Goal: Information Seeking & Learning: Learn about a topic

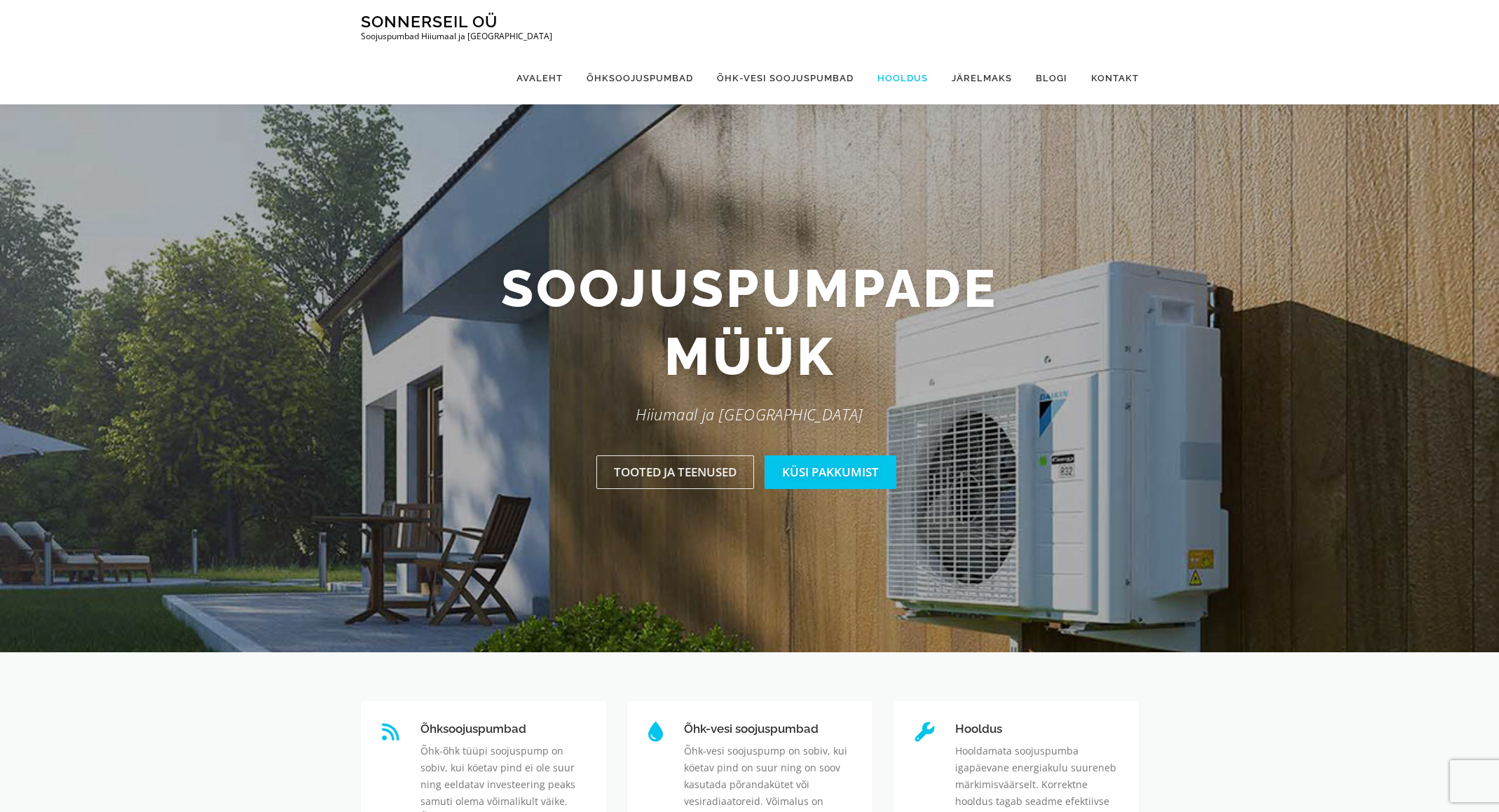
click at [912, 52] on link "Hooldus" at bounding box center [902, 77] width 74 height 52
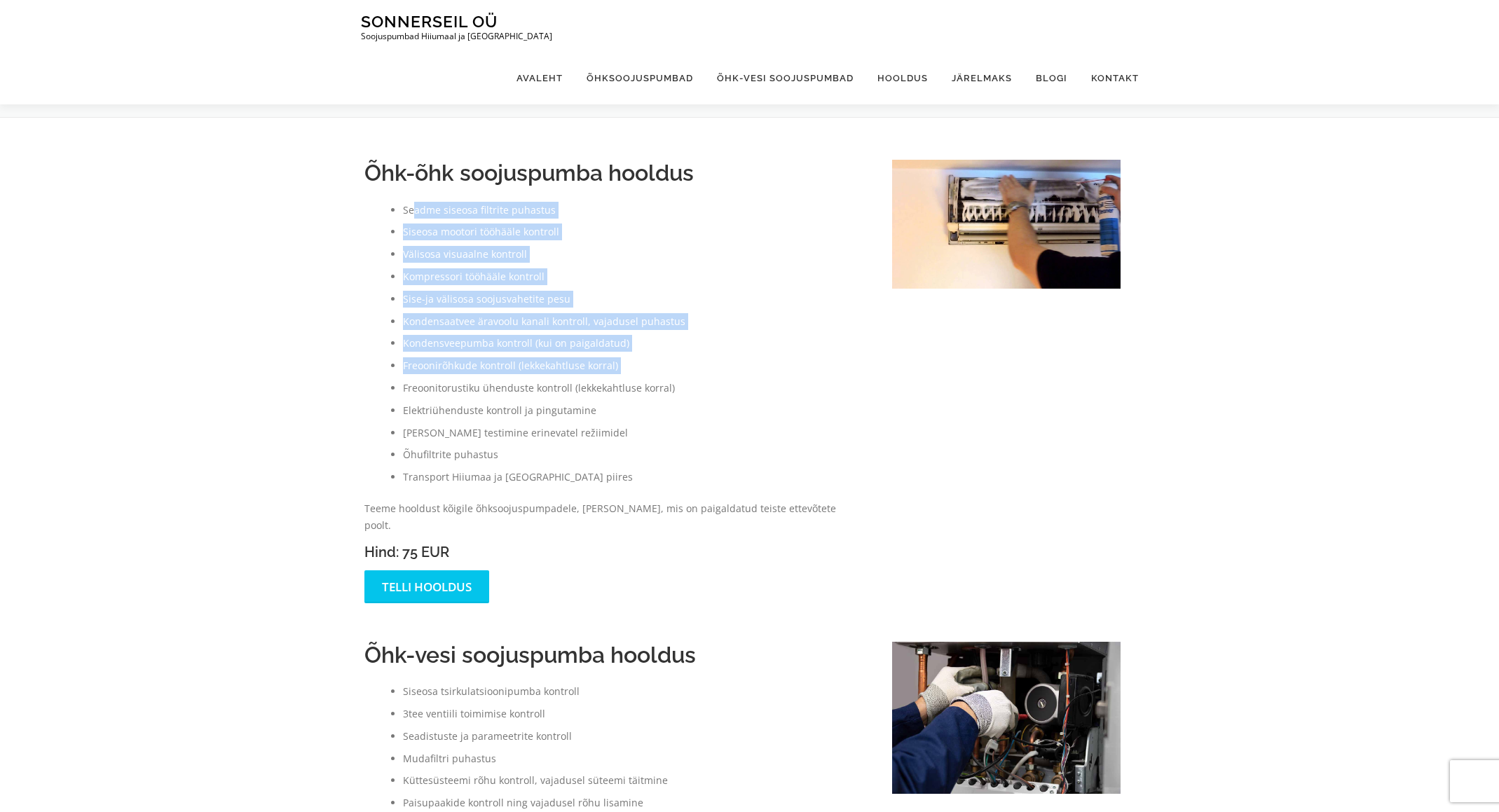
drag, startPoint x: 430, startPoint y: 236, endPoint x: 527, endPoint y: 381, distance: 174.5
click at [526, 379] on ul "Seadme siseosa filtrite puhastus Siseosa mootori tööhääle kontroll Välisosa vis…" at bounding box center [615, 343] width 500 height 284
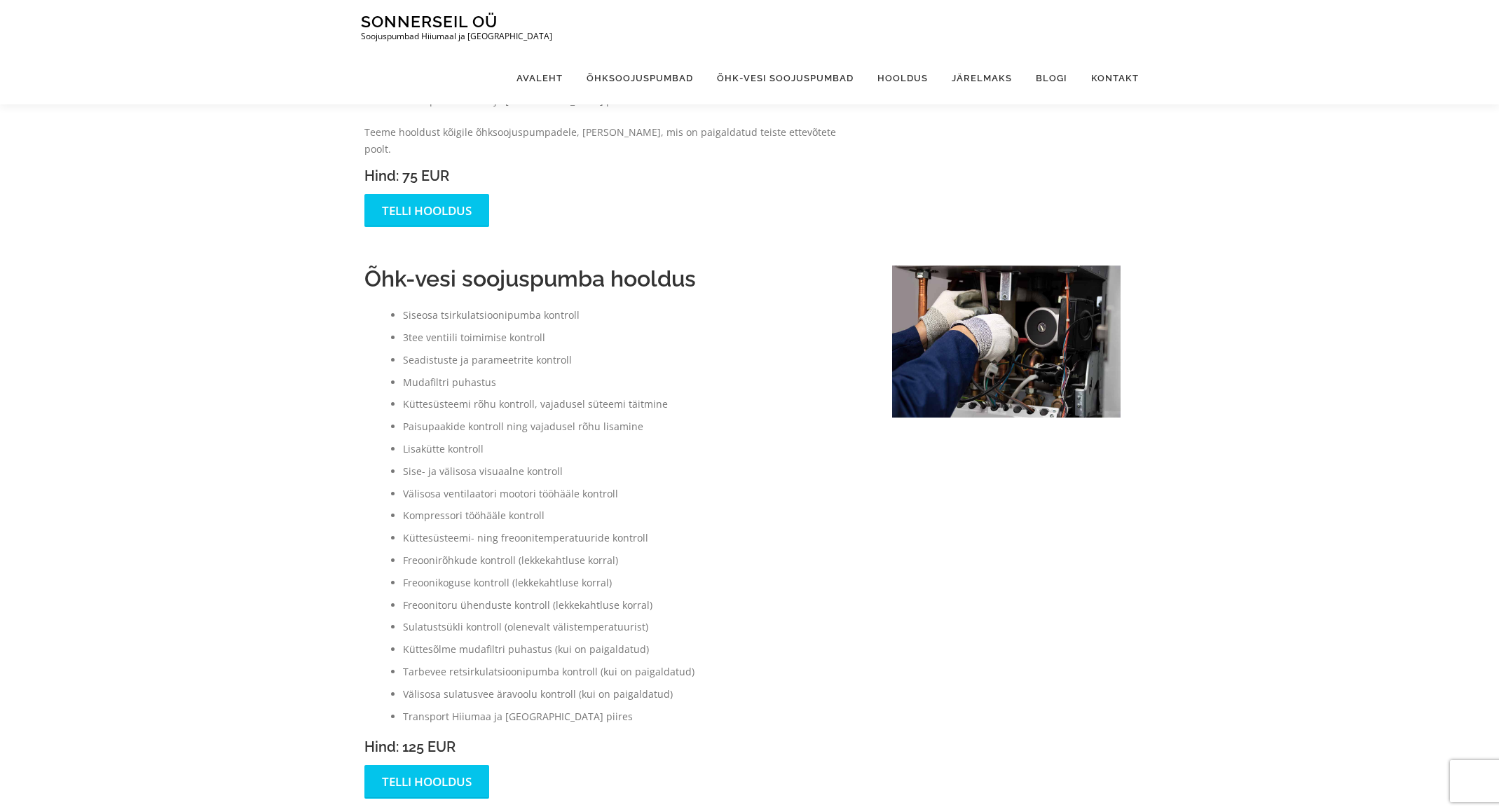
scroll to position [377, 0]
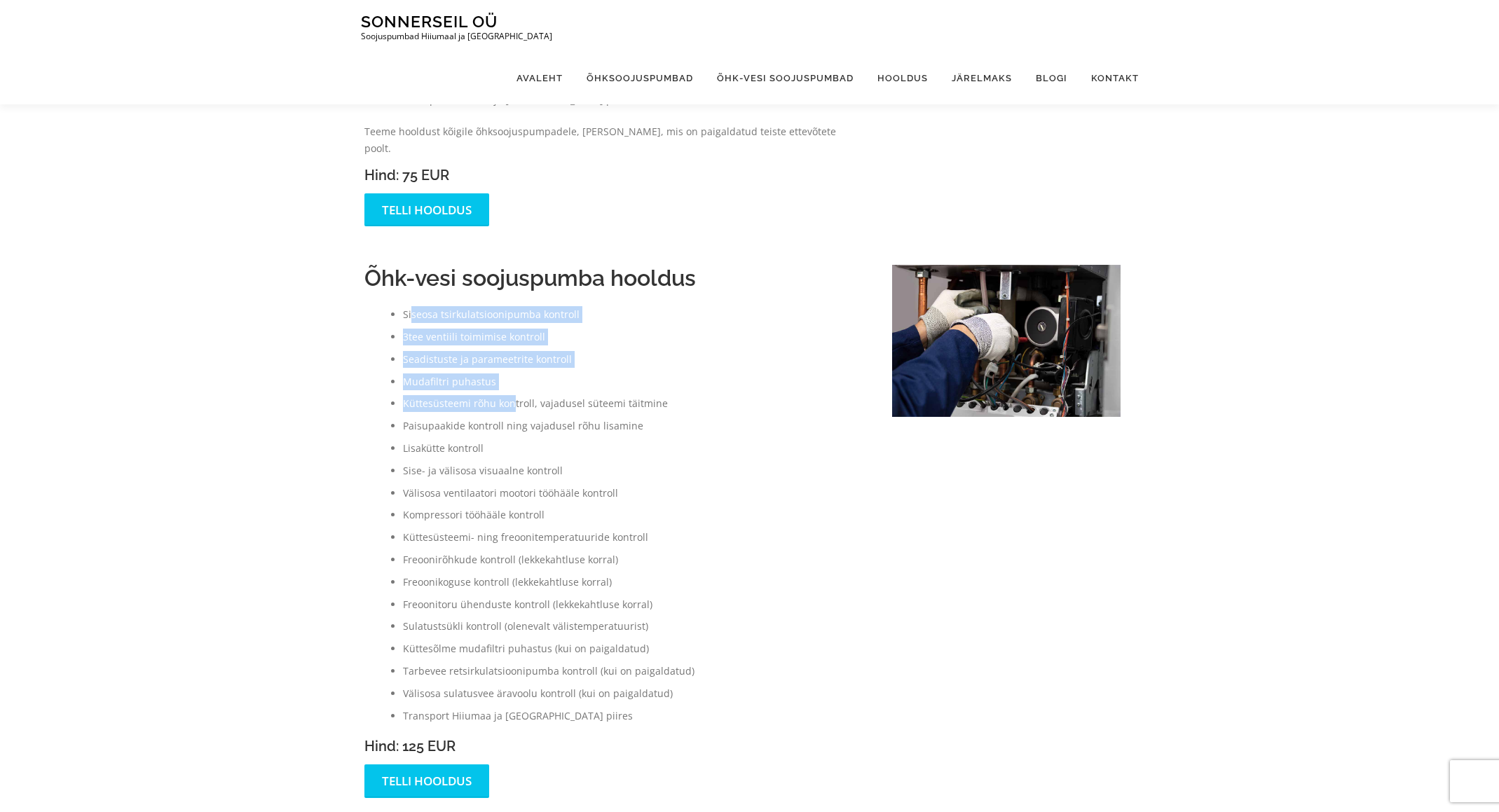
drag, startPoint x: 411, startPoint y: 292, endPoint x: 512, endPoint y: 392, distance: 142.1
click at [512, 392] on ul "Siseosa tsirkulatsioonipumba kontroll 3tee ventiili toimimise kontroll Seadistu…" at bounding box center [615, 514] width 500 height 417
click at [463, 328] on li "3tee ventiili toimimise kontroll" at bounding box center [633, 336] width 461 height 17
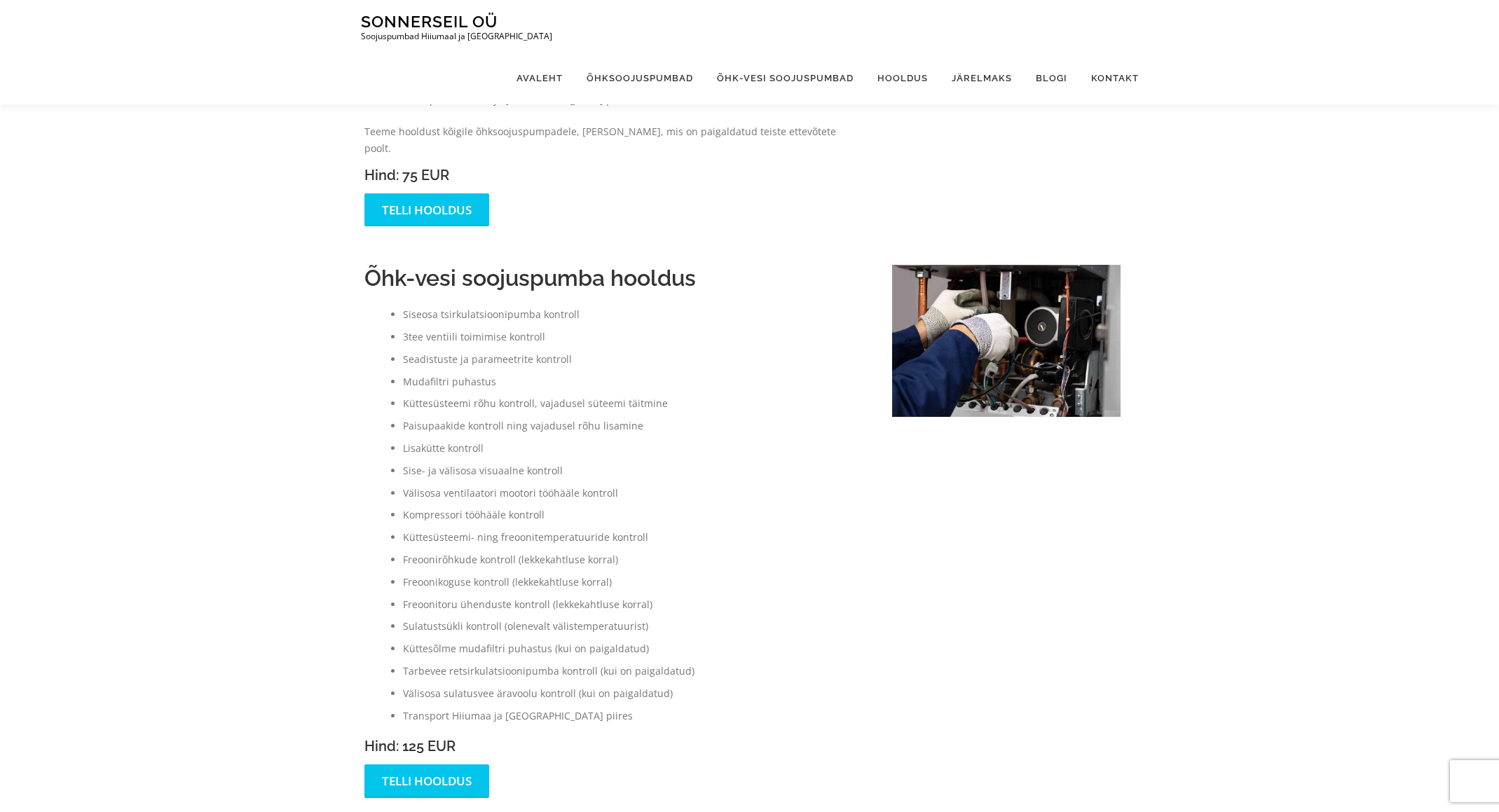
drag, startPoint x: 410, startPoint y: 319, endPoint x: 493, endPoint y: 371, distance: 97.9
click at [493, 371] on ul "Siseosa tsirkulatsioonipumba kontroll 3tee ventiili toimimise kontroll Seadistu…" at bounding box center [615, 514] width 500 height 417
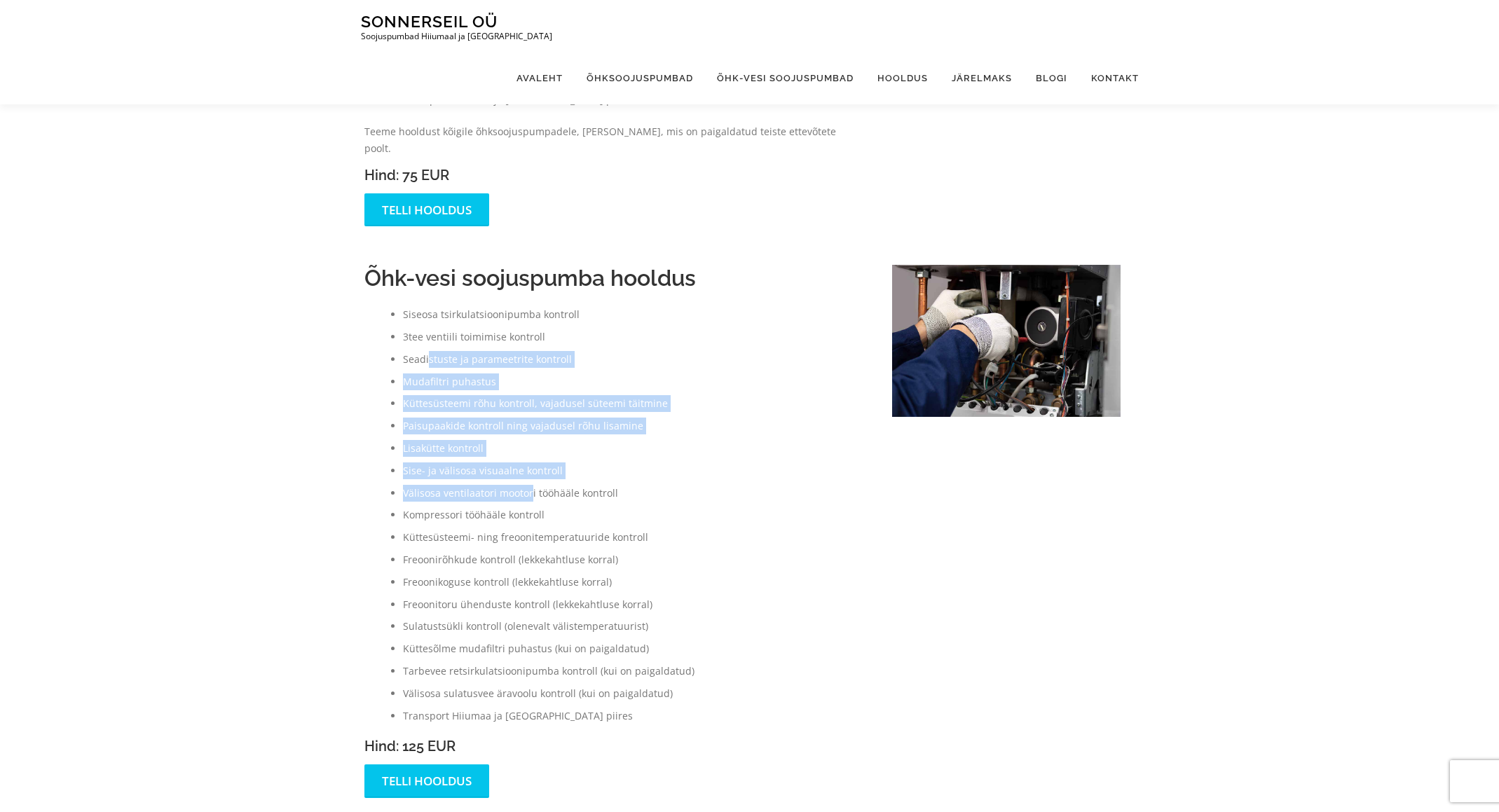
drag, startPoint x: 430, startPoint y: 339, endPoint x: 533, endPoint y: 475, distance: 170.6
click at [532, 473] on ul "Siseosa tsirkulatsioonipumba kontroll 3tee ventiili toimimise kontroll Seadistu…" at bounding box center [615, 514] width 500 height 417
click at [534, 485] on li "Välisosa ventilaatori mootori tööhääle kontroll" at bounding box center [633, 493] width 461 height 17
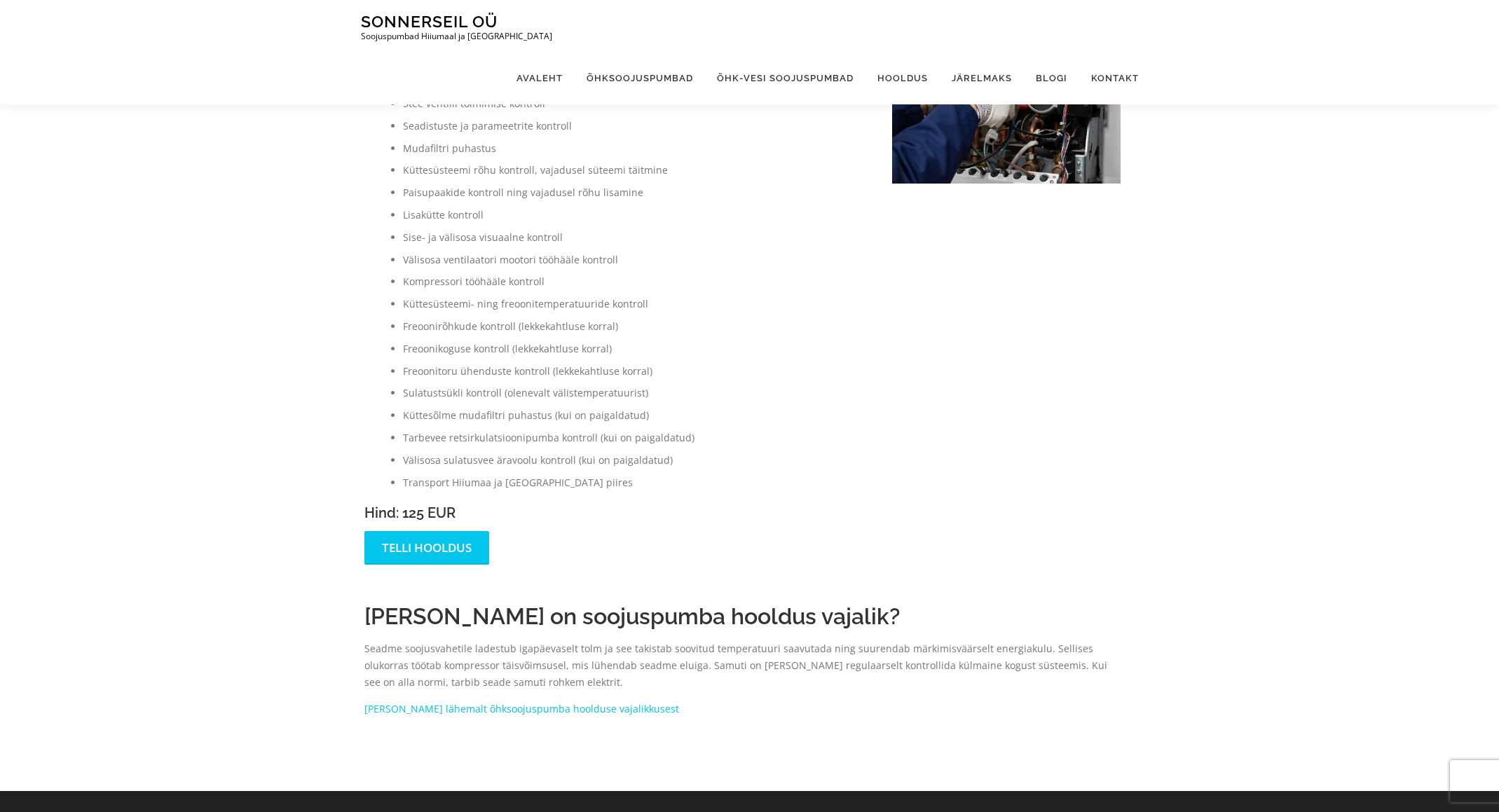
scroll to position [609, 0]
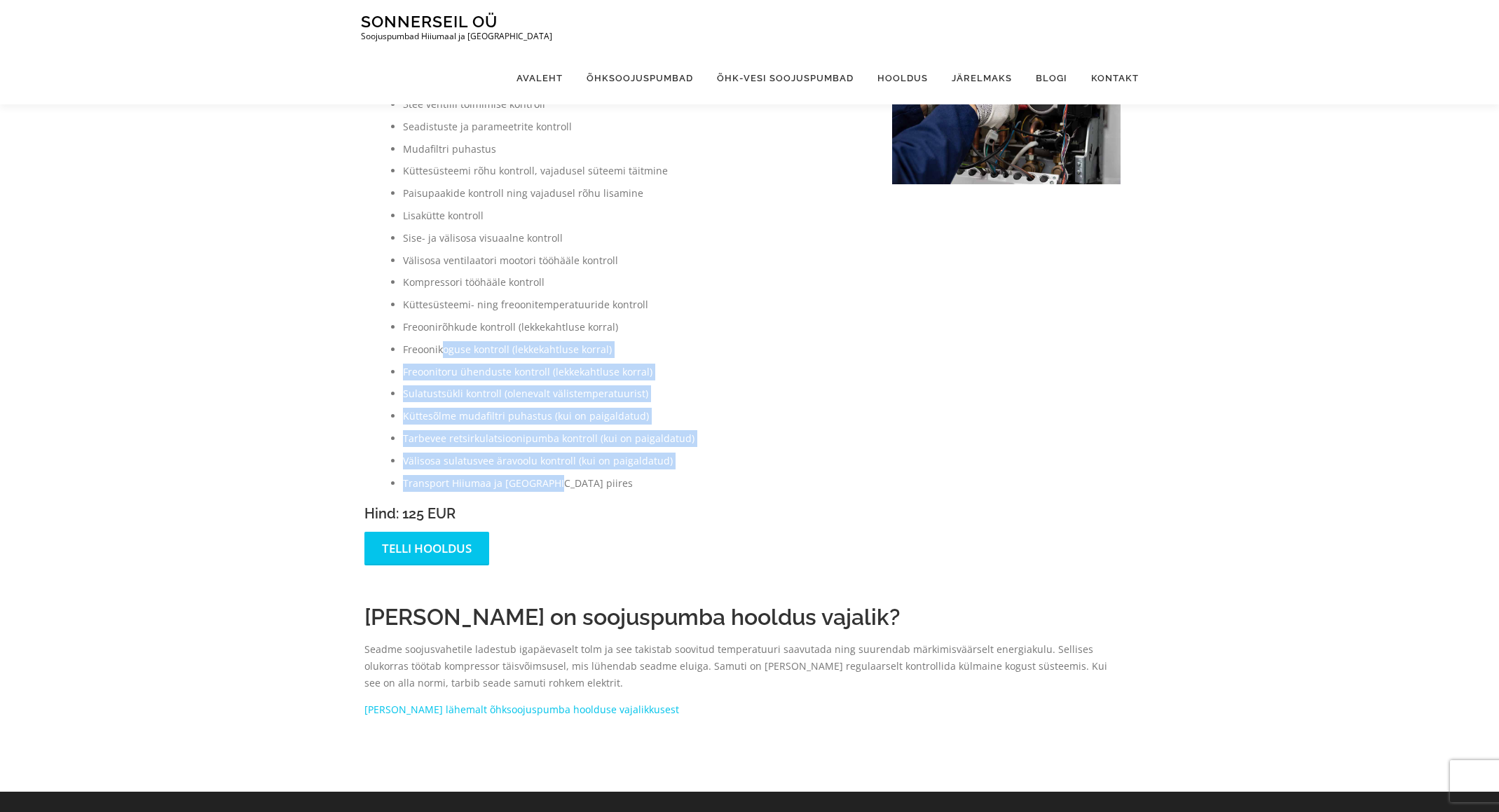
drag, startPoint x: 551, startPoint y: 465, endPoint x: 439, endPoint y: 315, distance: 187.2
click at [440, 318] on ul "Siseosa tsirkulatsioonipumba kontroll 3tee ventiili toimimise kontroll Seadistu…" at bounding box center [615, 282] width 500 height 417
click at [454, 453] on li "Välisosa sulatusvee äravoolu kontroll (kui on paigaldatud)" at bounding box center [633, 461] width 461 height 17
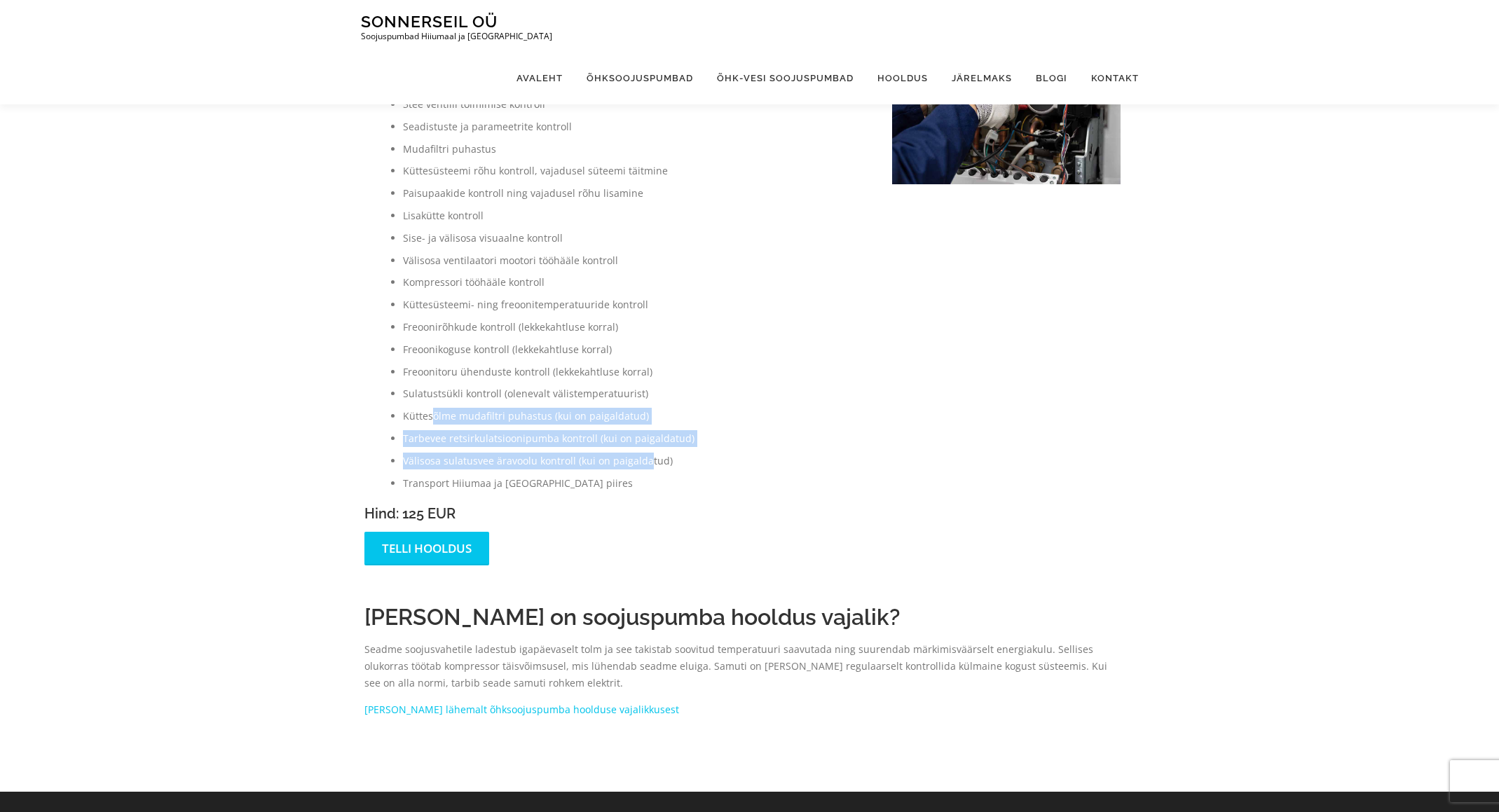
drag, startPoint x: 647, startPoint y: 442, endPoint x: 434, endPoint y: 386, distance: 220.2
click at [432, 394] on ul "Siseosa tsirkulatsioonipumba kontroll 3tee ventiili toimimise kontroll Seadistu…" at bounding box center [615, 282] width 500 height 417
click at [432, 430] on li "Tarbevee retsirkulatsioonipumba kontroll (kui on paigaldatud)" at bounding box center [633, 438] width 461 height 17
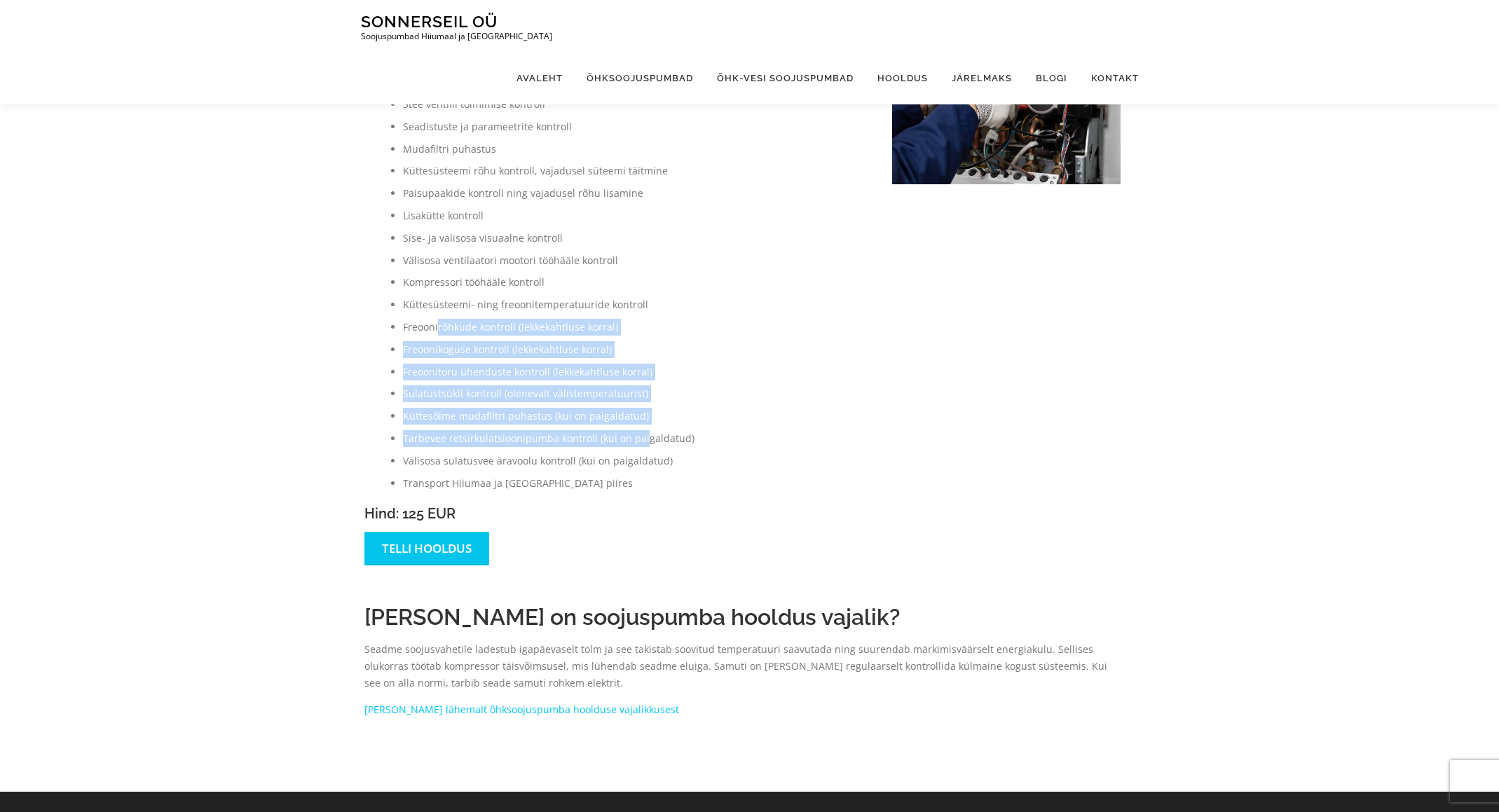
drag, startPoint x: 643, startPoint y: 428, endPoint x: 440, endPoint y: 309, distance: 235.3
click at [437, 309] on ul "Siseosa tsirkulatsioonipumba kontroll 3tee ventiili toimimise kontroll Seadistu…" at bounding box center [615, 282] width 500 height 417
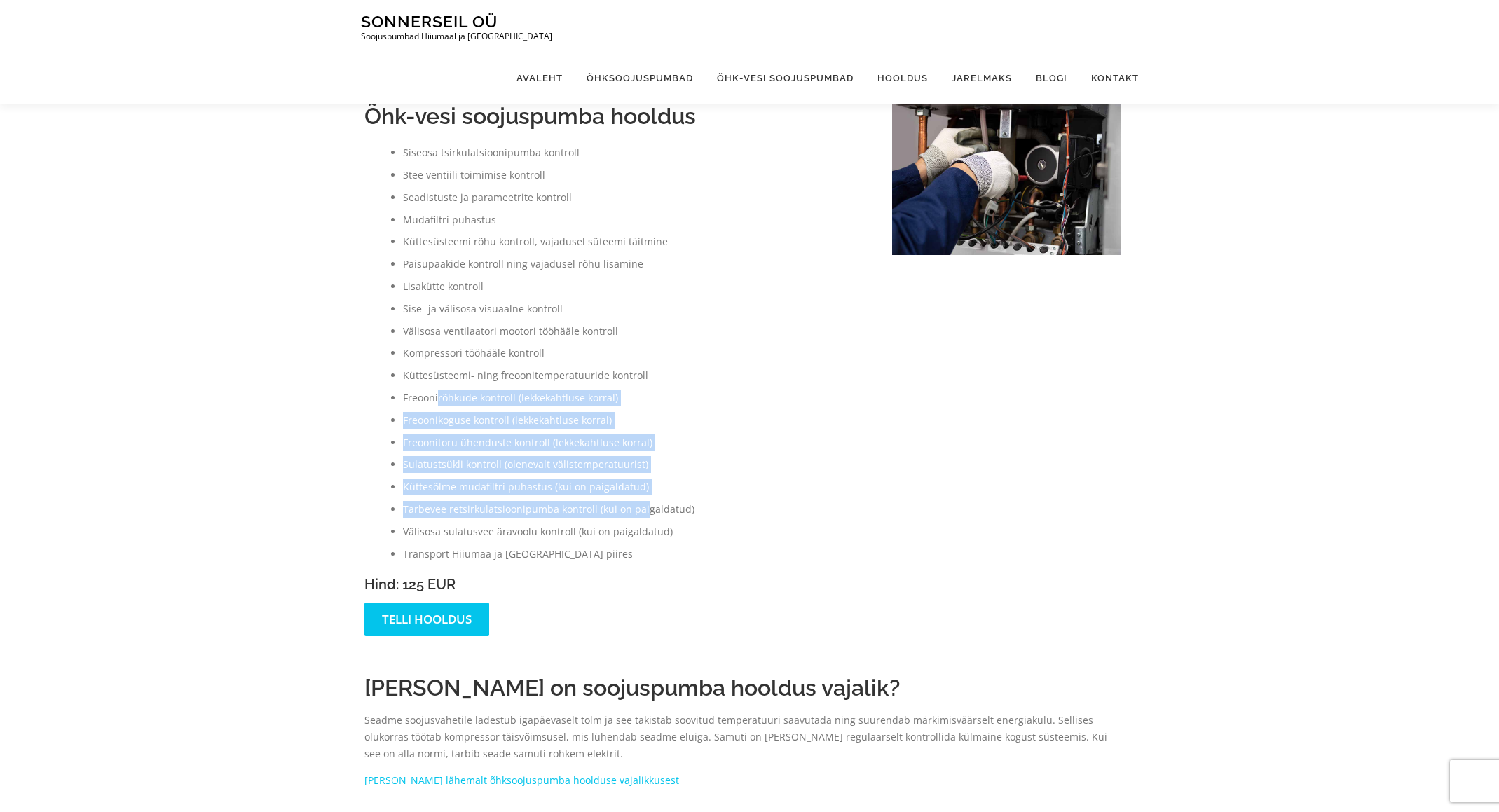
scroll to position [534, 0]
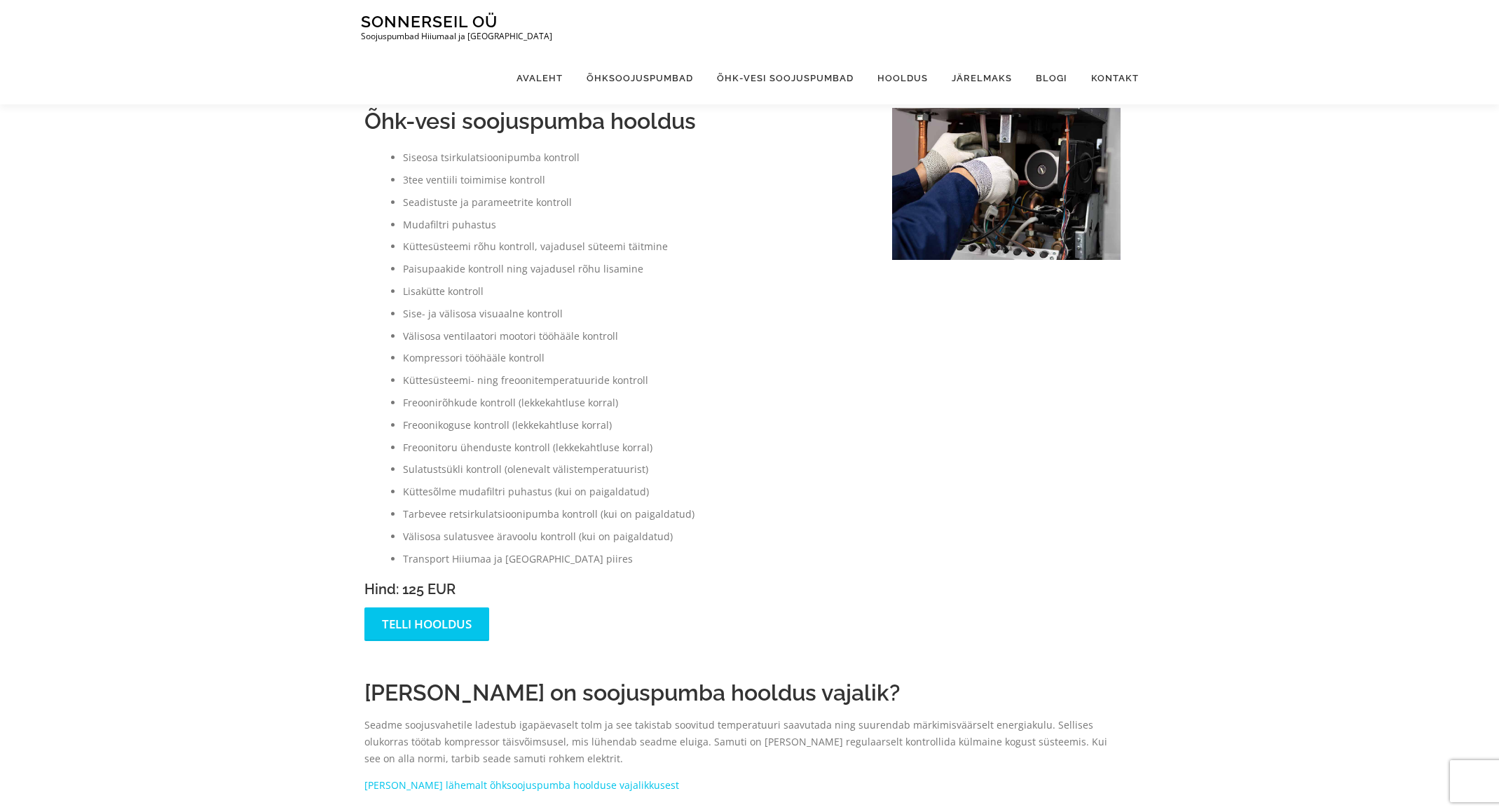
click at [522, 372] on li "Küttesüsteemi- ning freoonitemperatuuride kontroll" at bounding box center [633, 380] width 461 height 17
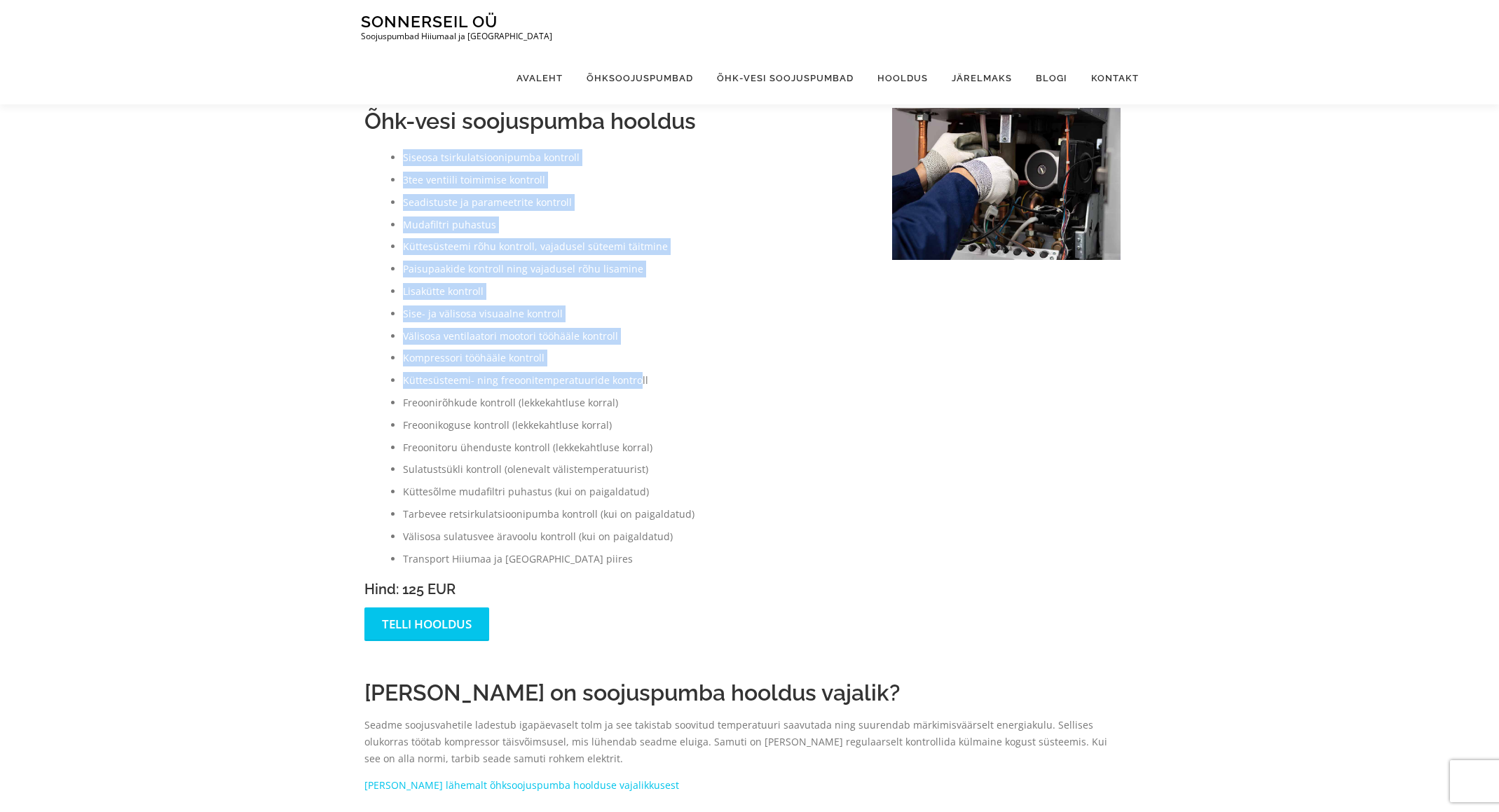
drag, startPoint x: 633, startPoint y: 365, endPoint x: 402, endPoint y: 142, distance: 321.1
click at [402, 149] on ul "Siseosa tsirkulatsioonipumba kontroll 3tee ventiili toimimise kontroll Seadistu…" at bounding box center [615, 358] width 500 height 417
click at [406, 149] on li "Siseosa tsirkulatsioonipumba kontroll" at bounding box center [633, 157] width 461 height 17
drag, startPoint x: 407, startPoint y: 143, endPoint x: 640, endPoint y: 358, distance: 317.0
click at [638, 357] on ul "Siseosa tsirkulatsioonipumba kontroll 3tee ventiili toimimise kontroll Seadistu…" at bounding box center [615, 358] width 500 height 417
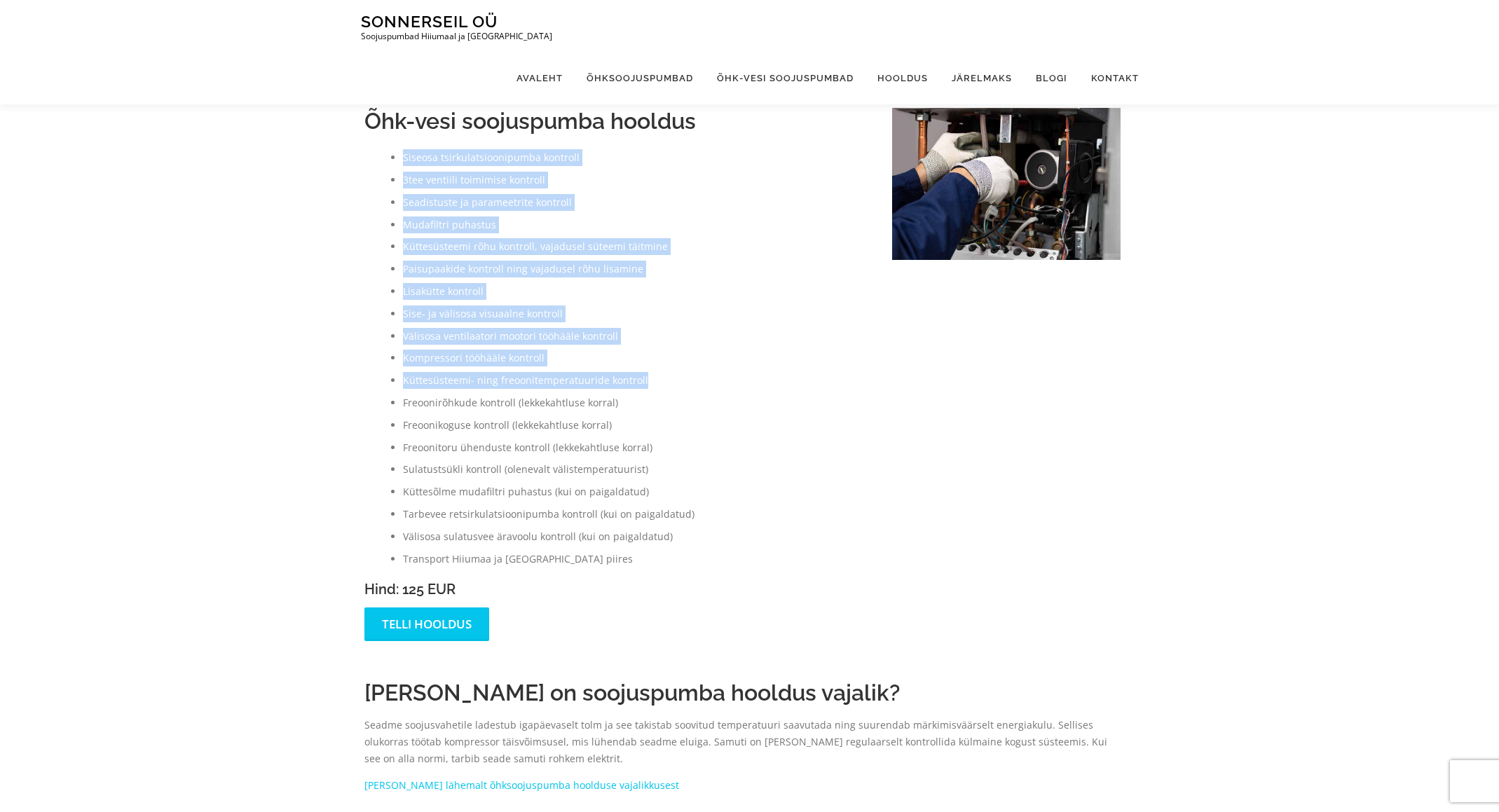
click at [644, 372] on li "Küttesüsteemi- ning freoonitemperatuuride kontroll" at bounding box center [633, 380] width 461 height 17
drag, startPoint x: 649, startPoint y: 365, endPoint x: 394, endPoint y: 135, distance: 343.4
click at [394, 149] on ul "Siseosa tsirkulatsioonipumba kontroll 3tee ventiili toimimise kontroll Seadistu…" at bounding box center [615, 358] width 500 height 417
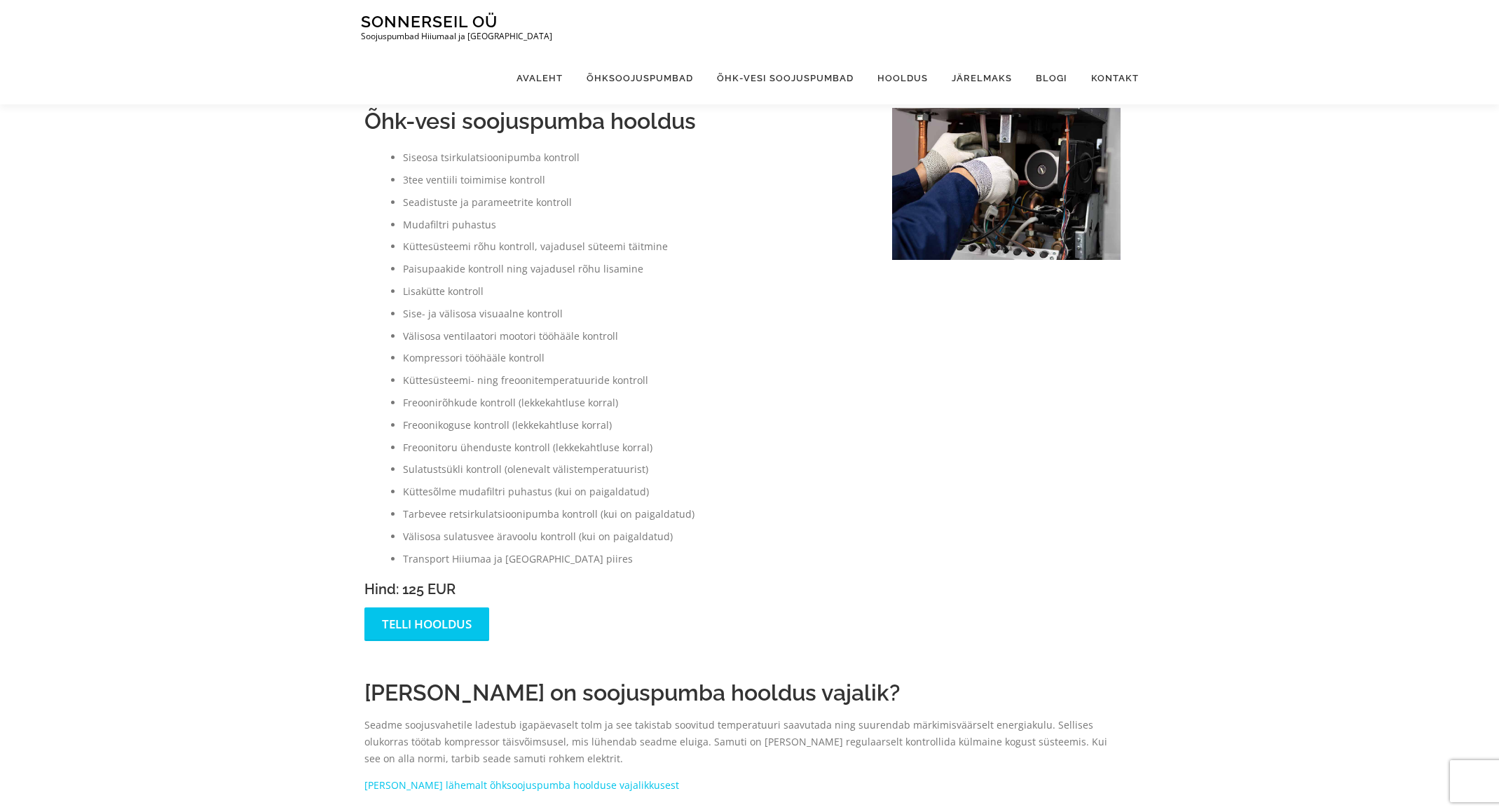
click at [421, 394] on li "Freoonirõhkude kontroll (lekkekahtluse korral)" at bounding box center [633, 402] width 461 height 17
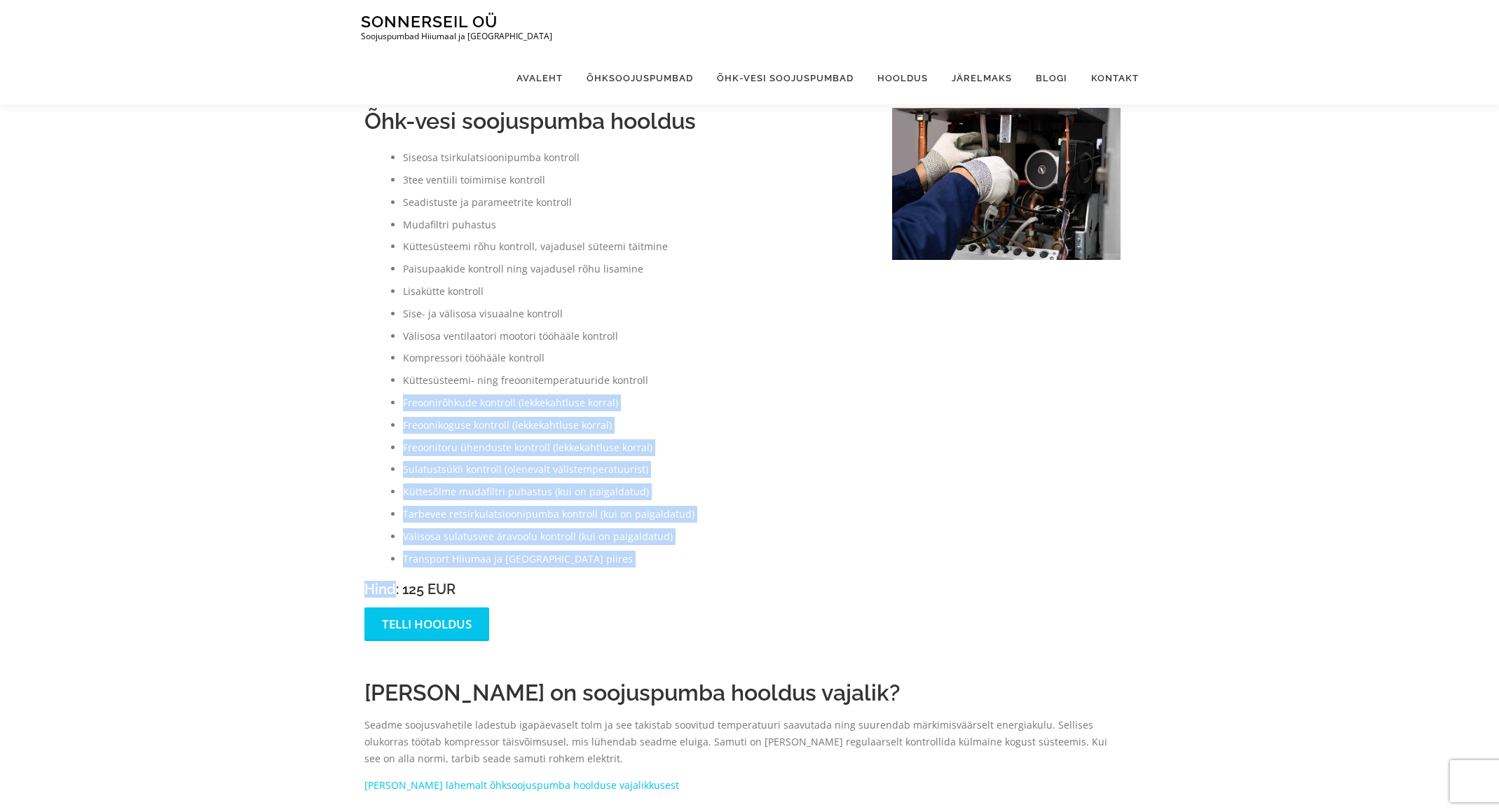
drag, startPoint x: 421, startPoint y: 382, endPoint x: 600, endPoint y: 551, distance: 246.2
click at [600, 551] on div "Õhk-vesi soojuspumba hooldus Siseosa tsirkulatsioonipumba kontroll 3tee ventiil…" at bounding box center [615, 374] width 500 height 533
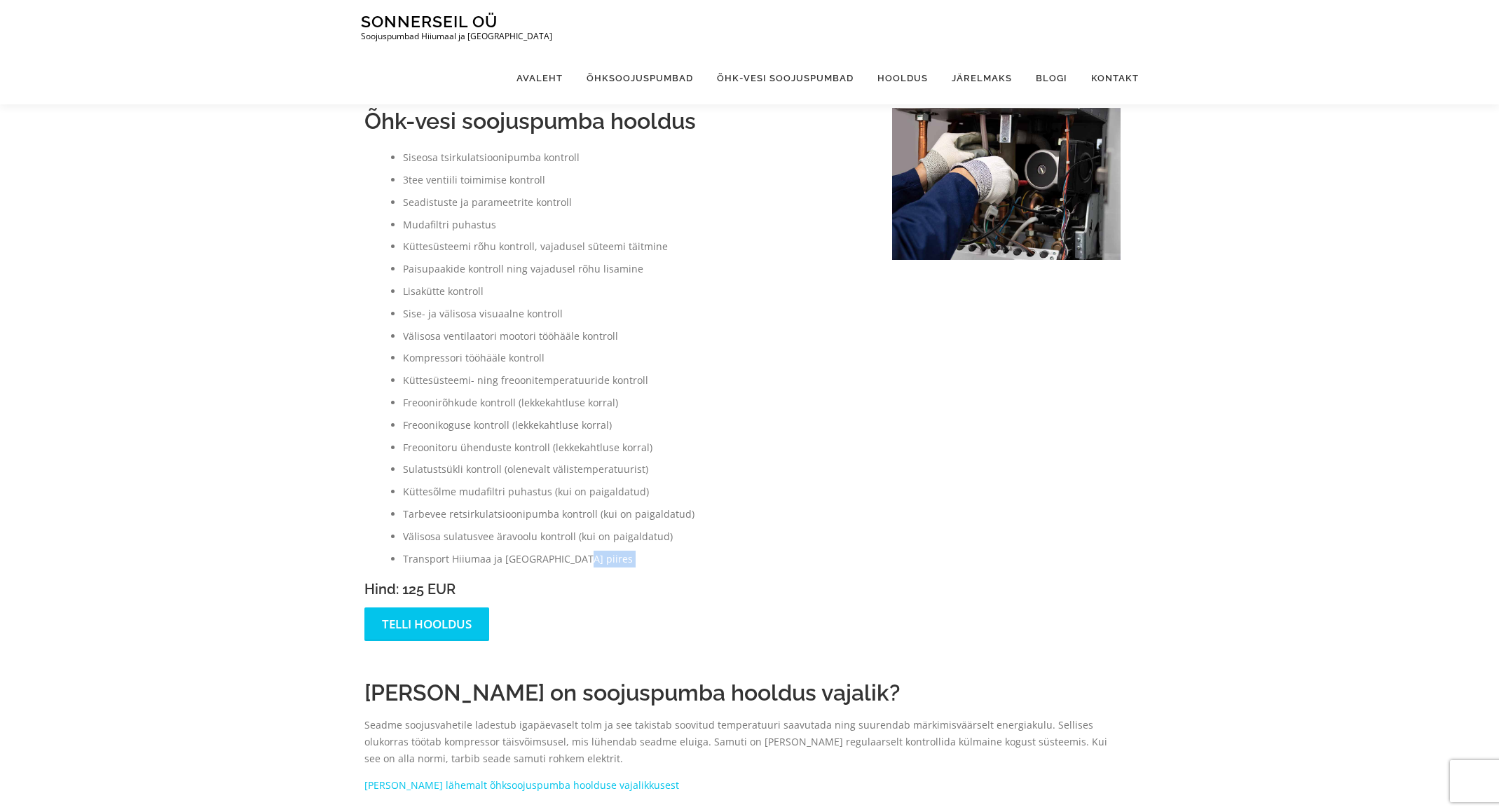
drag, startPoint x: 599, startPoint y: 547, endPoint x: 577, endPoint y: 544, distance: 22.2
click at [599, 551] on li "Transport Hiiumaa ja [GEOGRAPHIC_DATA] piires" at bounding box center [633, 559] width 461 height 17
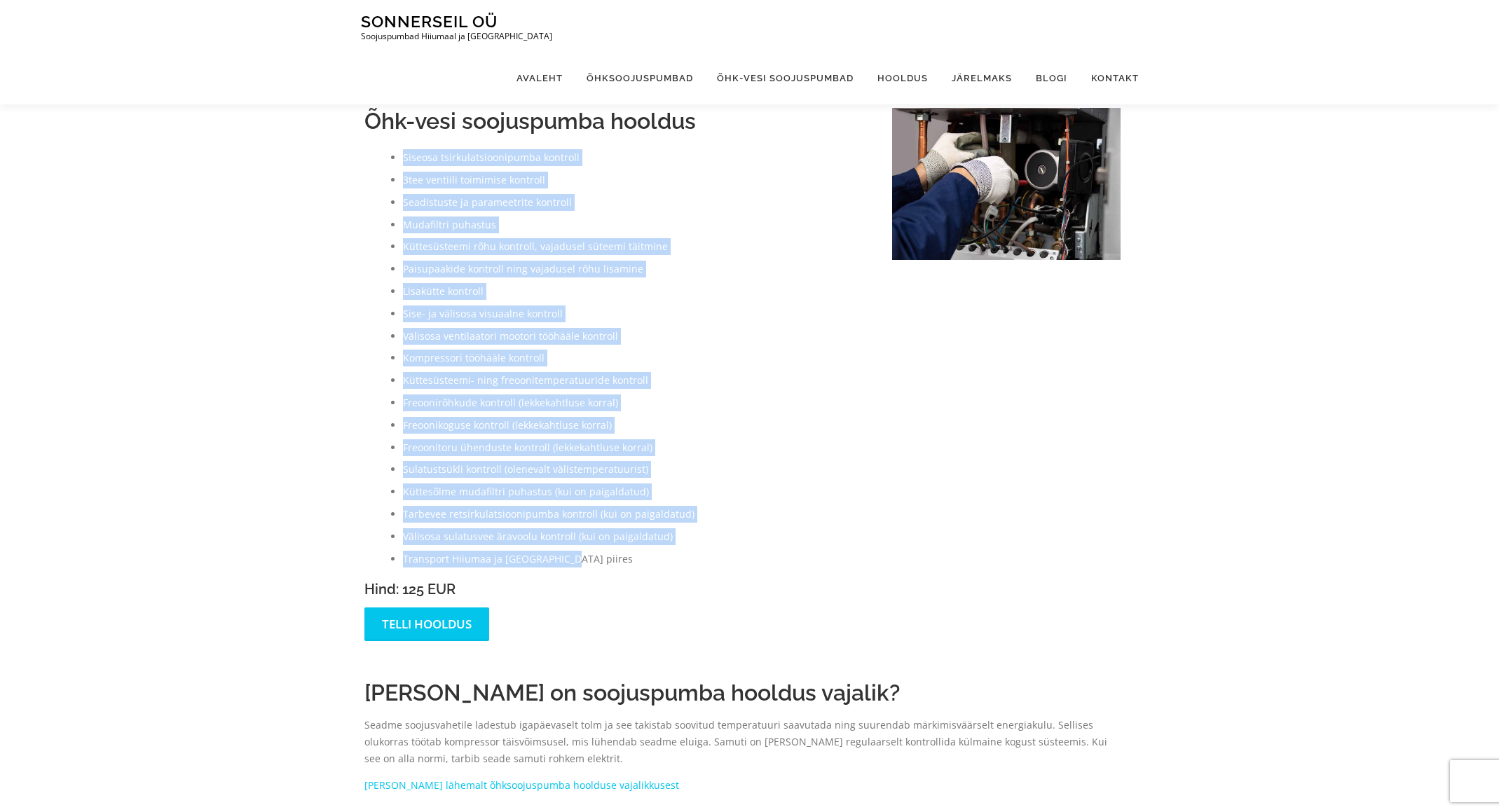
drag, startPoint x: 564, startPoint y: 543, endPoint x: 395, endPoint y: 141, distance: 436.1
click at [394, 149] on ul "Siseosa tsirkulatsioonipumba kontroll 3tee ventiili toimimise kontroll Seadistu…" at bounding box center [615, 358] width 500 height 417
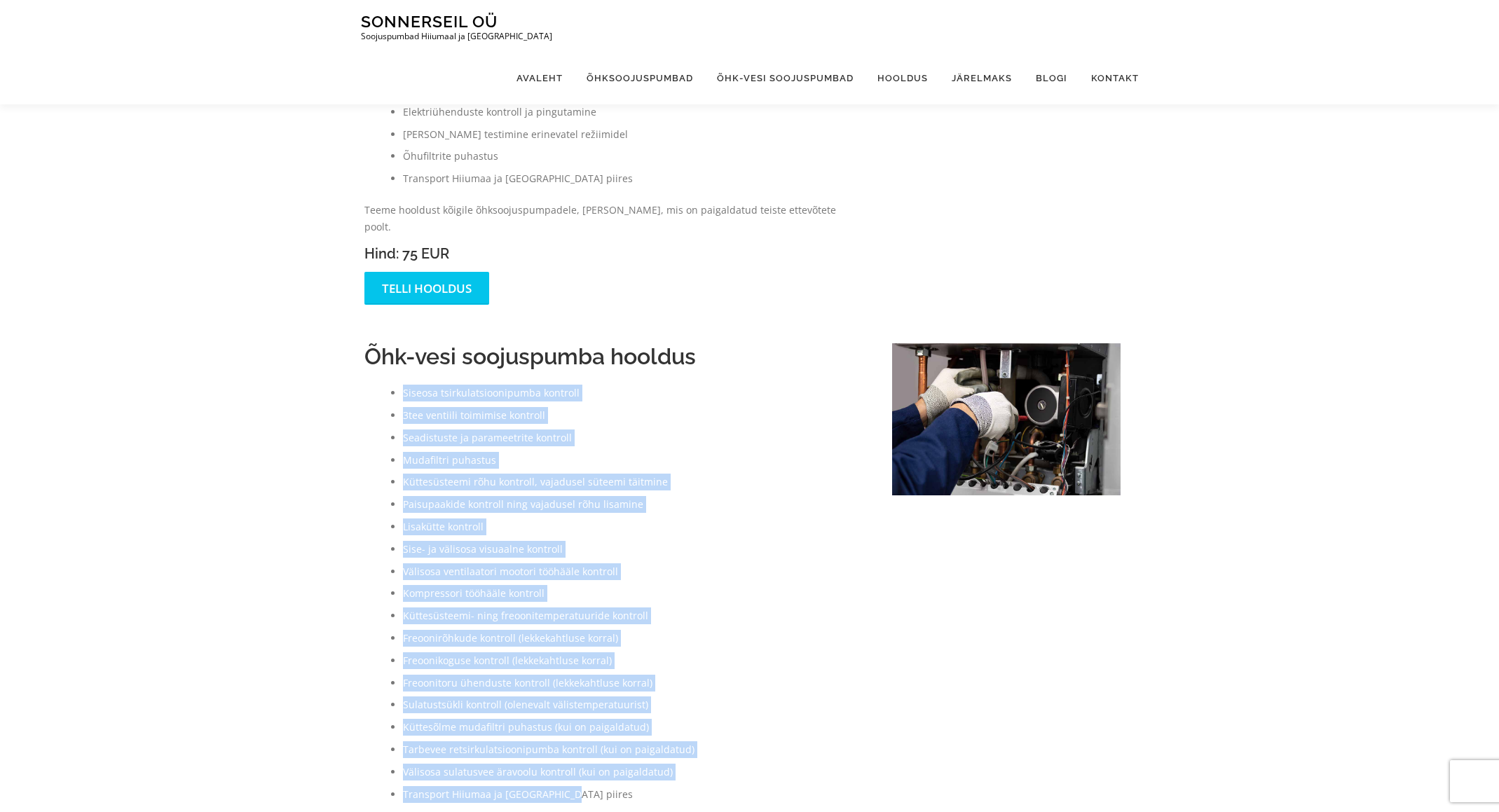
scroll to position [288, 0]
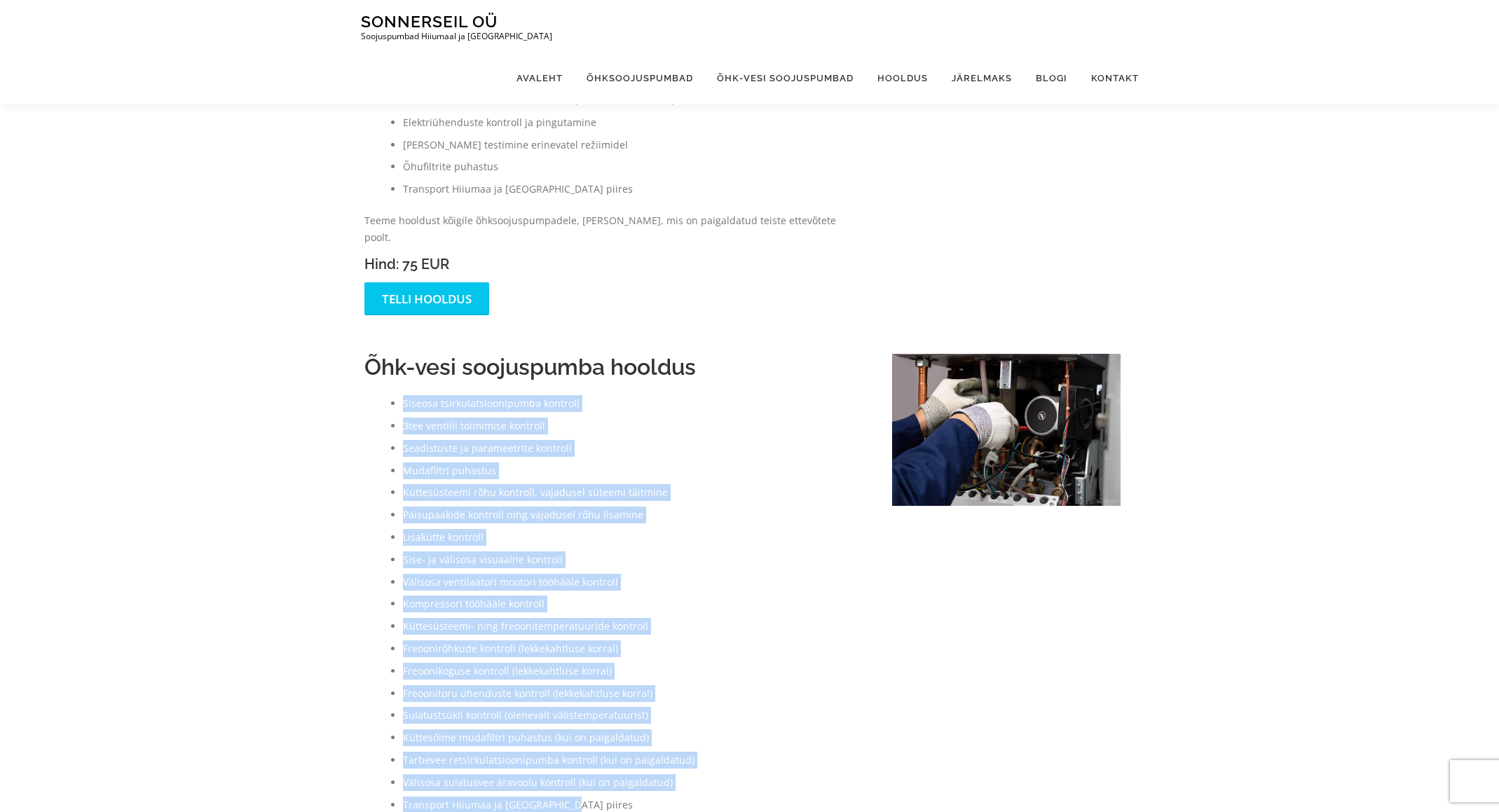
click at [425, 395] on li "Siseosa tsirkulatsioonipumba kontroll" at bounding box center [633, 403] width 461 height 17
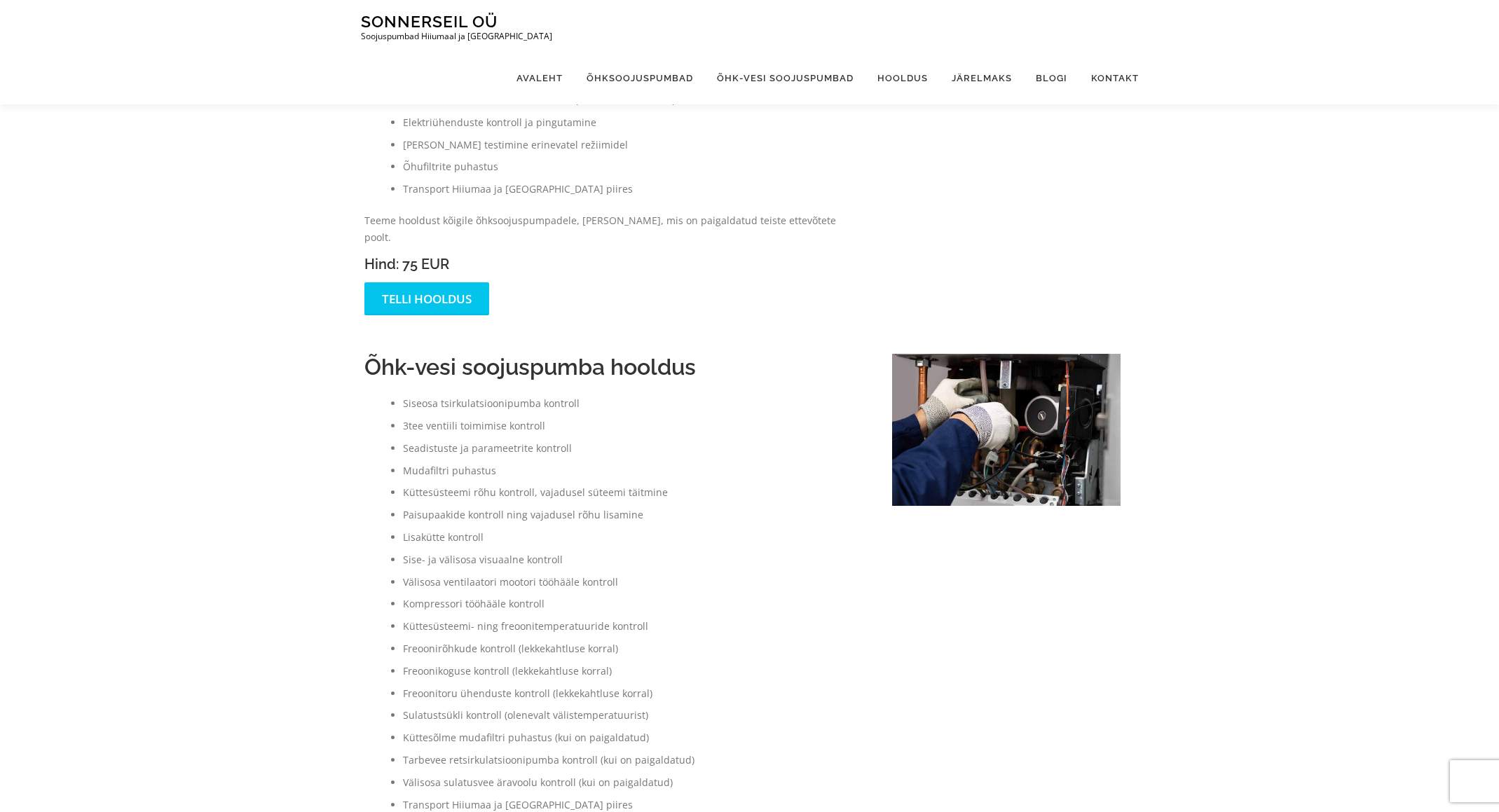
click at [419, 395] on li "Siseosa tsirkulatsioonipumba kontroll" at bounding box center [633, 403] width 461 height 17
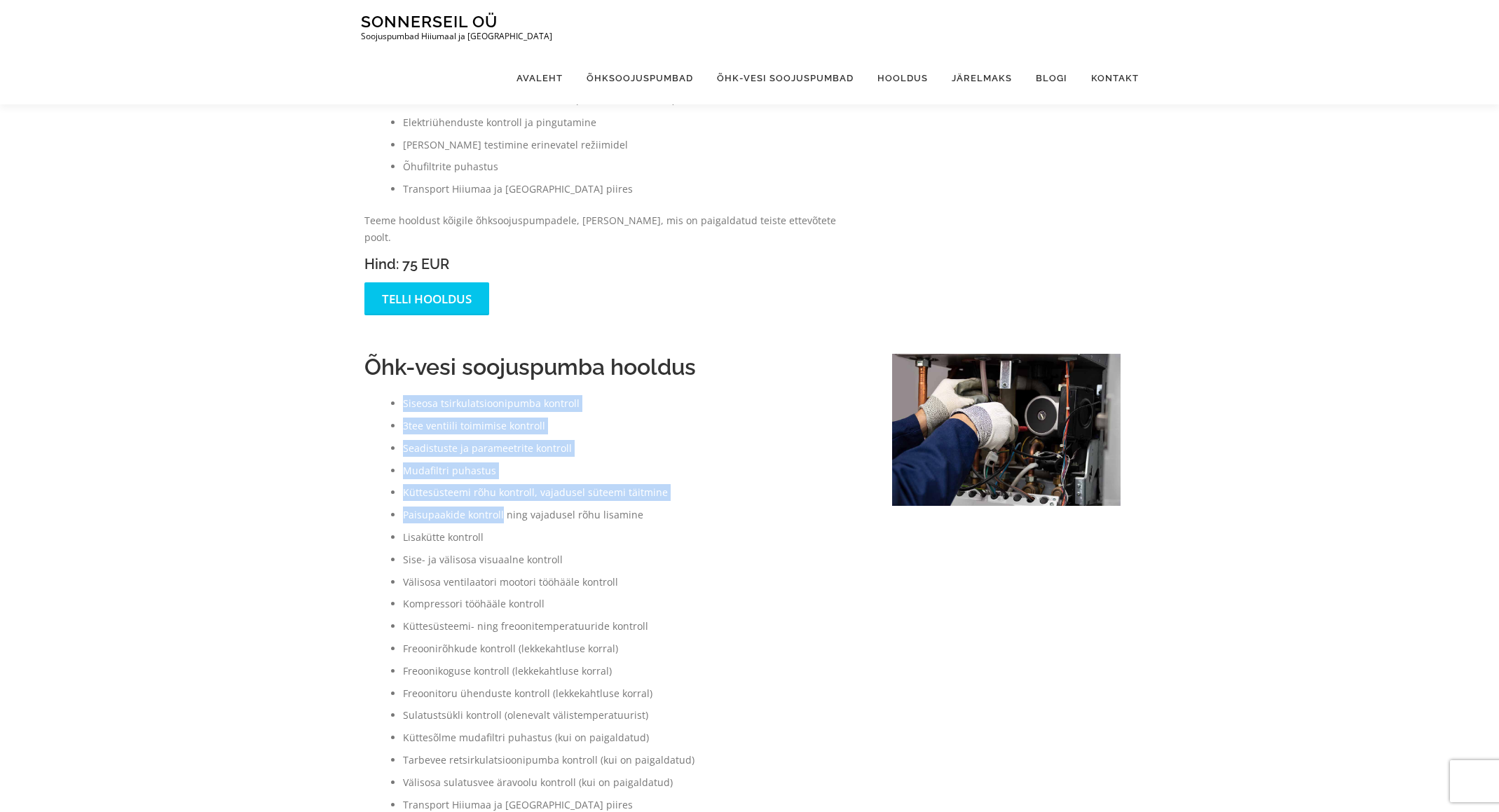
drag, startPoint x: 419, startPoint y: 387, endPoint x: 500, endPoint y: 503, distance: 141.5
click at [500, 503] on ul "Siseosa tsirkulatsioonipumba kontroll 3tee ventiili toimimise kontroll Seadistu…" at bounding box center [615, 603] width 500 height 417
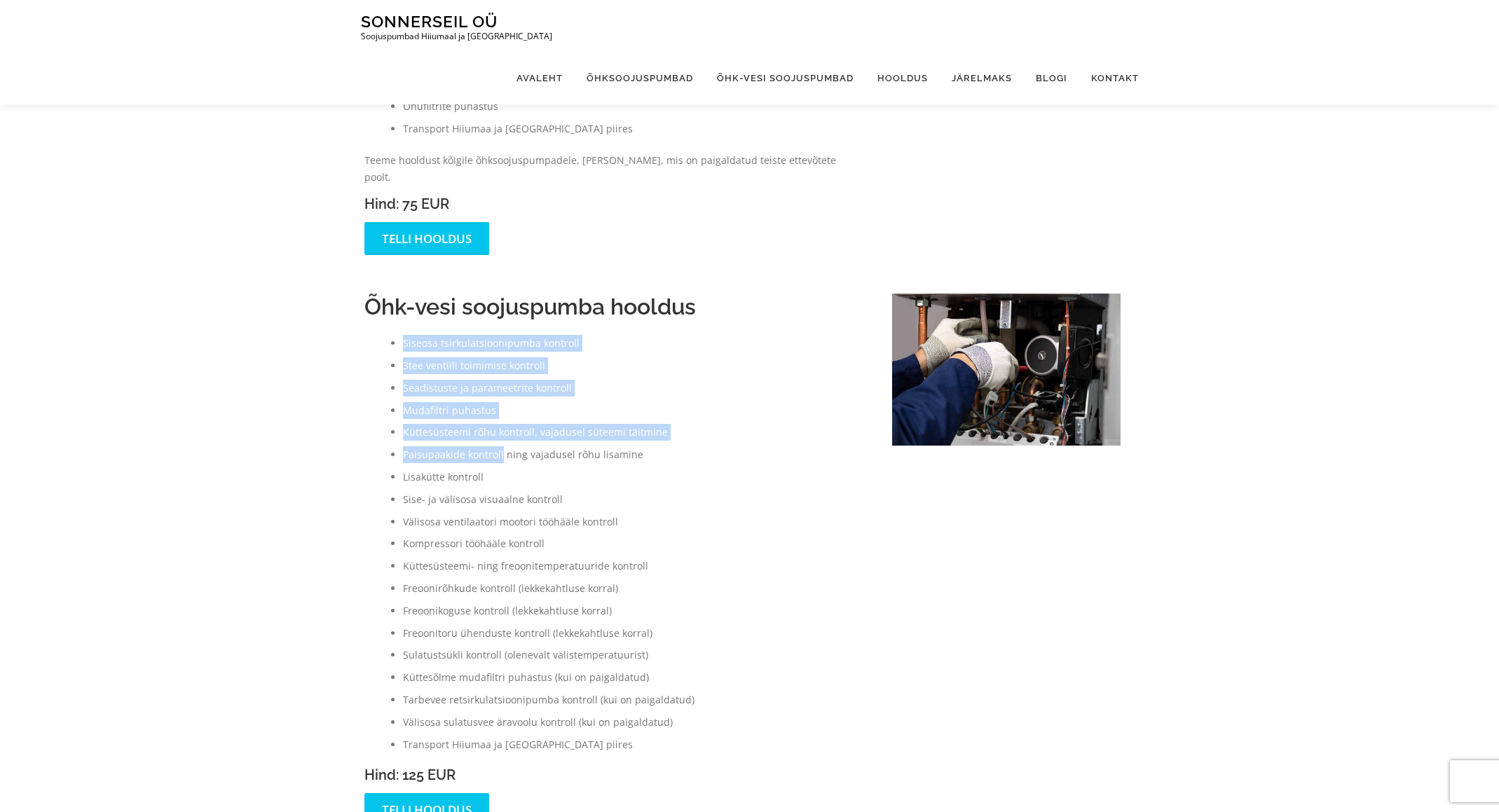
scroll to position [349, 0]
click at [440, 792] on link "Telli hooldus" at bounding box center [427, 808] width 125 height 33
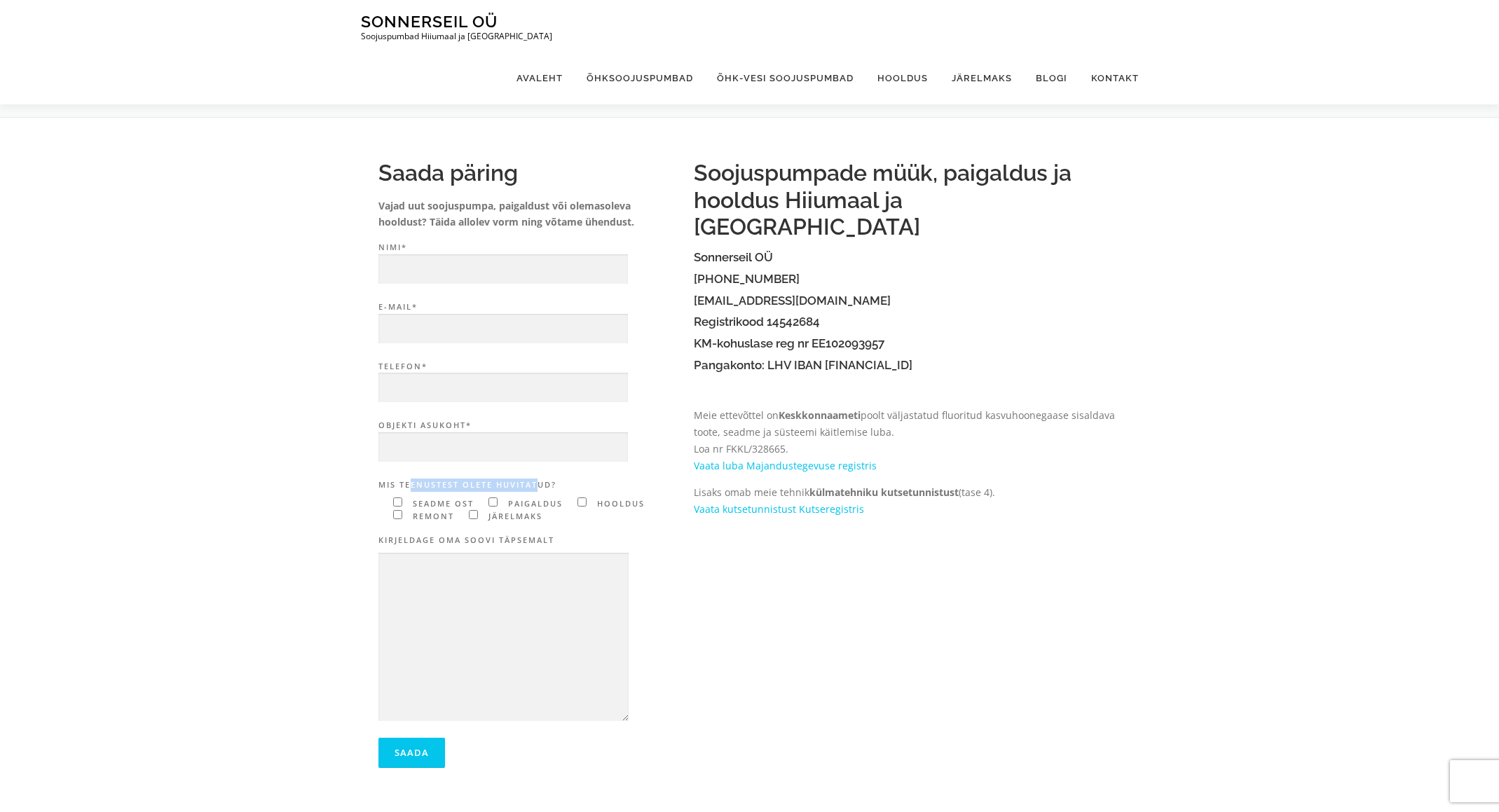
drag, startPoint x: 404, startPoint y: 483, endPoint x: 533, endPoint y: 480, distance: 129.0
click at [533, 480] on label "Mis teenustest olete huvitatud?" at bounding box center [528, 485] width 302 height 13
click at [581, 503] on input"] "Contact form" at bounding box center [582, 502] width 9 height 9
checkbox input"] "true"
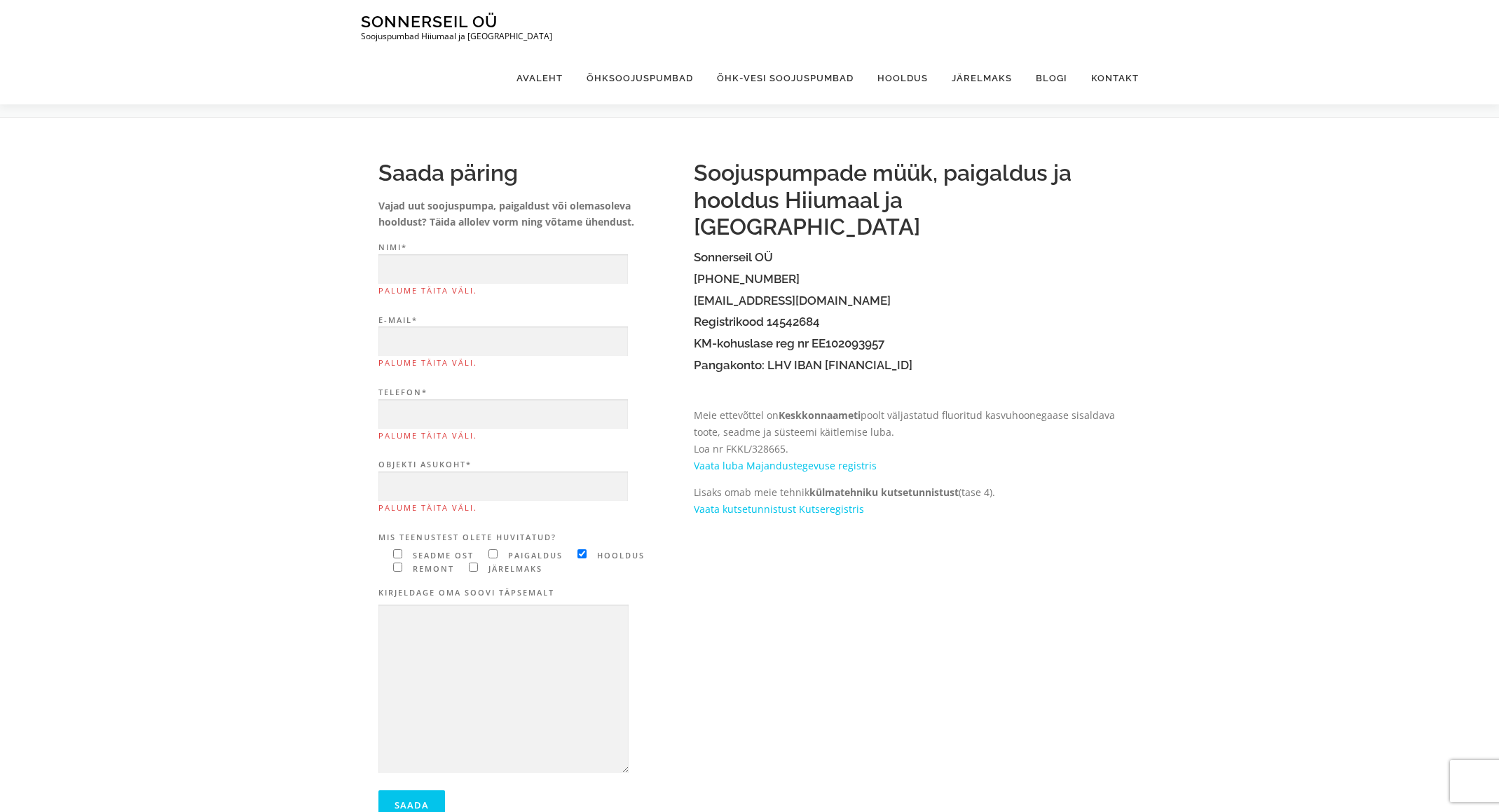
click at [602, 519] on p "Objekti asukoht* Palume täita väli." at bounding box center [528, 488] width 302 height 61
drag, startPoint x: 407, startPoint y: 205, endPoint x: 617, endPoint y: 221, distance: 210.6
click at [611, 222] on strong "Vajad uut soojuspumpa, paigaldust või olemasoleva hooldust? Täida allolev vorm …" at bounding box center [505, 214] width 255 height 30
click at [618, 221] on strong "Vajad uut soojuspumpa, paigaldust või olemasoleva hooldust? Täida allolev vorm …" at bounding box center [505, 214] width 255 height 30
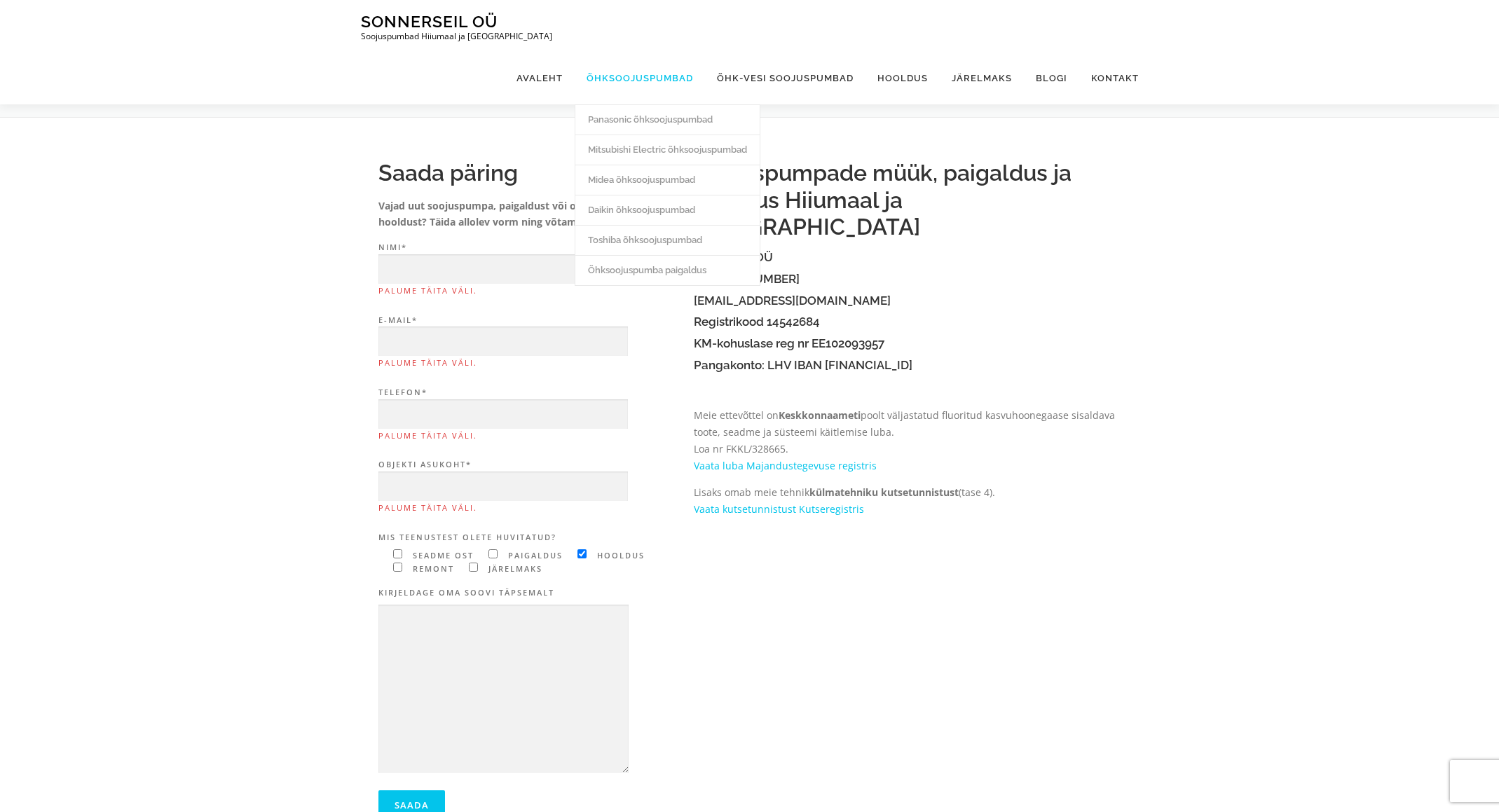
click at [636, 52] on link "Õhksoojuspumbad" at bounding box center [640, 77] width 130 height 52
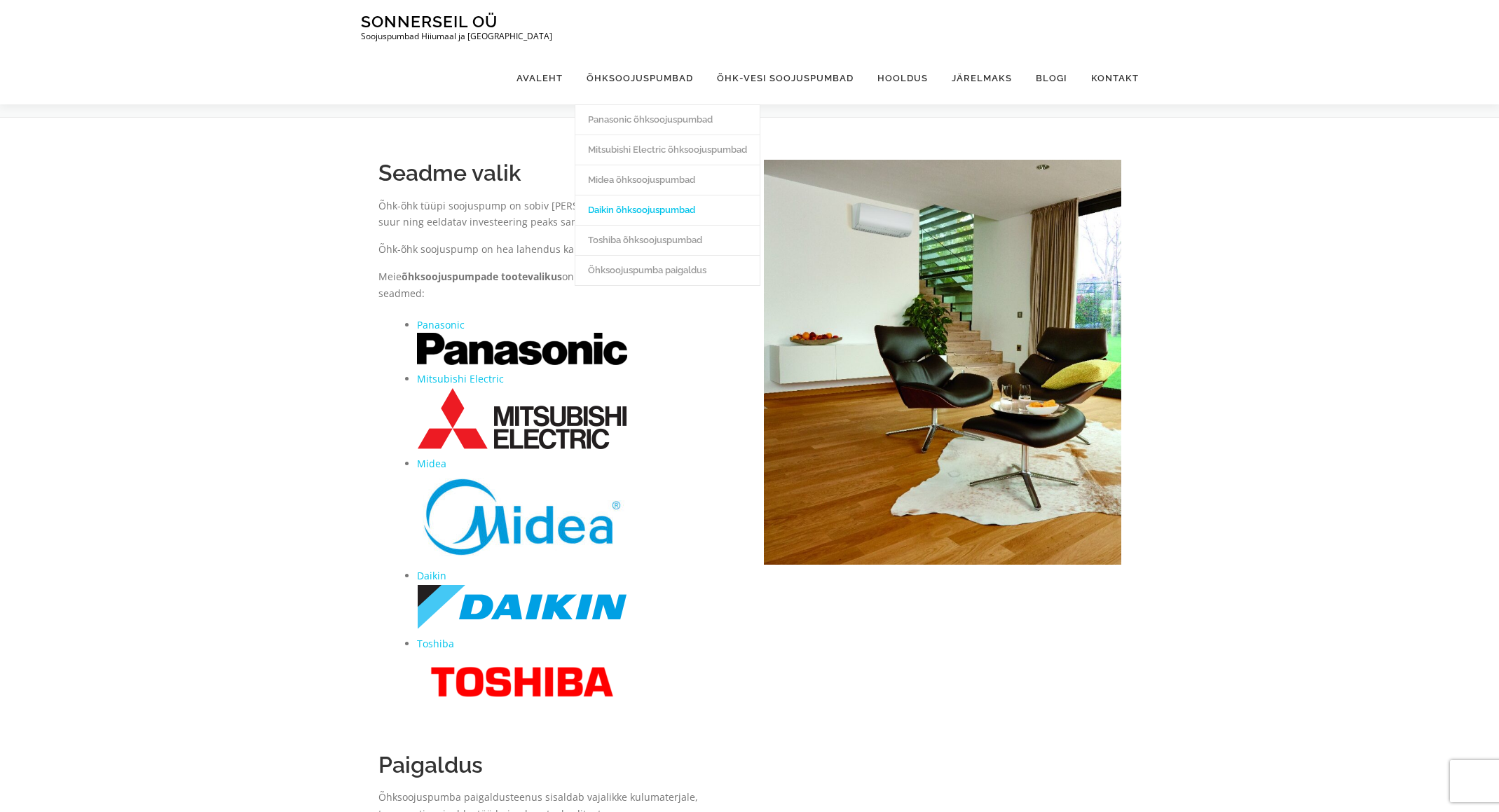
click at [635, 195] on link "Daikin õhksoojuspumbad" at bounding box center [667, 210] width 184 height 30
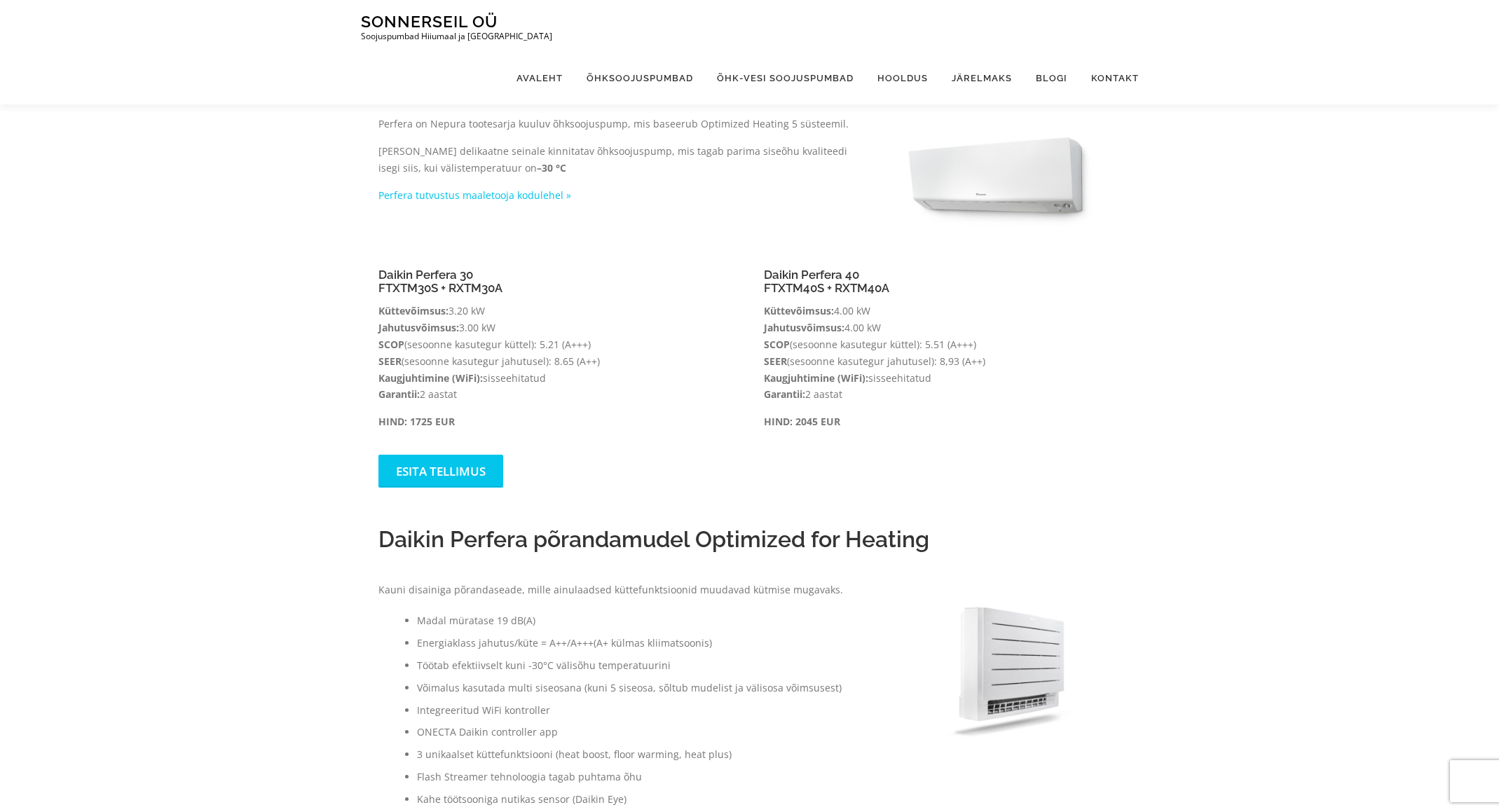
scroll to position [1198, 0]
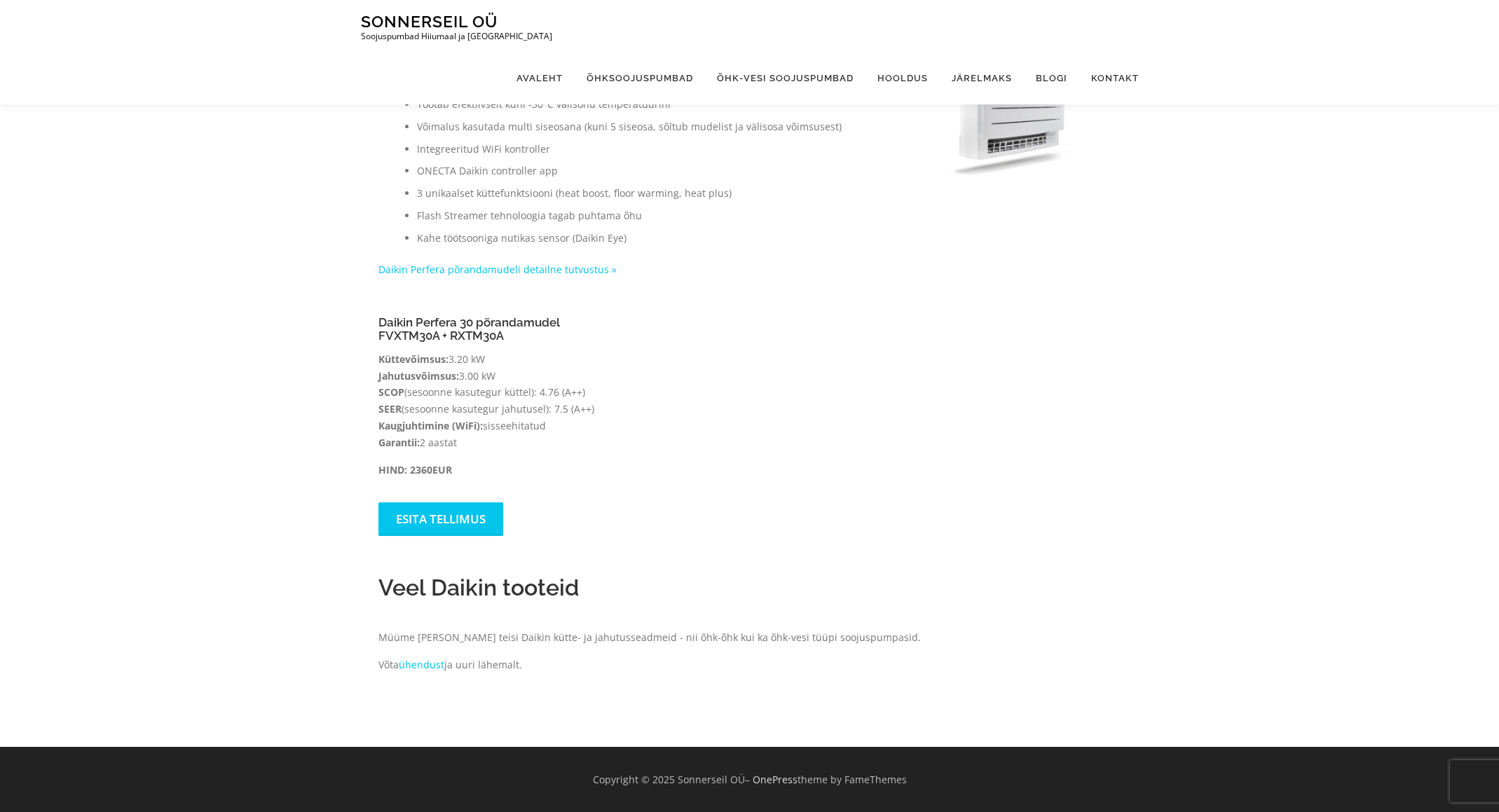
drag, startPoint x: 420, startPoint y: 324, endPoint x: 546, endPoint y: 437, distance: 169.2
click at [546, 437] on div "Daikin Perfera 30 põrandamudel FVXTM30A + RXTM30A Küttevõimsus: 3.20 kW Jahutus…" at bounding box center [557, 397] width 358 height 162
click at [613, 402] on p "Küttevõimsus: 3.20 kW Jahutusvõimsus: 3.00 kW SCOP (sesoonne kasutegur küttel):…" at bounding box center [557, 401] width 358 height 100
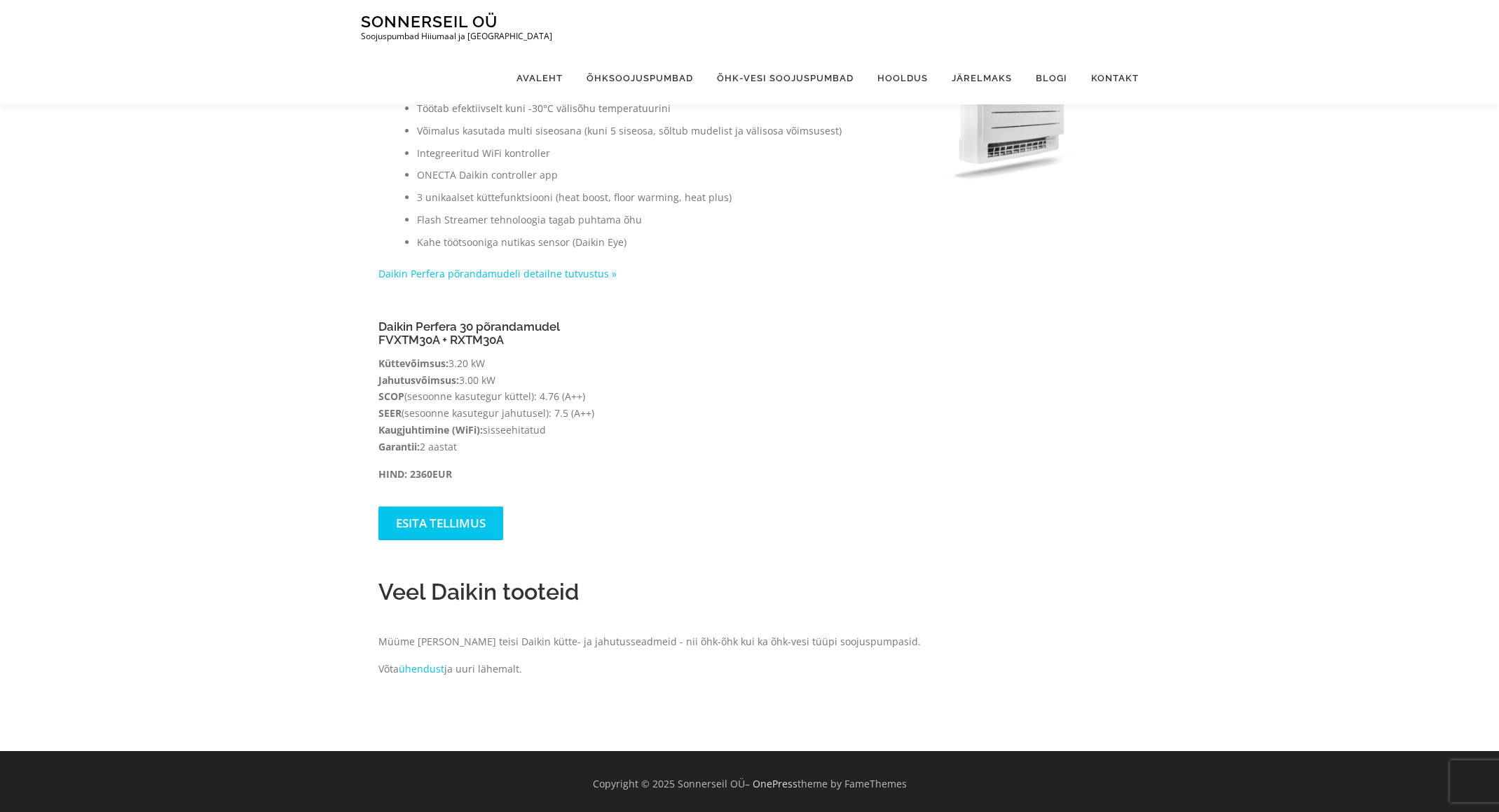
scroll to position [0, 0]
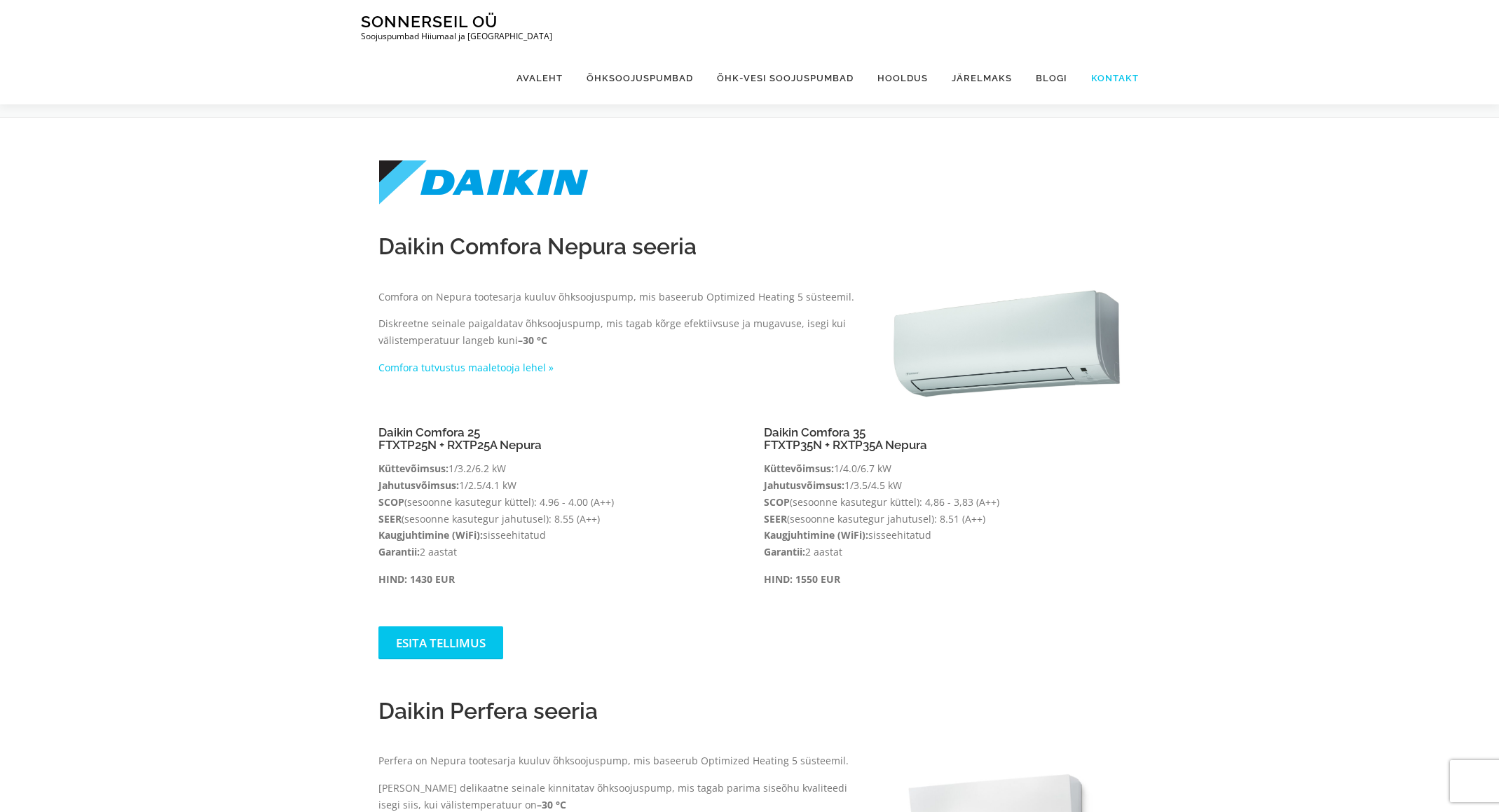
click at [1094, 52] on link "Kontakt" at bounding box center [1108, 77] width 60 height 52
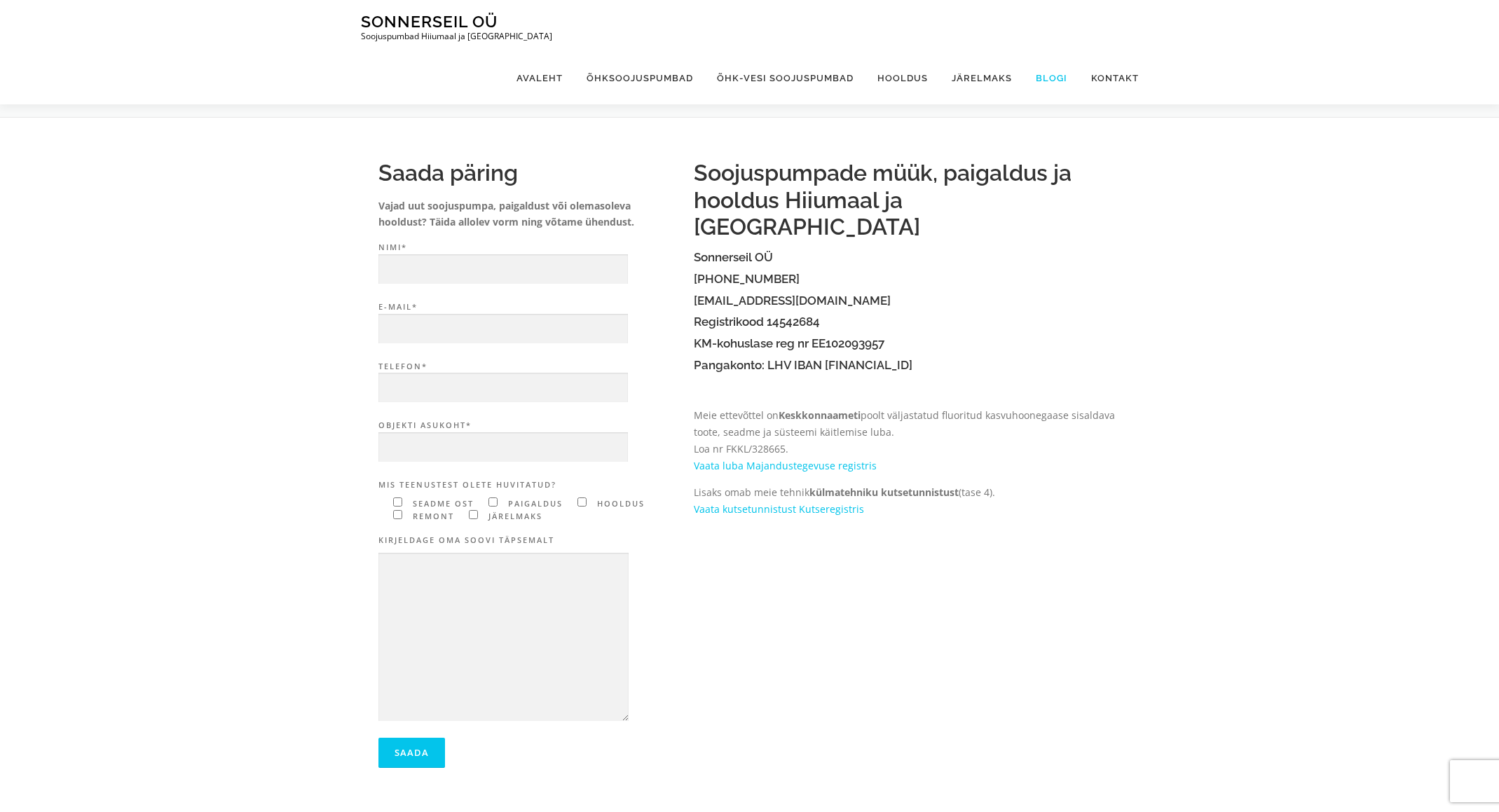
click at [1060, 52] on link "Blogi" at bounding box center [1052, 77] width 55 height 52
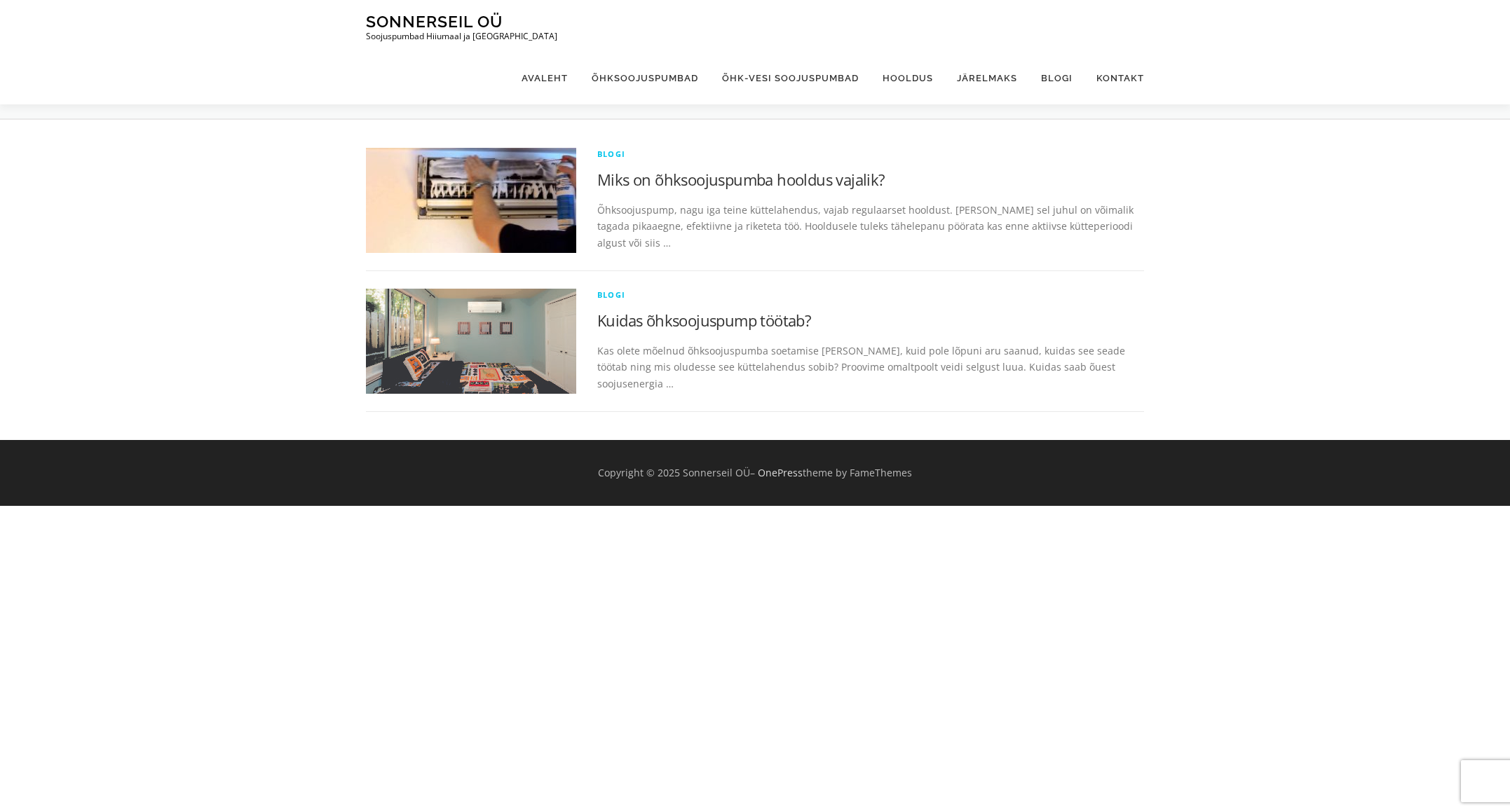
drag, startPoint x: 658, startPoint y: 213, endPoint x: 823, endPoint y: 216, distance: 165.0
click at [820, 216] on p "Õhksoojuspump, nagu iga teine küttelahendus, vajab regulaarset hooldust. [PERSO…" at bounding box center [870, 227] width 546 height 50
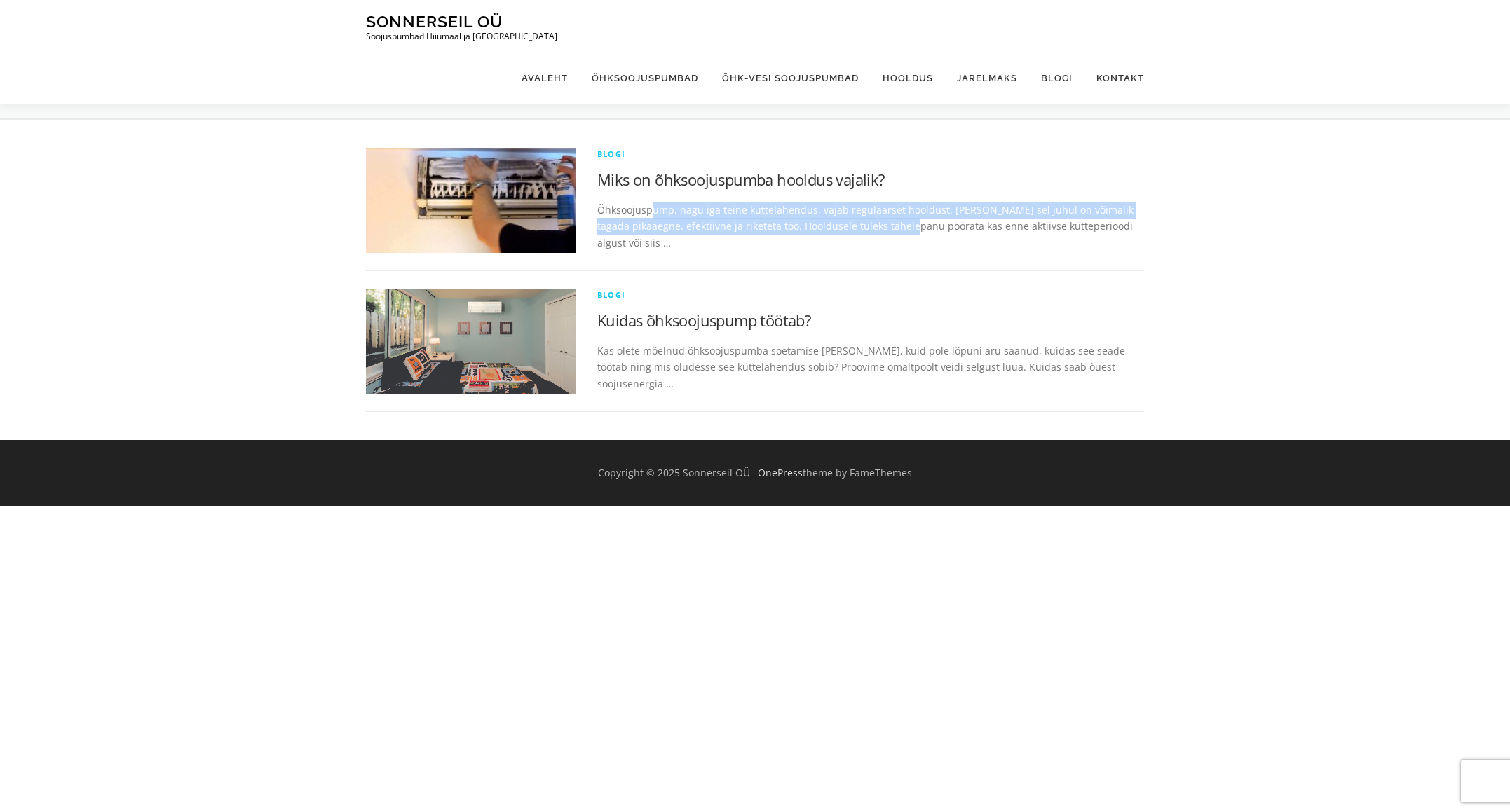
drag, startPoint x: 871, startPoint y: 222, endPoint x: 654, endPoint y: 214, distance: 217.1
click at [654, 214] on p "Õhksoojuspump, nagu iga teine küttelahendus, vajab regulaarset hooldust. Vaid s…" at bounding box center [870, 227] width 546 height 50
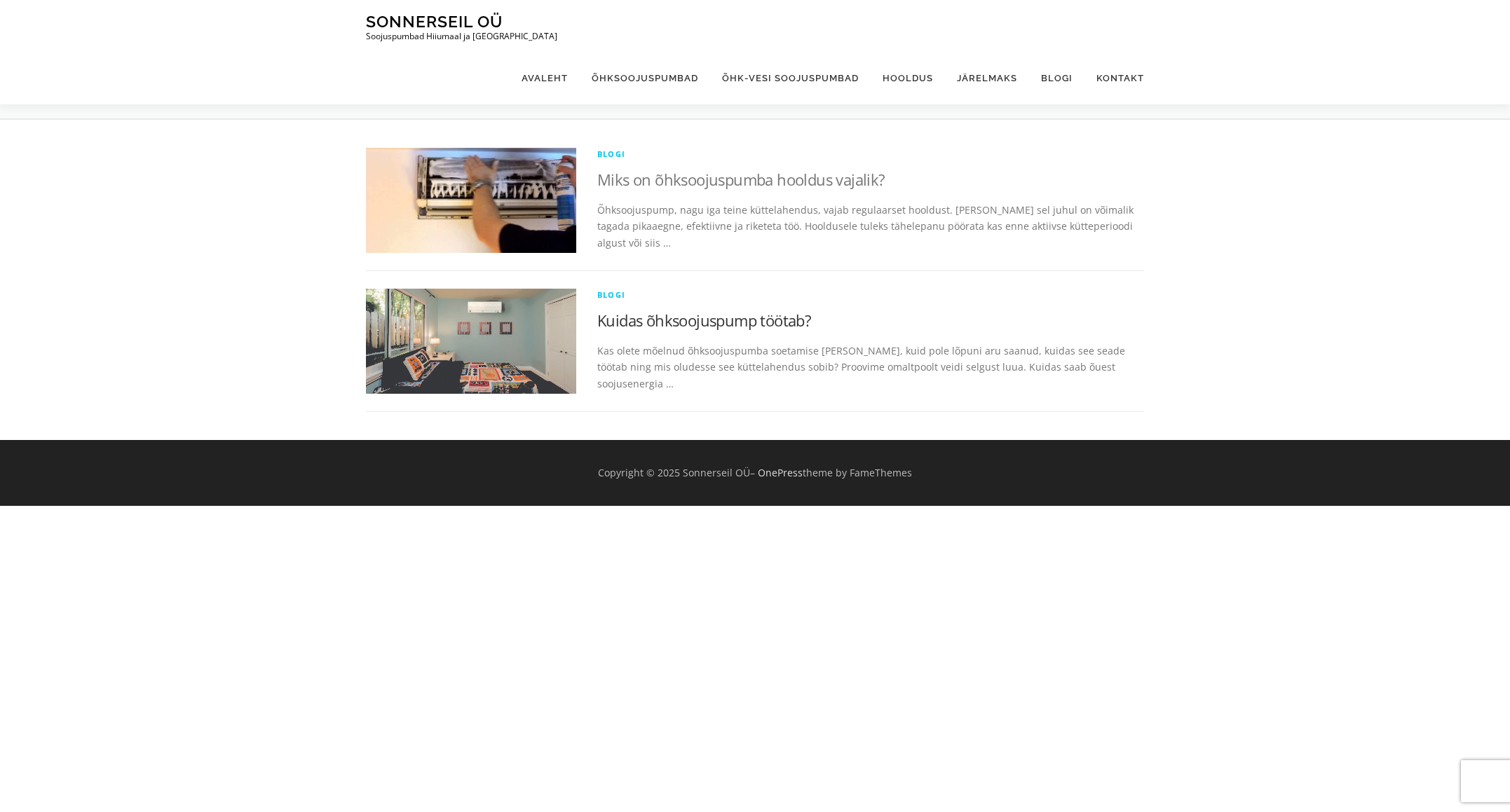
click at [767, 178] on link "Miks on õhksoojuspumba hooldus vajalik?" at bounding box center [741, 180] width 288 height 21
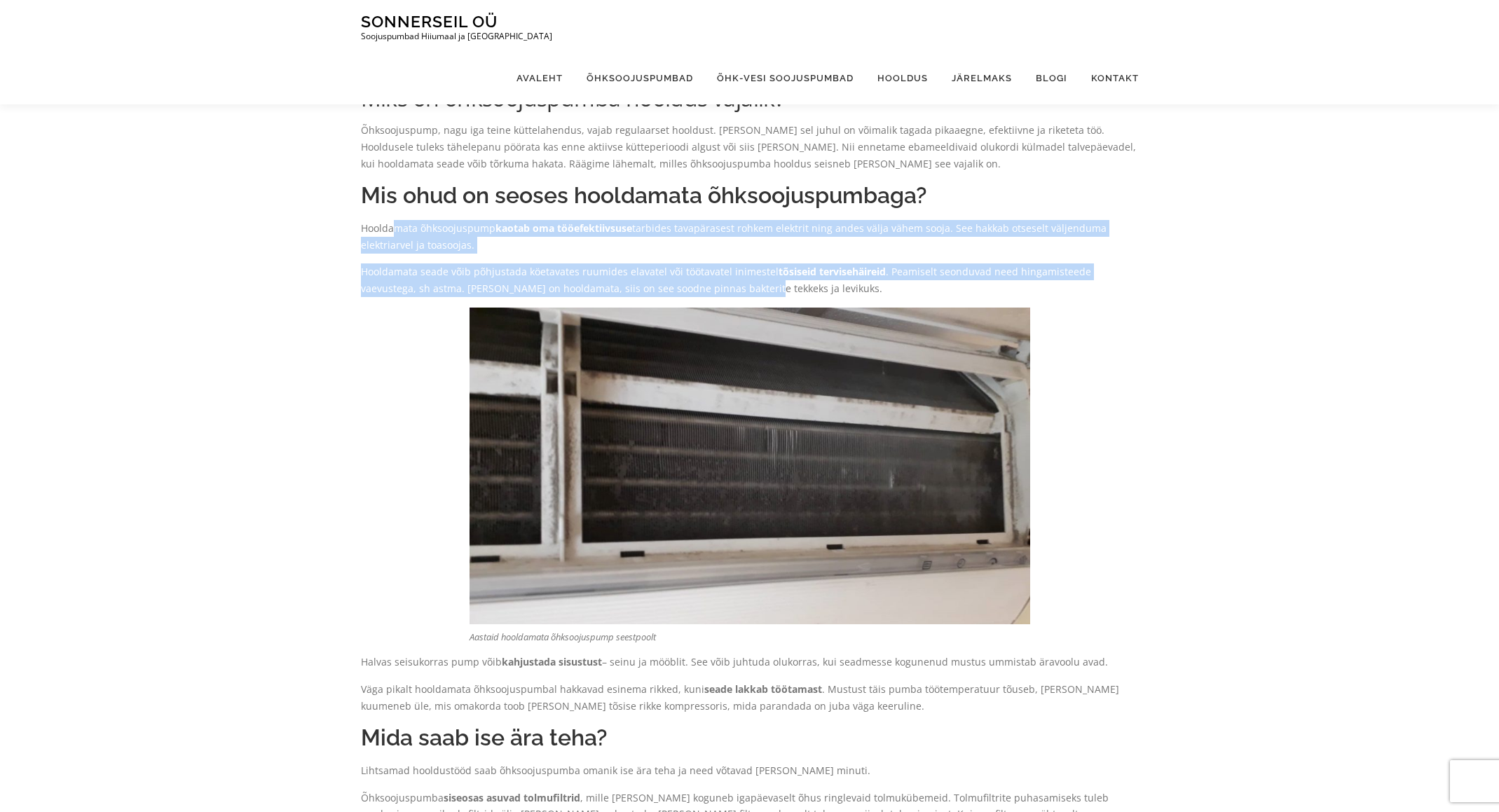
drag, startPoint x: 442, startPoint y: 247, endPoint x: 718, endPoint y: 282, distance: 278.2
click at [701, 282] on div "Õhksoojuspump, nagu iga teine küttelahendus, vajab regulaarset hooldust. [PERSO…" at bounding box center [750, 674] width 778 height 1105
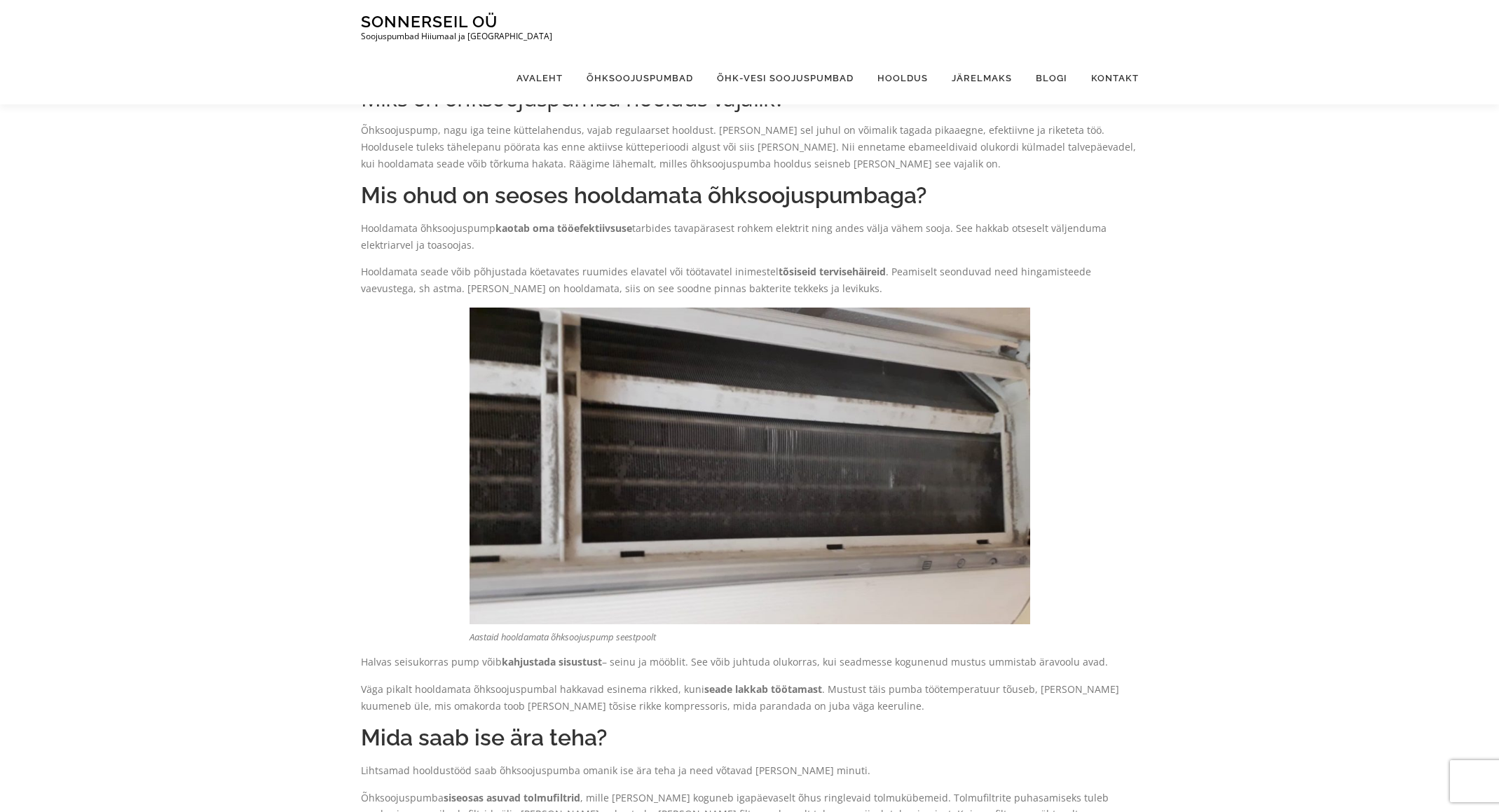
click at [752, 282] on p "Hooldamata seade võib põhjustada köetavates ruumides elavatel või töötavatel in…" at bounding box center [750, 280] width 778 height 34
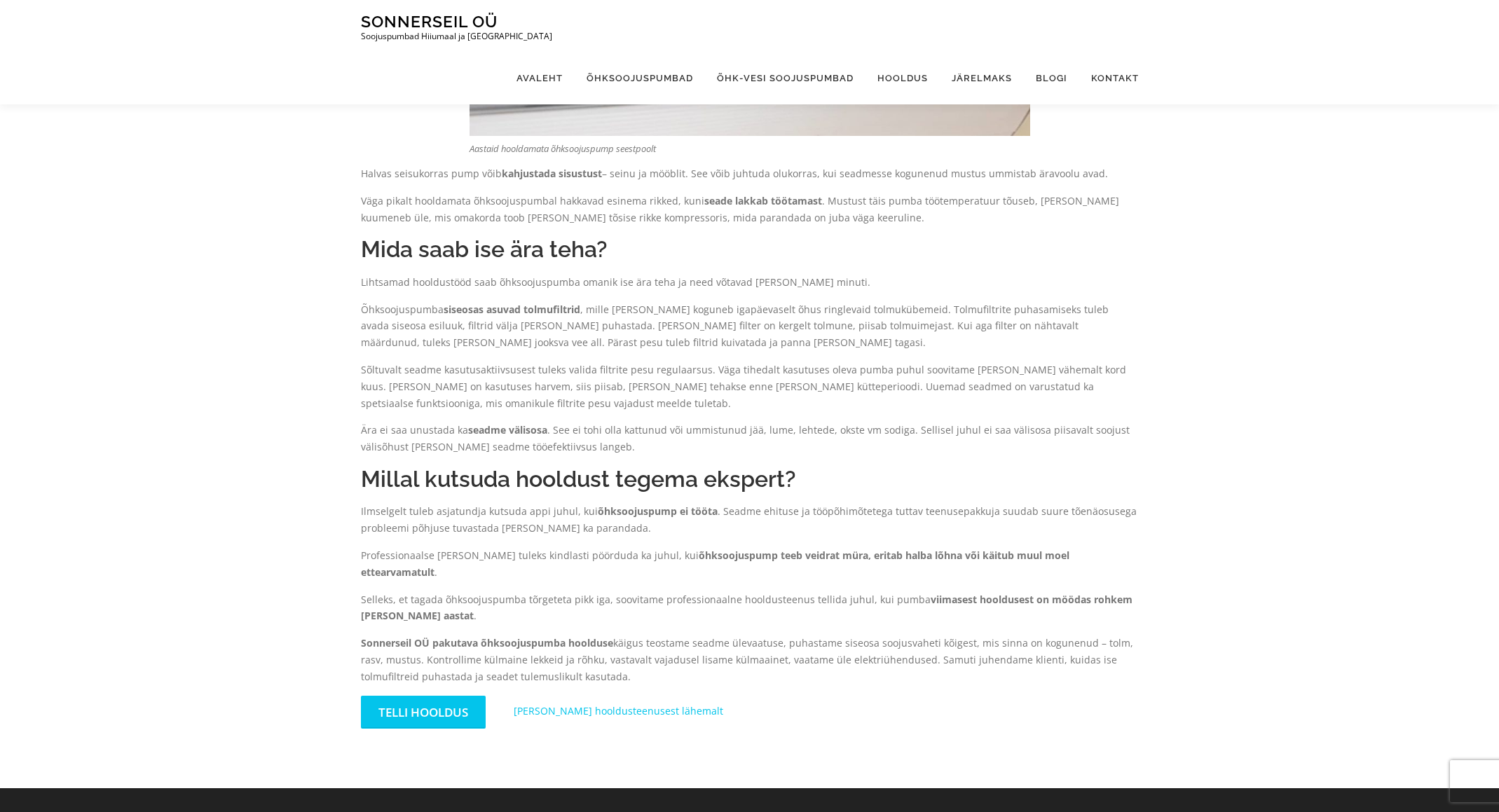
scroll to position [513, 0]
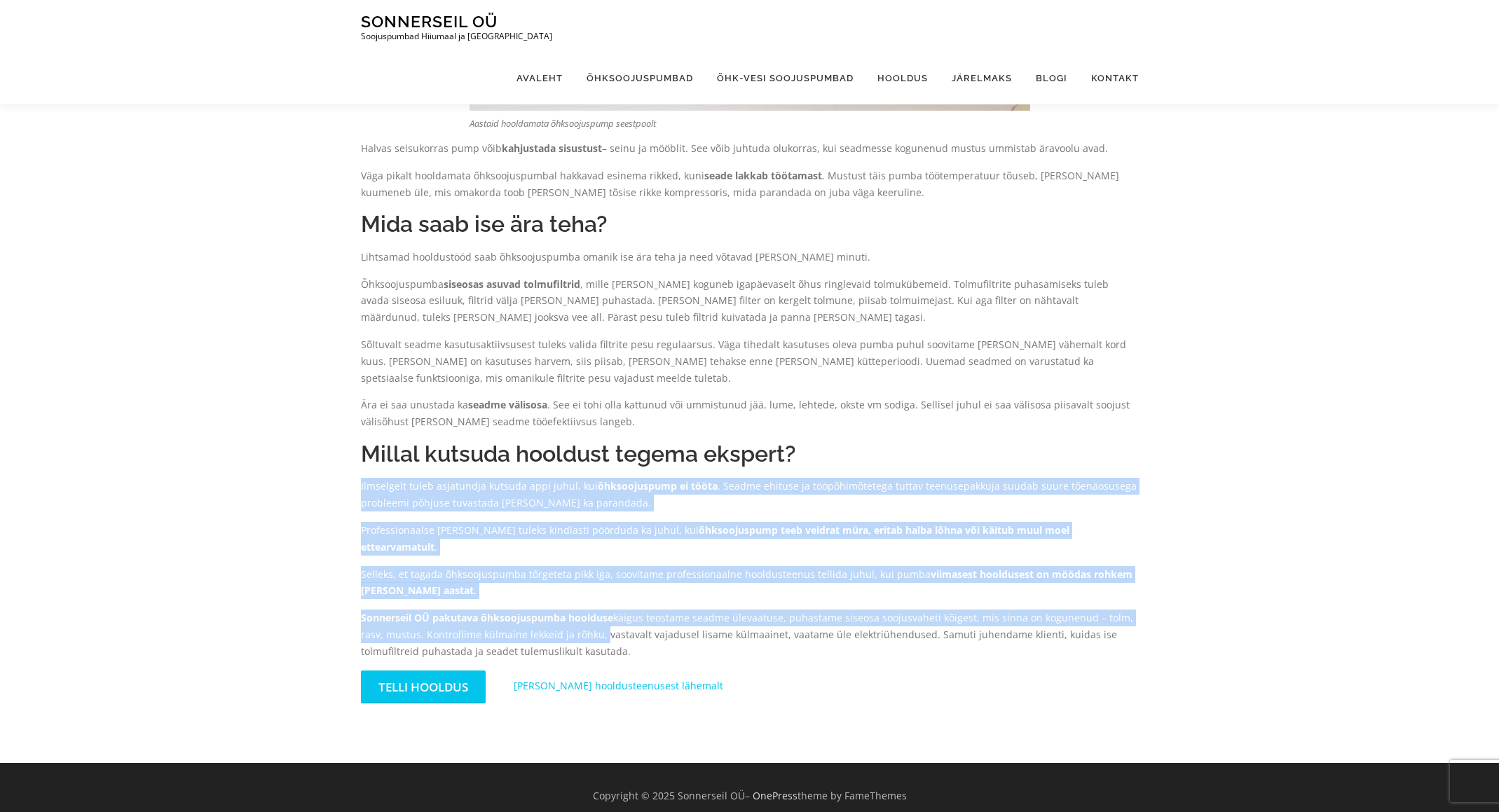
drag, startPoint x: 451, startPoint y: 504, endPoint x: 616, endPoint y: 623, distance: 203.4
click at [602, 622] on div "Õhksoojuspump, nagu iga teine küttelahendus, vajab regulaarset hooldust. Vaid s…" at bounding box center [750, 161] width 778 height 1105
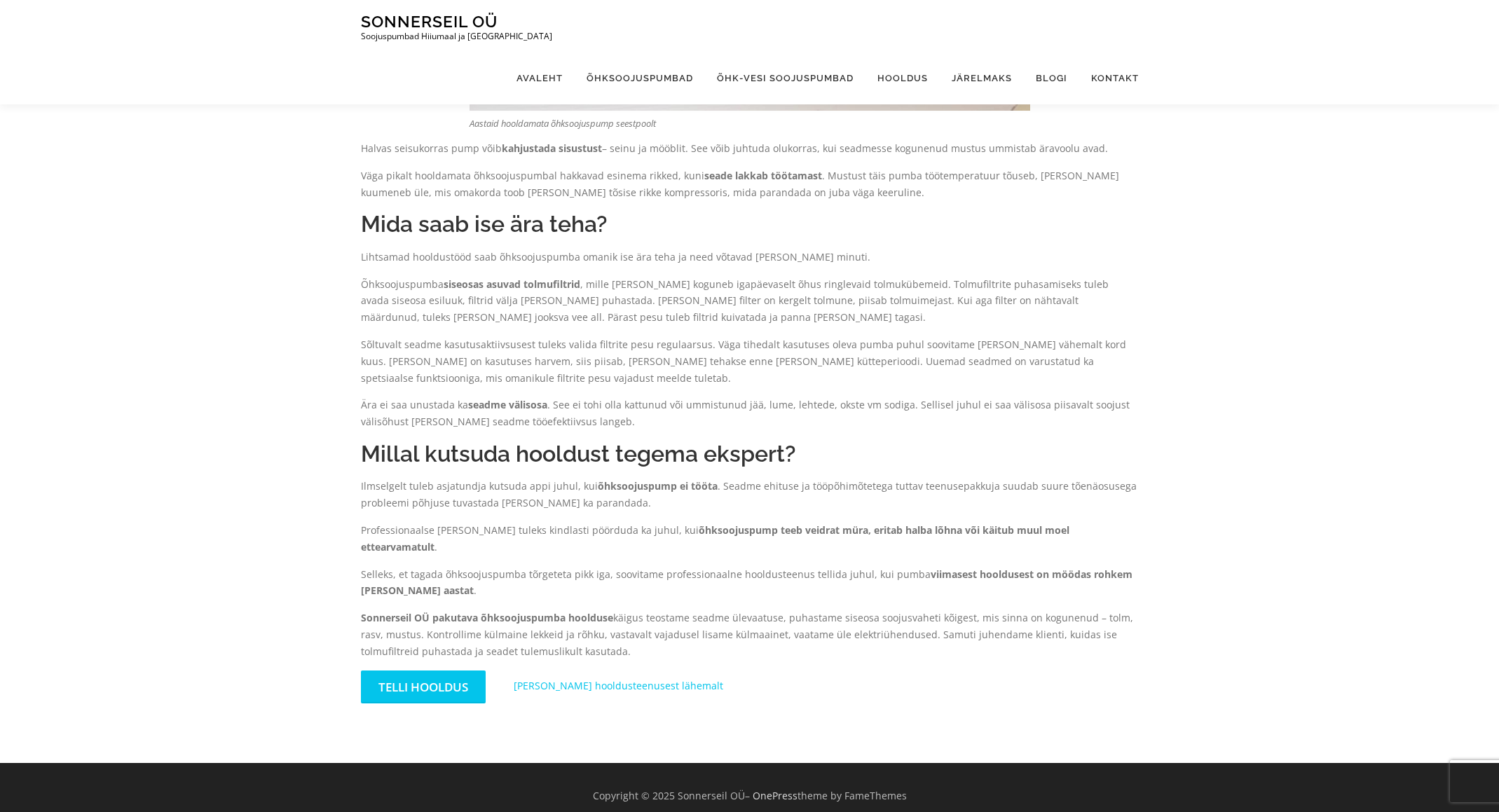
drag, startPoint x: 620, startPoint y: 623, endPoint x: 646, endPoint y: 628, distance: 26.5
click at [621, 623] on p "Sonnerseil OÜ pakutava õhksoojuspumba hoolduse käigus teostame seadme ülevaatus…" at bounding box center [750, 634] width 778 height 50
drag, startPoint x: 641, startPoint y: 631, endPoint x: 373, endPoint y: 318, distance: 412.1
click at [381, 321] on div "Õhksoojuspump, nagu iga teine küttelahendus, vajab regulaarset hooldust. Vaid s…" at bounding box center [750, 161] width 778 height 1105
click at [373, 250] on p "Lihtsamad hooldustööd saab õhksoojuspumba omanik ise ära teha ja need võtavad v…" at bounding box center [750, 257] width 778 height 17
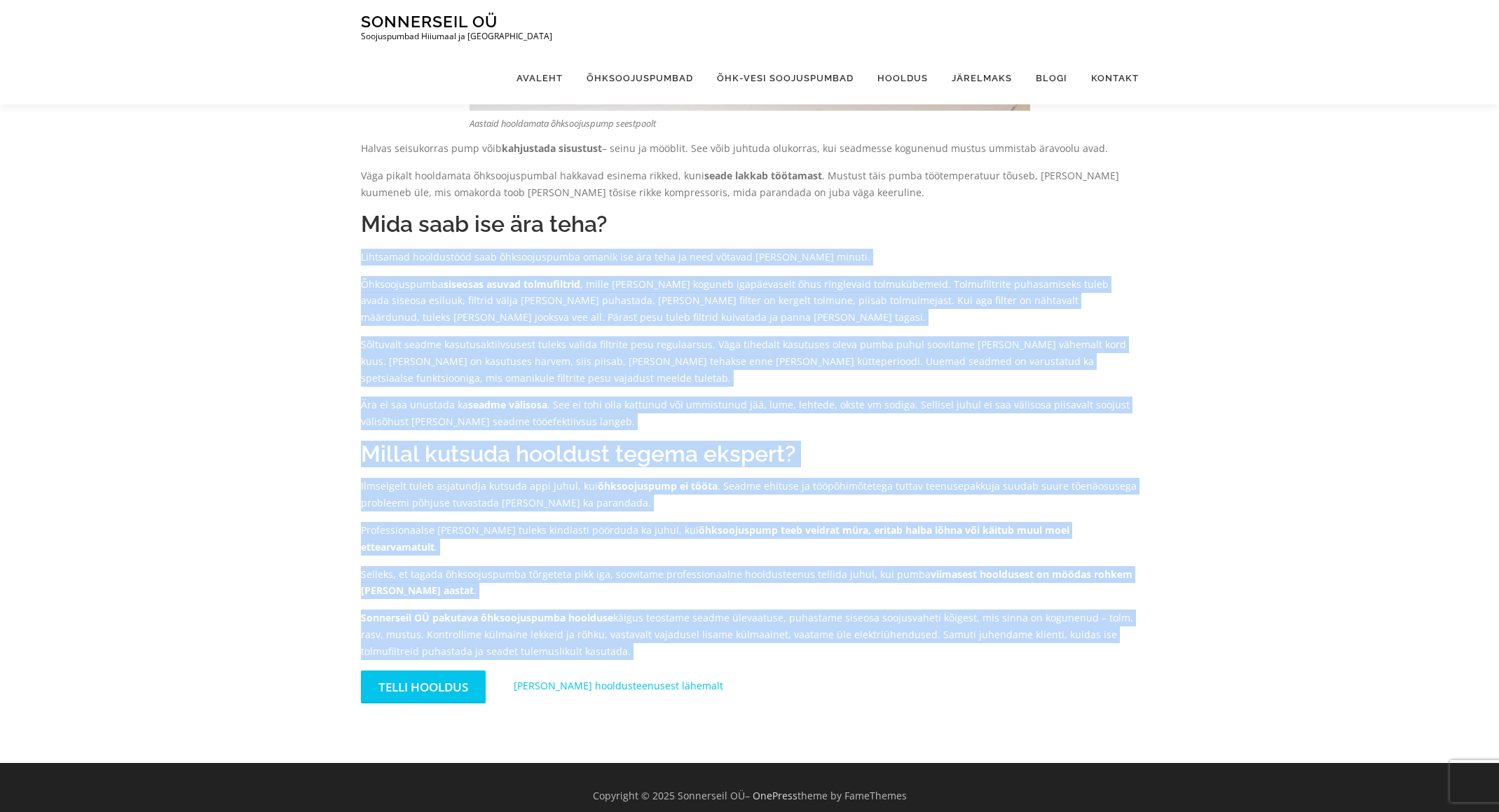
drag, startPoint x: 384, startPoint y: 271, endPoint x: 658, endPoint y: 630, distance: 451.6
click at [658, 630] on div "Õhksoojuspump, nagu iga teine küttelahendus, vajab regulaarset hooldust. Vaid s…" at bounding box center [750, 161] width 778 height 1105
click at [659, 630] on p "Sonnerseil OÜ pakutava õhksoojuspumba hoolduse käigus teostame seadme ülevaatus…" at bounding box center [750, 634] width 778 height 50
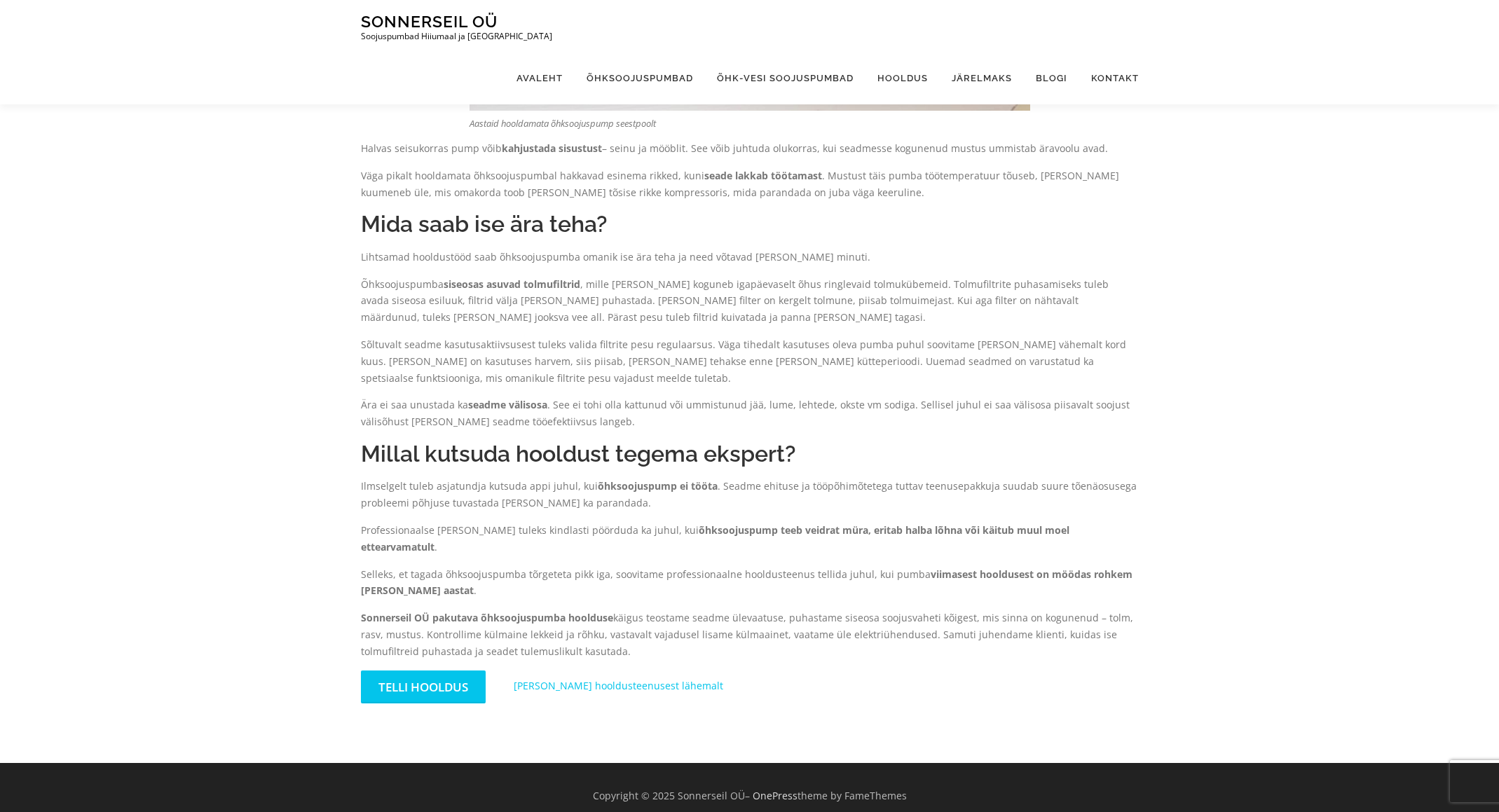
drag, startPoint x: 640, startPoint y: 630, endPoint x: 328, endPoint y: 259, distance: 484.8
click at [328, 259] on div "Miks on õhksoojuspumba hooldus vajalik? Õhksoojuspump, nagu iga teine küttelahe…" at bounding box center [749, 151] width 1499 height 1224
click at [401, 255] on p "Lihtsamad hooldustööd saab õhksoojuspumba omanik ise ära teha ja need võtavad v…" at bounding box center [750, 257] width 778 height 17
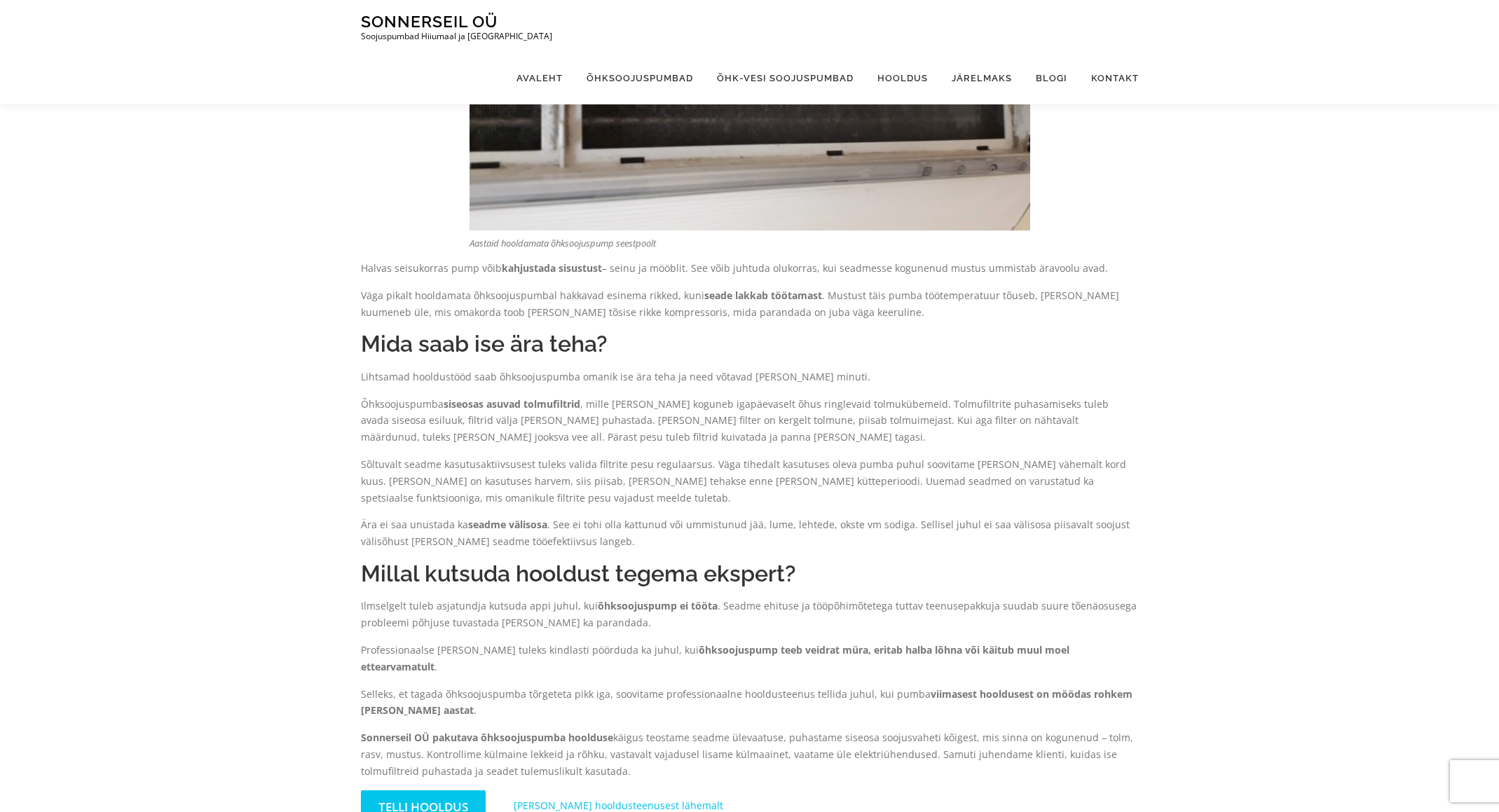
scroll to position [117, 0]
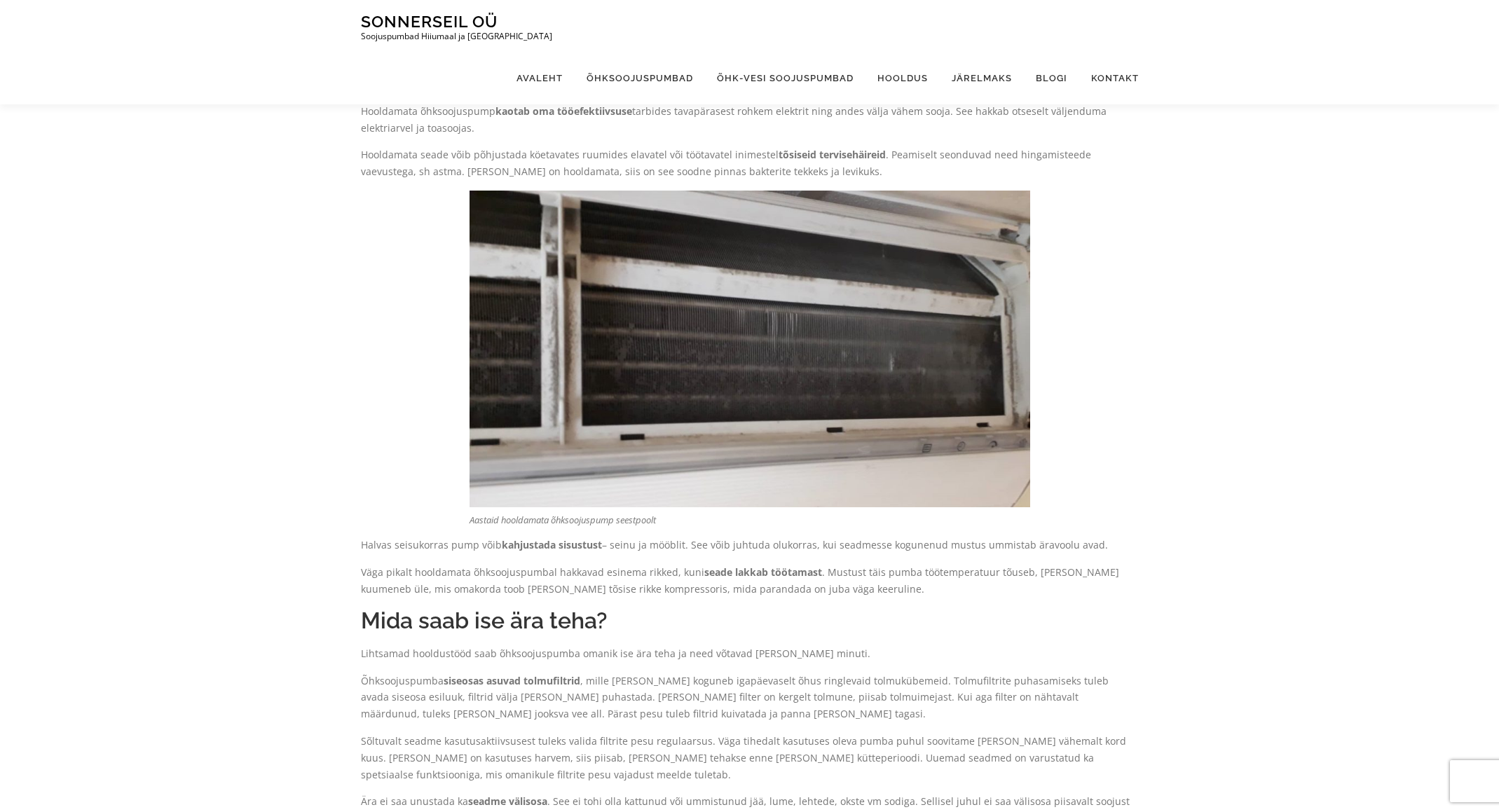
click at [384, 544] on p "Halvas seisukorras pump võib kahjustada sisustust – seinu ja mööblit. See võib …" at bounding box center [750, 544] width 778 height 17
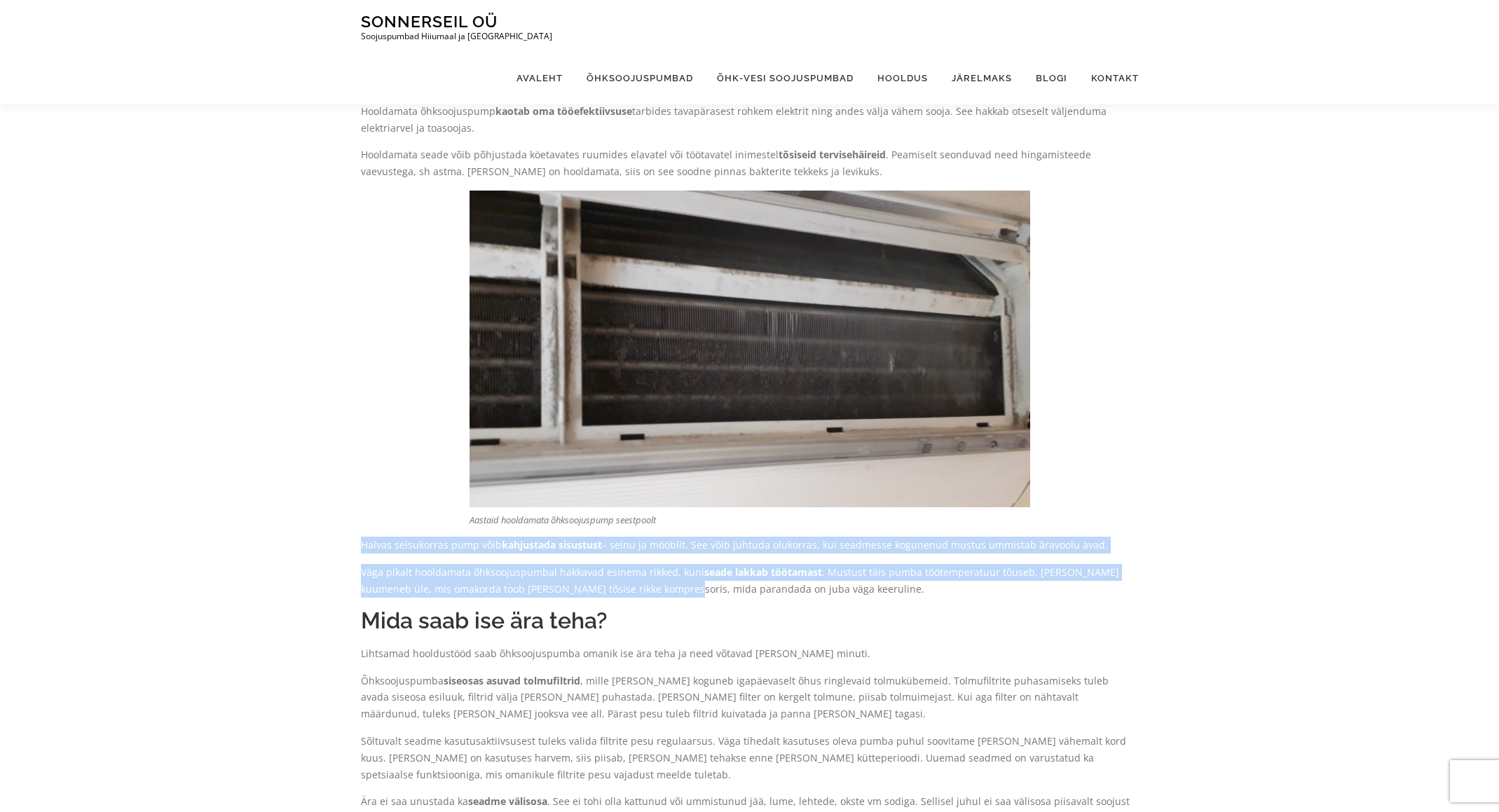
drag, startPoint x: 384, startPoint y: 544, endPoint x: 663, endPoint y: 583, distance: 281.7
click at [641, 583] on div "Õhksoojuspump, nagu iga teine küttelahendus, vajab regulaarset hooldust. Vaid s…" at bounding box center [750, 558] width 778 height 1105
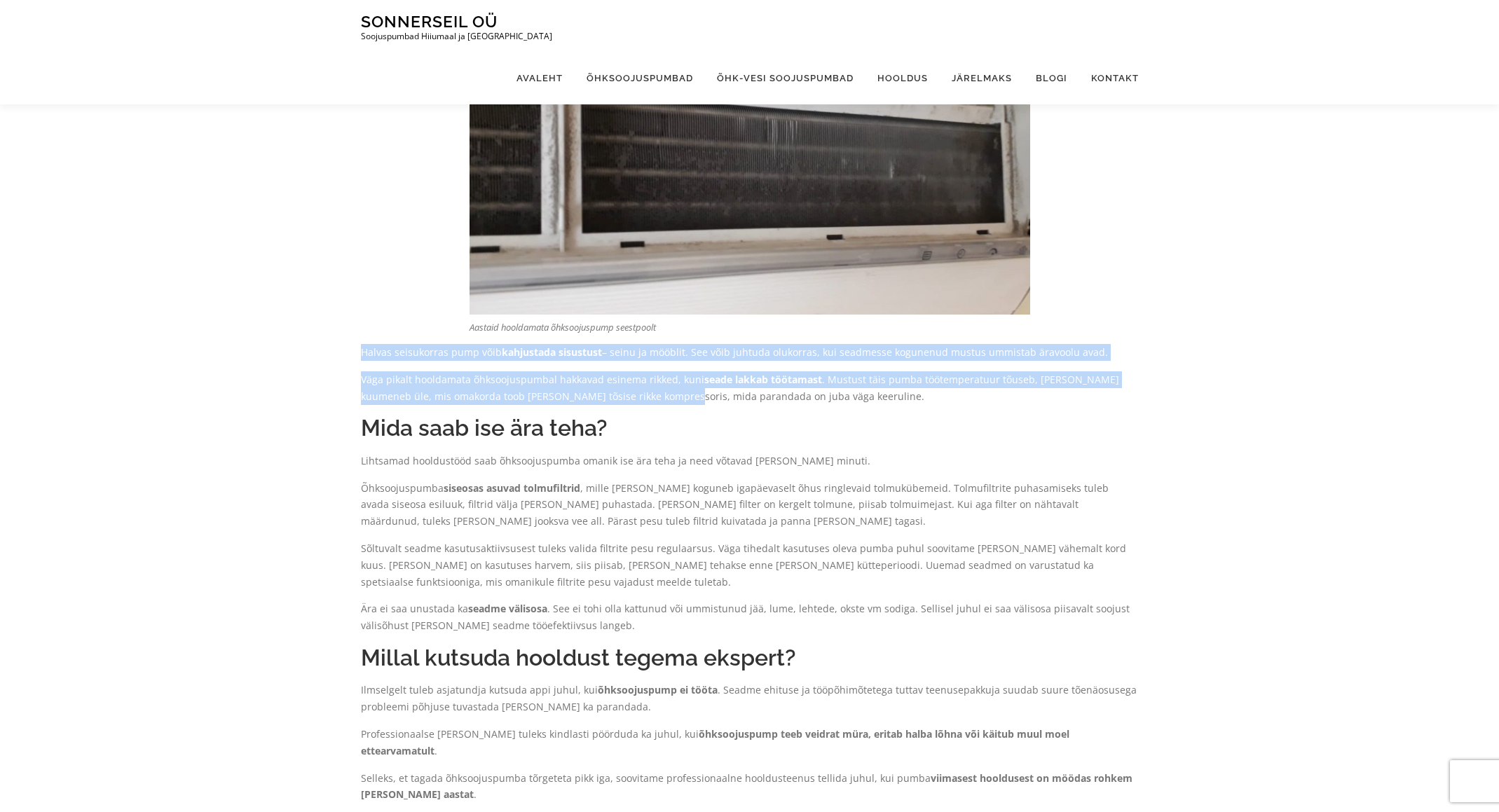
scroll to position [513, 0]
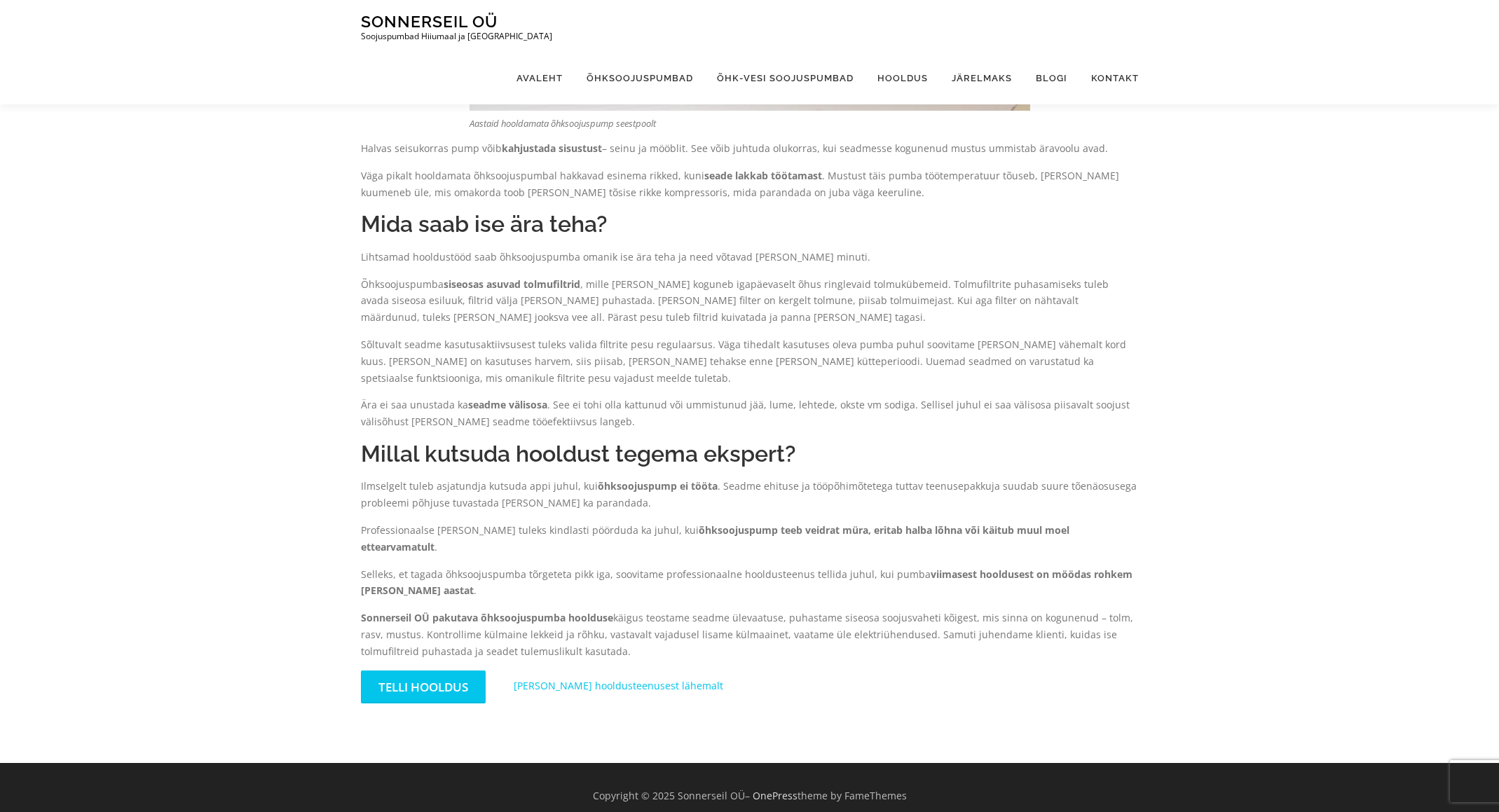
drag, startPoint x: 471, startPoint y: 526, endPoint x: 695, endPoint y: 594, distance: 234.1
click at [677, 590] on div "Õhksoojuspump, nagu iga teine küttelahendus, vajab regulaarset hooldust. Vaid s…" at bounding box center [750, 161] width 778 height 1105
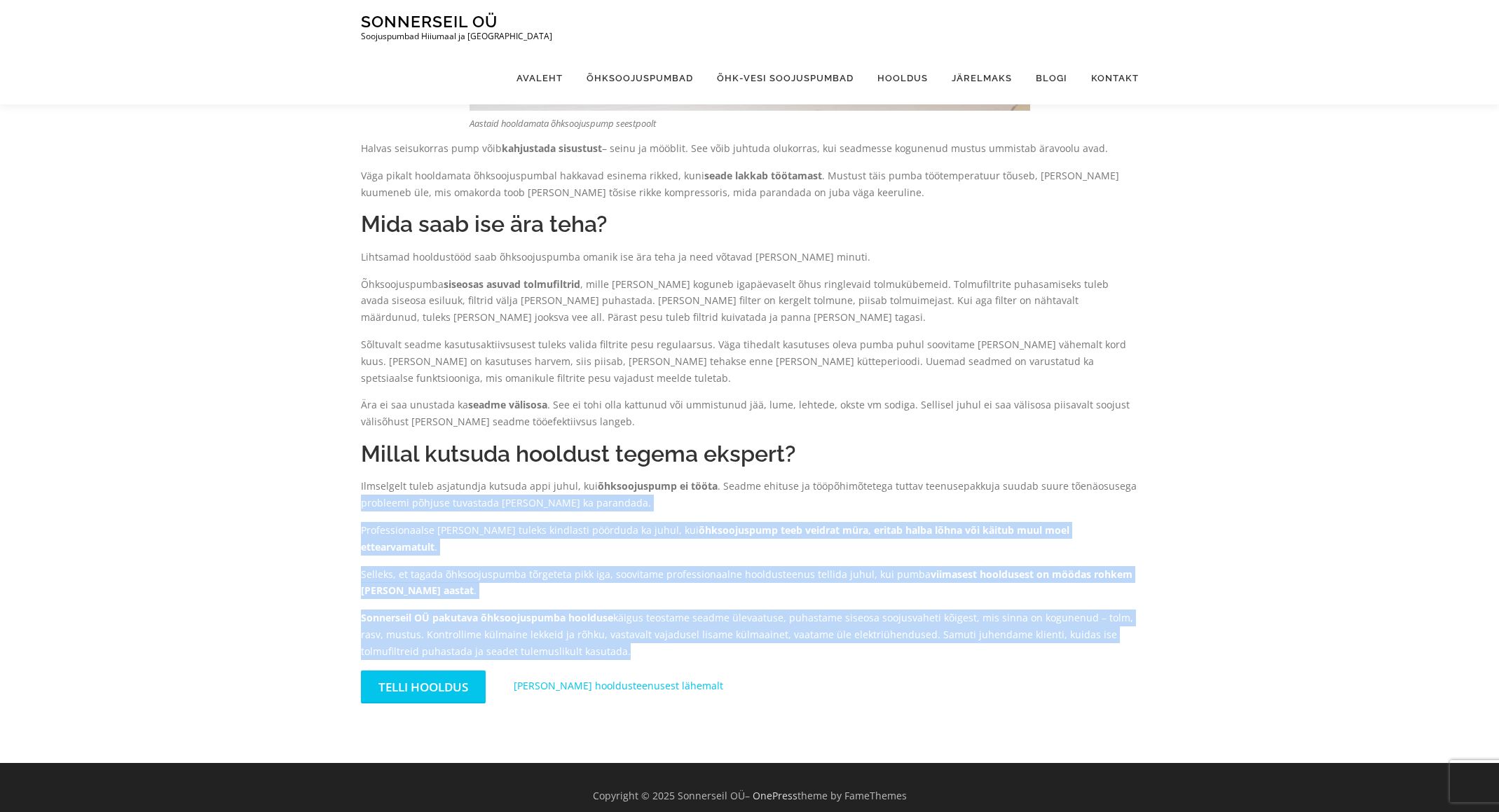
drag, startPoint x: 599, startPoint y: 622, endPoint x: 361, endPoint y: 495, distance: 269.8
click at [361, 496] on div "Õhksoojuspump, nagu iga teine küttelahendus, vajab regulaarset hooldust. Vaid s…" at bounding box center [750, 161] width 778 height 1105
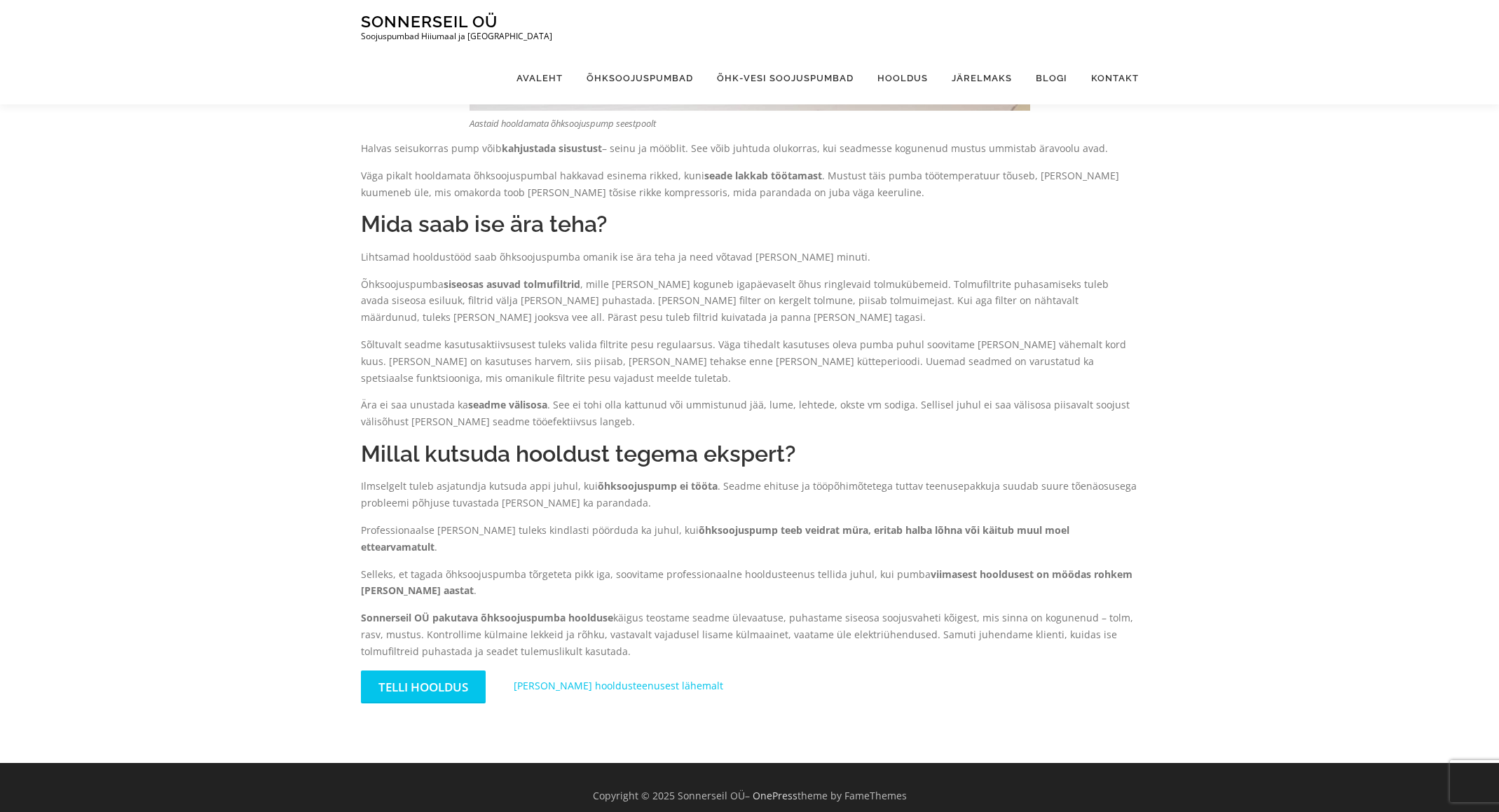
click at [374, 488] on p "Ilmselgelt tuleb asjatundja kutsuda appi juhul, kui õhksoojuspump ei tööta . Se…" at bounding box center [750, 494] width 778 height 34
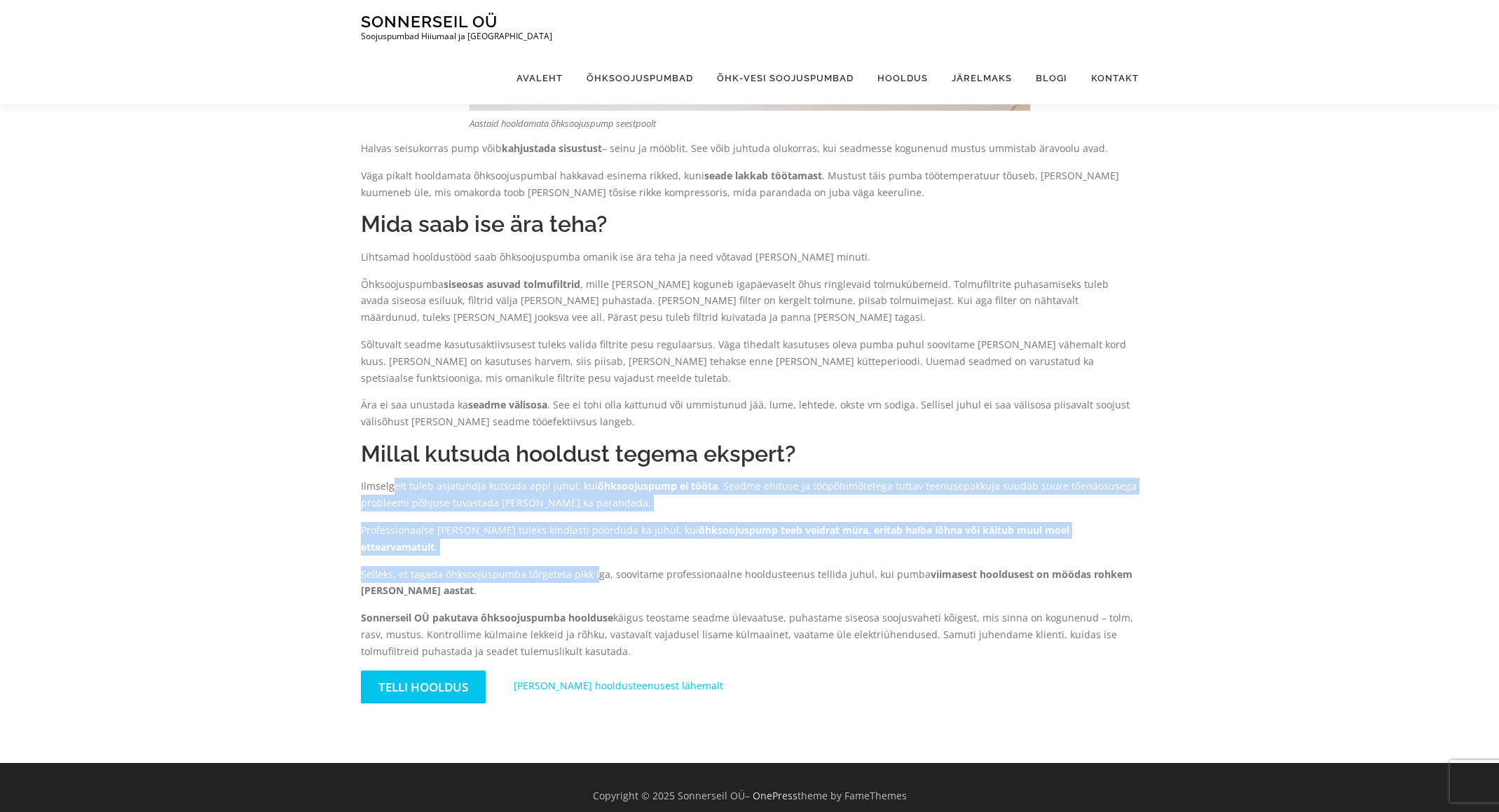
drag, startPoint x: 401, startPoint y: 485, endPoint x: 593, endPoint y: 563, distance: 207.2
click at [592, 564] on div "Õhksoojuspump, nagu iga teine küttelahendus, vajab regulaarset hooldust. Vaid s…" at bounding box center [750, 161] width 778 height 1105
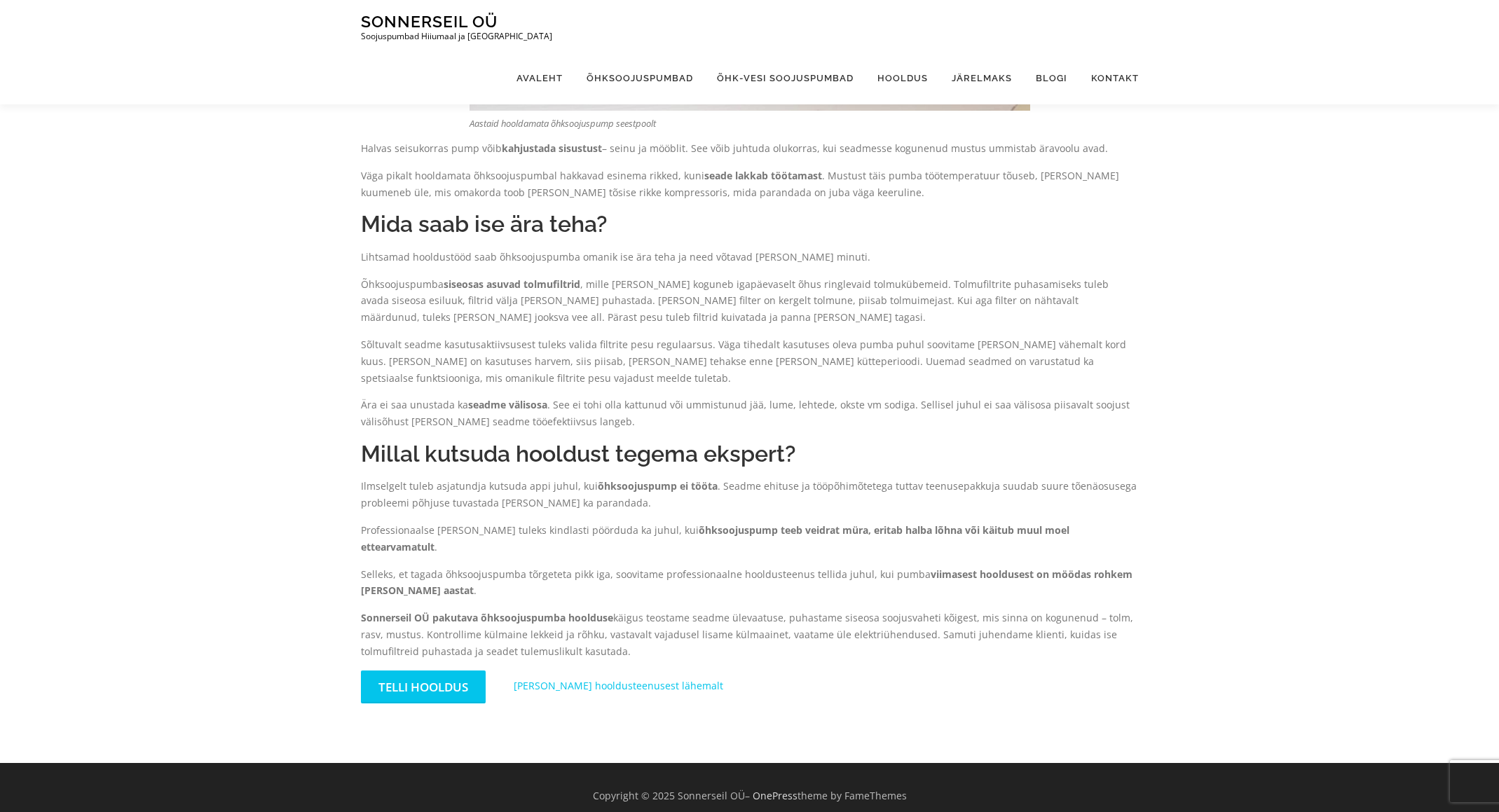
click at [443, 486] on p "Ilmselgelt tuleb asjatundja kutsuda appi juhul, kui õhksoojuspump ei tööta . Se…" at bounding box center [750, 494] width 778 height 34
click at [391, 486] on p "Ilmselgelt tuleb asjatundja kutsuda appi juhul, kui õhksoojuspump ei tööta . Se…" at bounding box center [750, 494] width 778 height 34
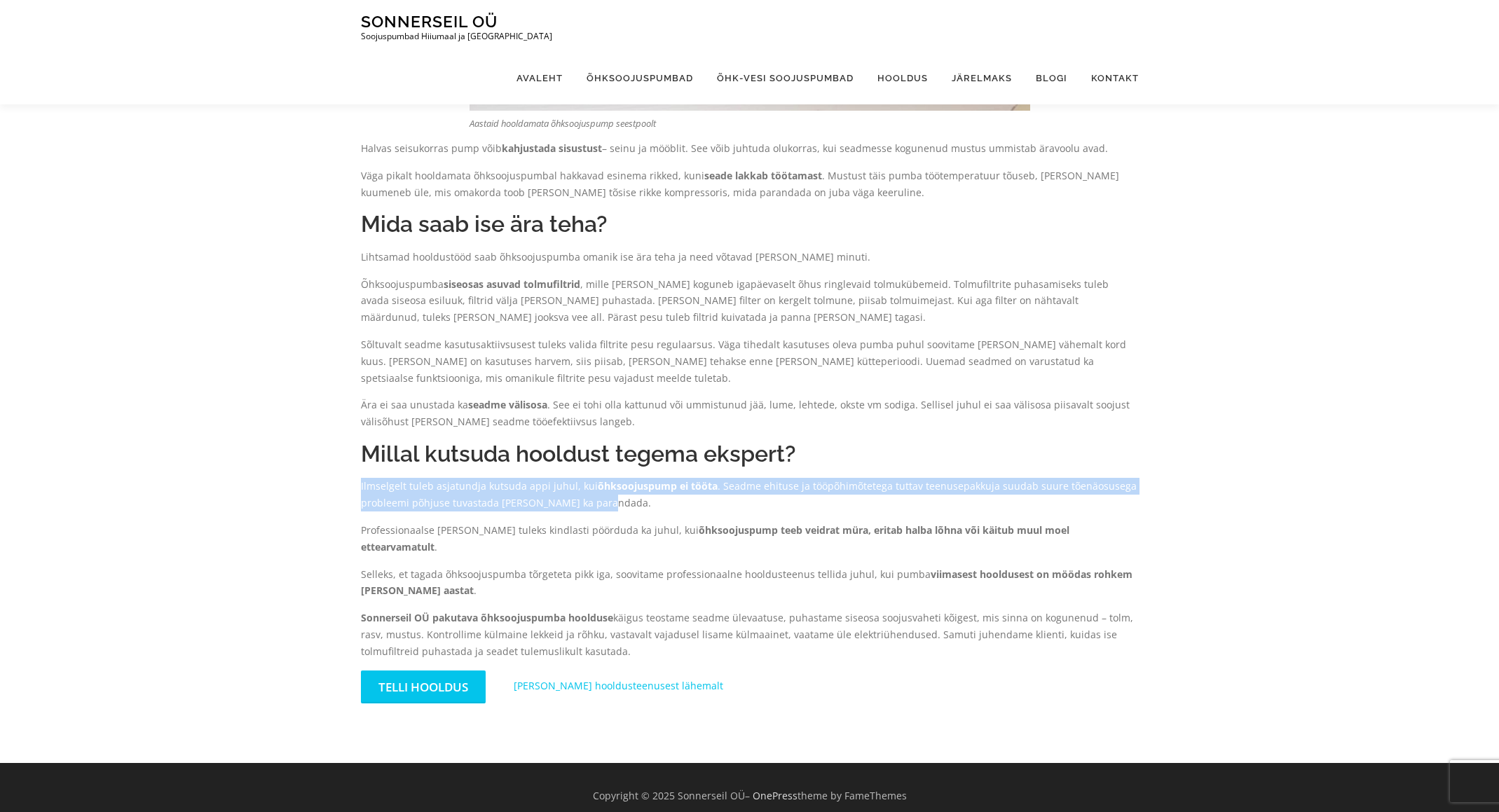
drag, startPoint x: 391, startPoint y: 486, endPoint x: 587, endPoint y: 505, distance: 196.9
click at [587, 505] on p "Ilmselgelt tuleb asjatundja kutsuda appi juhul, kui õhksoojuspump ei tööta . Se…" at bounding box center [750, 494] width 778 height 34
click at [589, 505] on p "Ilmselgelt tuleb asjatundja kutsuda appi juhul, kui õhksoojuspump ei tööta . Se…" at bounding box center [750, 494] width 778 height 34
drag, startPoint x: 591, startPoint y: 504, endPoint x: 454, endPoint y: 487, distance: 138.1
click at [454, 487] on p "Ilmselgelt tuleb asjatundja kutsuda appi juhul, kui õhksoojuspump ei tööta . Se…" at bounding box center [750, 494] width 778 height 34
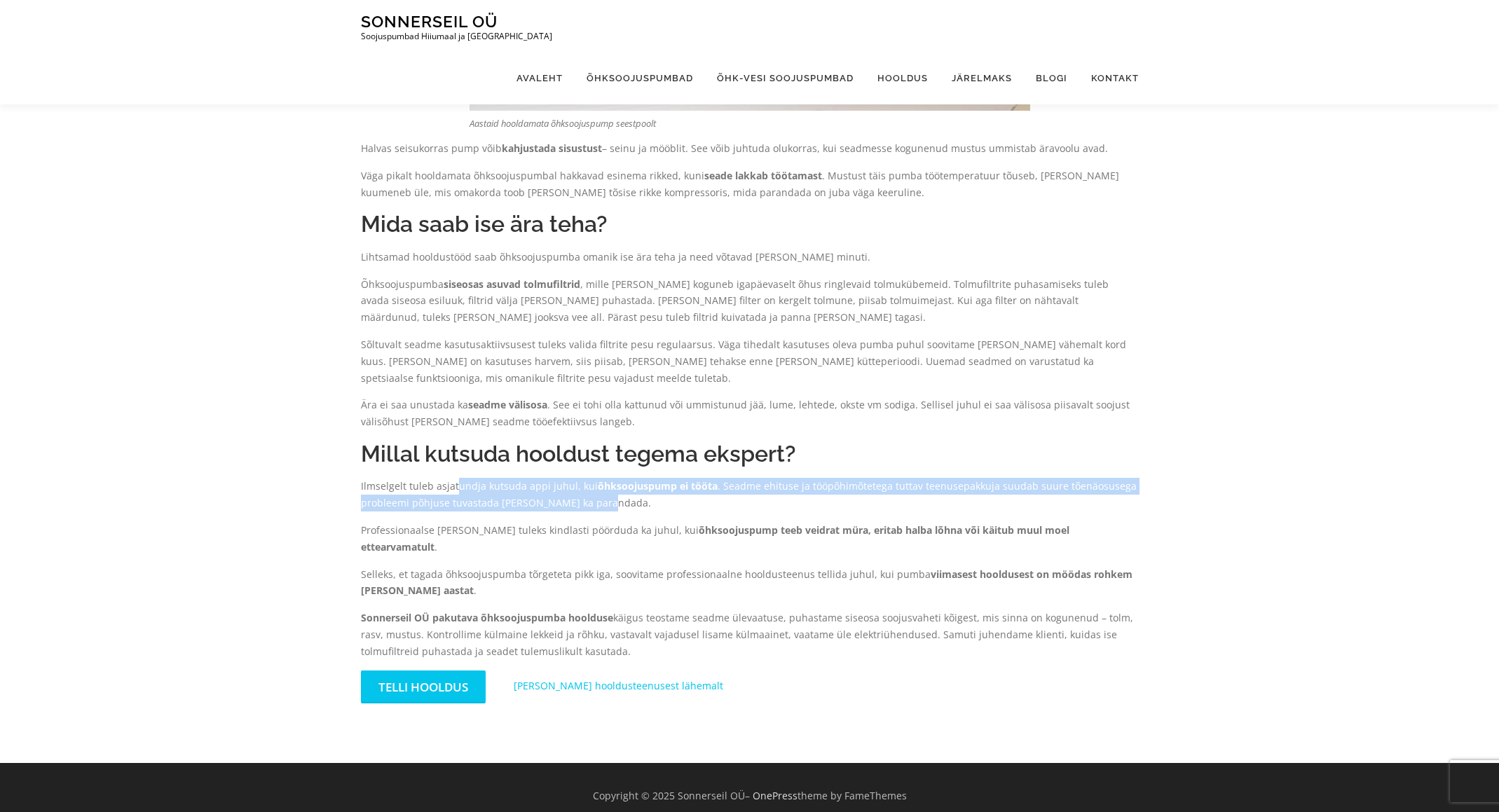
click at [455, 488] on p "Ilmselgelt tuleb asjatundja kutsuda appi juhul, kui õhksoojuspump ei tööta . Se…" at bounding box center [750, 494] width 778 height 34
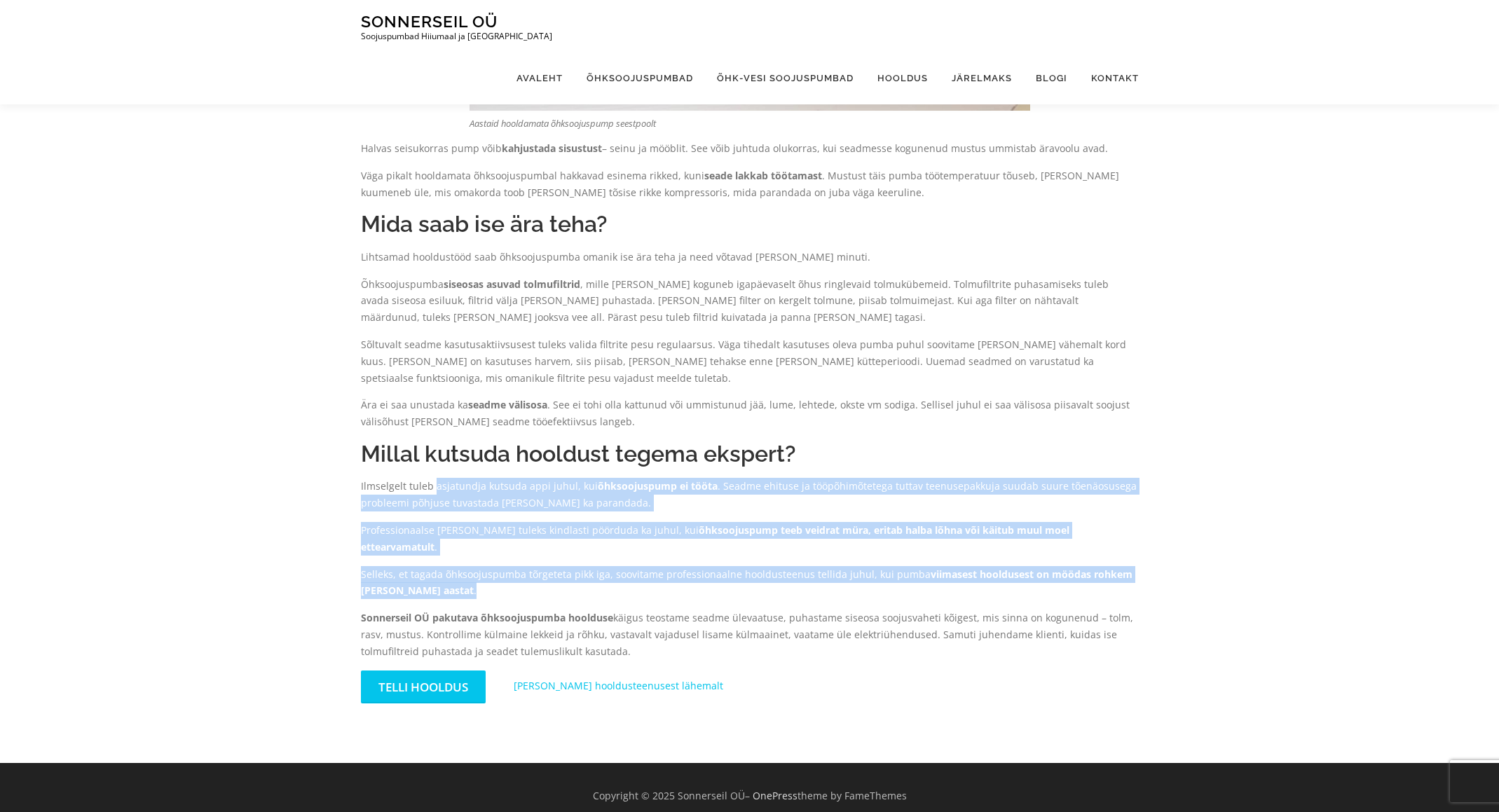
drag, startPoint x: 455, startPoint y: 488, endPoint x: 552, endPoint y: 572, distance: 128.3
click at [552, 572] on div "Õhksoojuspump, nagu iga teine küttelahendus, vajab regulaarset hooldust. Vaid s…" at bounding box center [750, 161] width 778 height 1105
click at [552, 572] on p "Selleks, et tagada õhksoojuspumba tõrgeteta pikk iga, soovitame professionaalne…" at bounding box center [750, 583] width 778 height 34
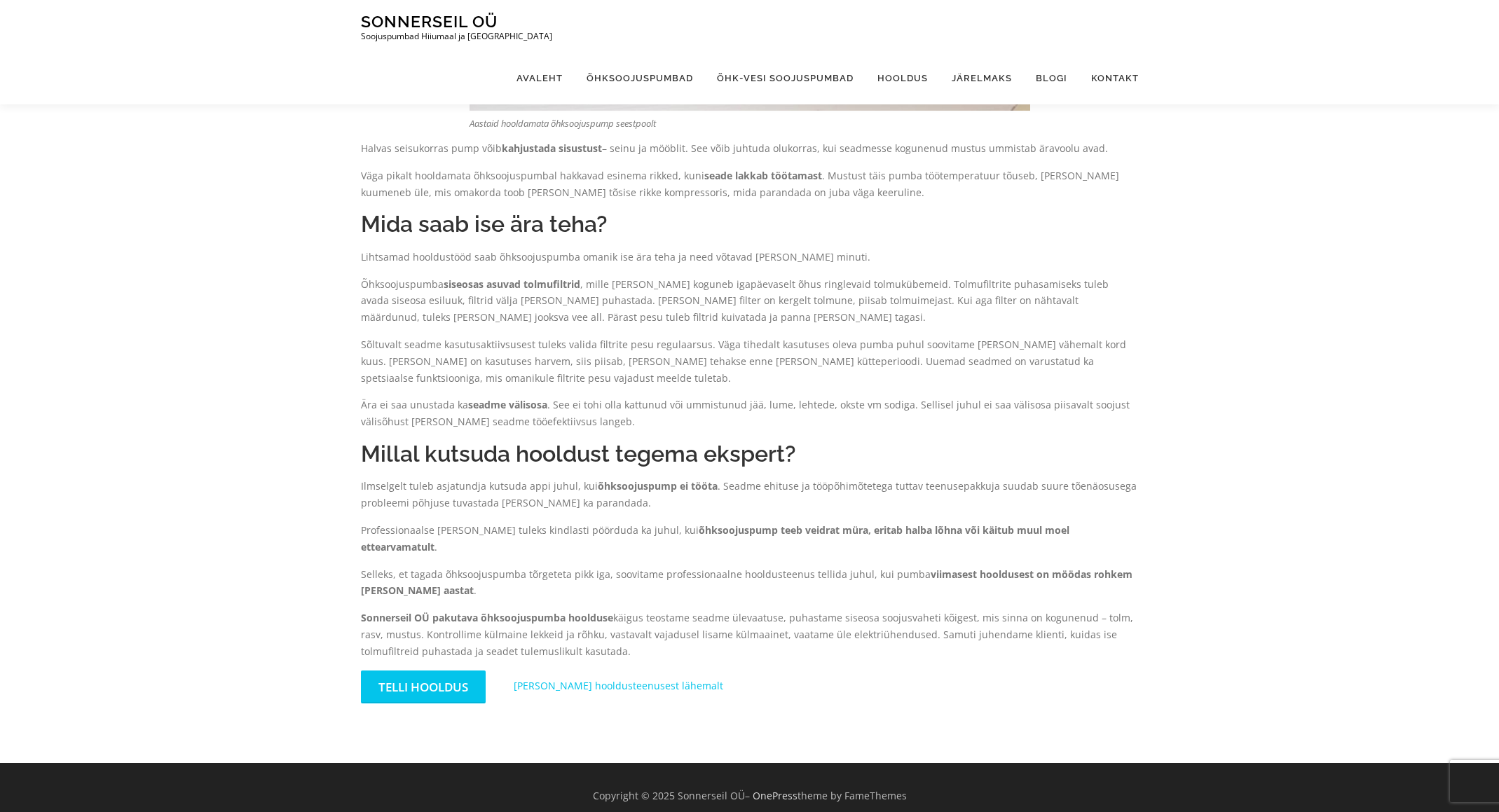
click at [423, 529] on p "Professionaalse abi poole tuleks kindlasti pöörduda ka juhul, kui õhksoojuspump…" at bounding box center [750, 539] width 778 height 34
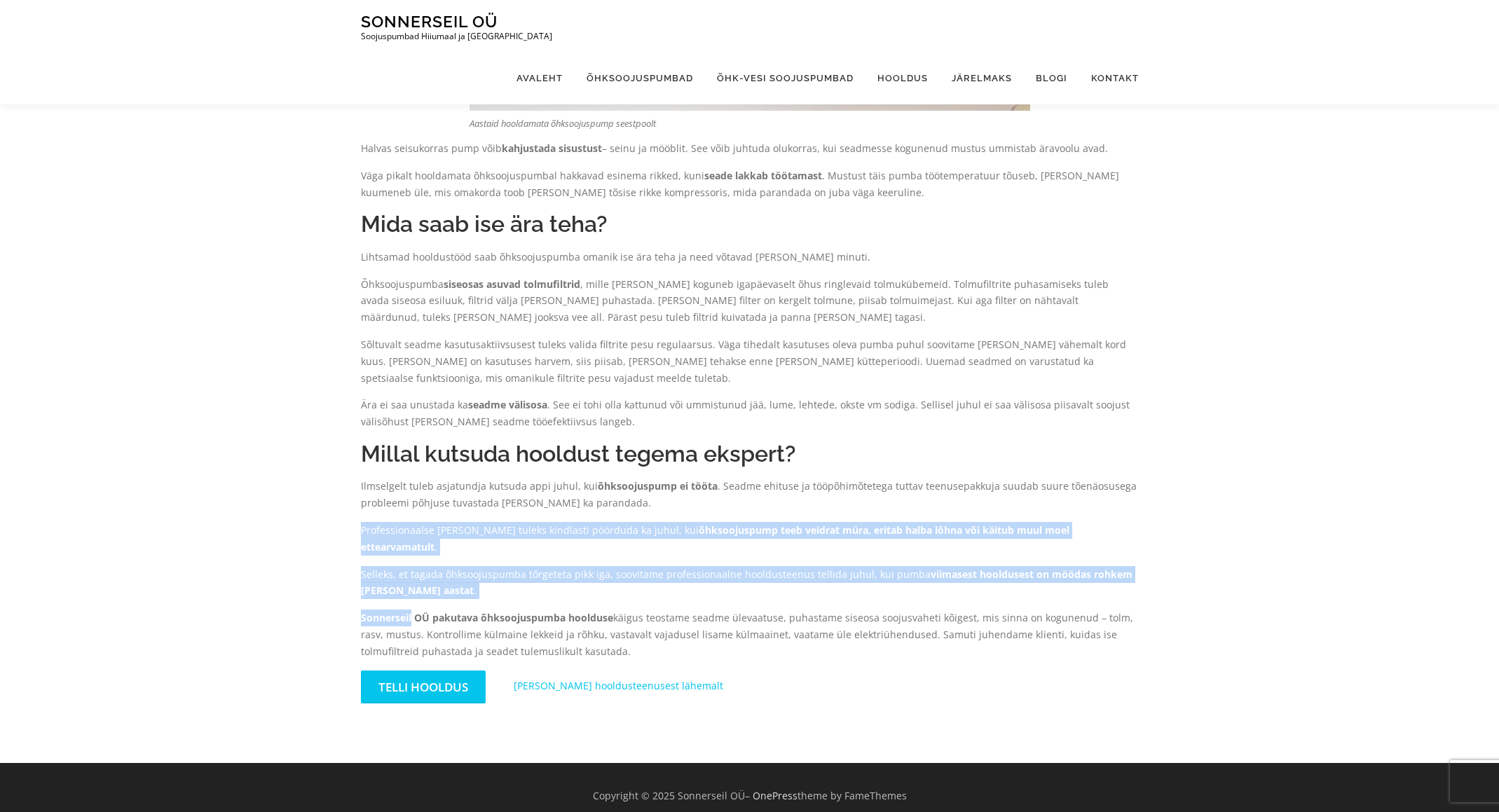
drag, startPoint x: 423, startPoint y: 529, endPoint x: 447, endPoint y: 590, distance: 65.6
click at [447, 591] on div "Õhksoojuspump, nagu iga teine küttelahendus, vajab regulaarset hooldust. Vaid s…" at bounding box center [750, 161] width 778 height 1105
click at [447, 589] on div "Õhksoojuspump, nagu iga teine küttelahendus, vajab regulaarset hooldust. Vaid s…" at bounding box center [750, 161] width 778 height 1105
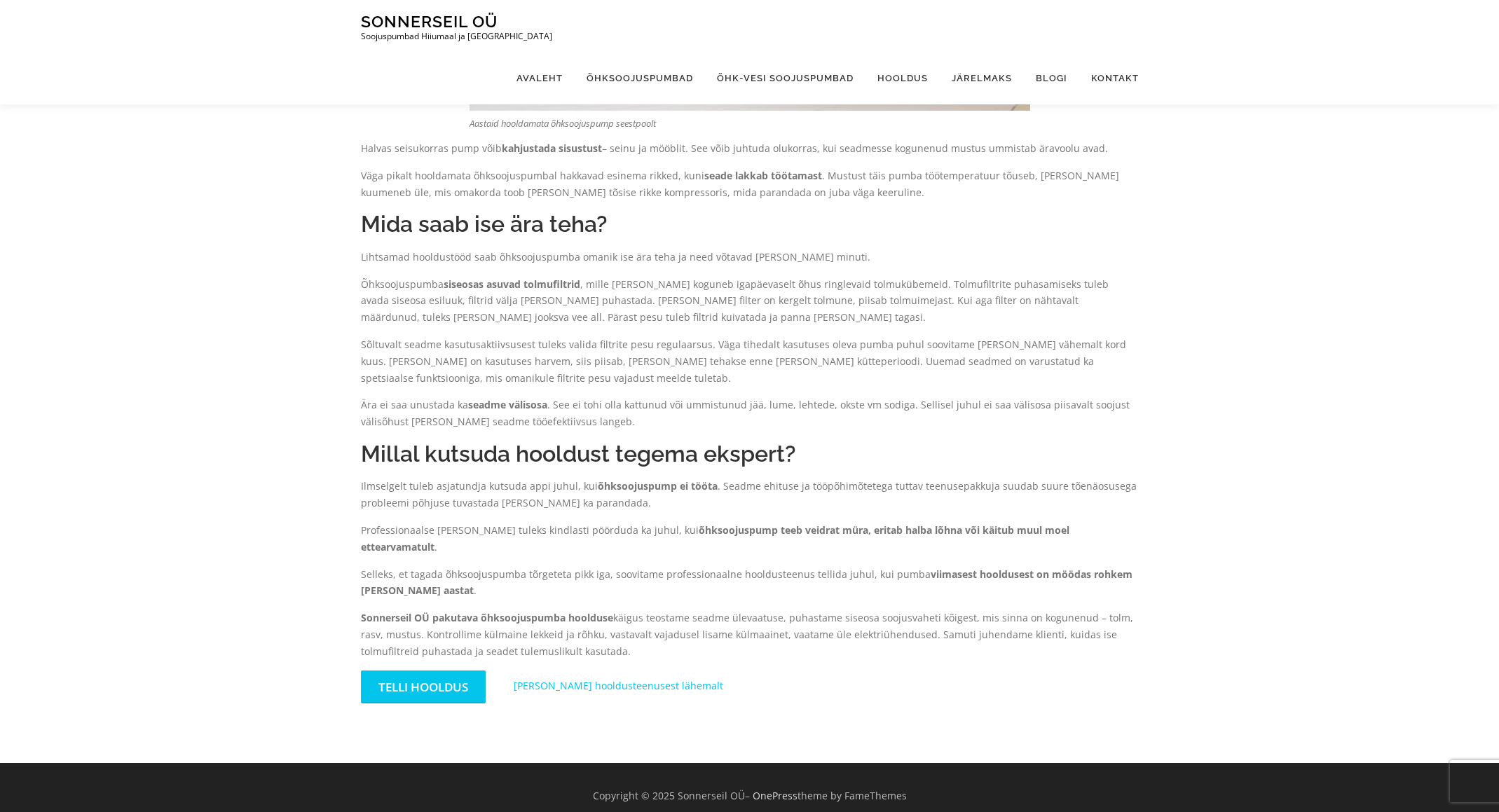
click at [396, 611] on strong "Sonnerseil OÜ pakutava õhksoojuspumba hoolduse" at bounding box center [488, 617] width 253 height 13
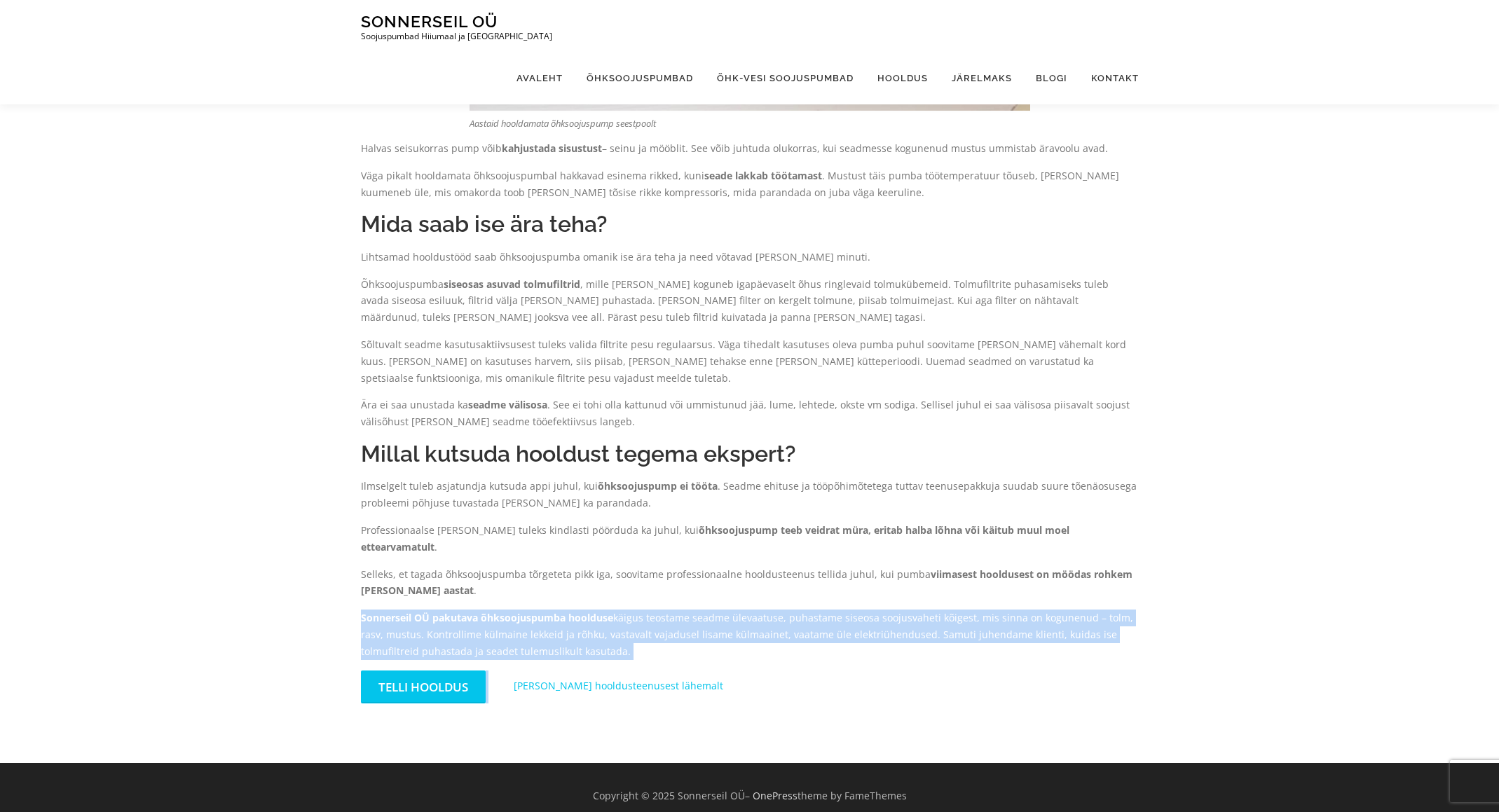
drag, startPoint x: 396, startPoint y: 602, endPoint x: 642, endPoint y: 641, distance: 249.1
click at [635, 642] on p "Sonnerseil OÜ pakutava õhksoojuspumba hoolduse käigus teostame seadme ülevaatus…" at bounding box center [750, 634] width 778 height 50
click at [654, 635] on p "Sonnerseil OÜ pakutava õhksoojuspumba hoolduse käigus teostame seadme ülevaatus…" at bounding box center [750, 634] width 778 height 50
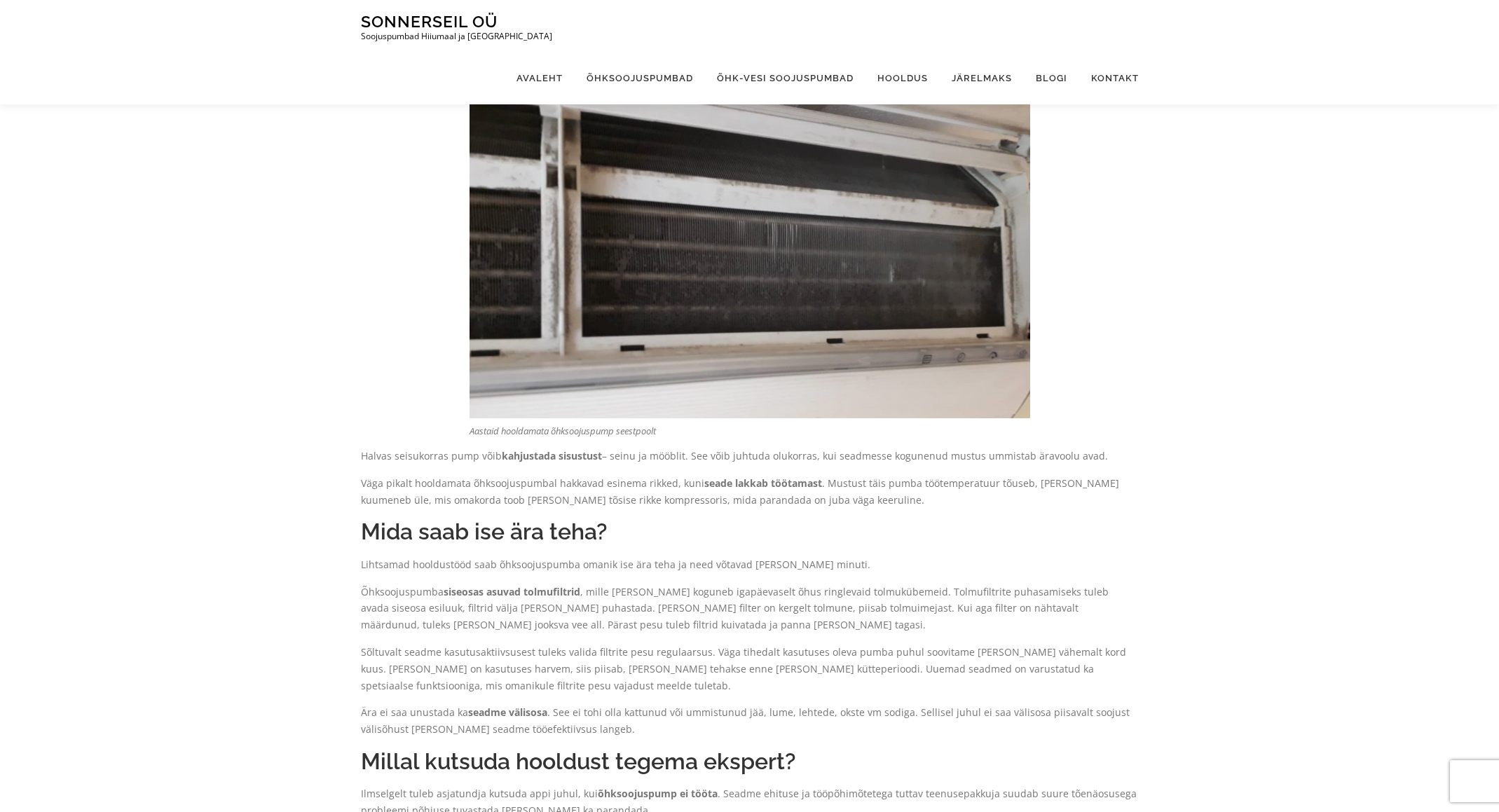
scroll to position [0, 0]
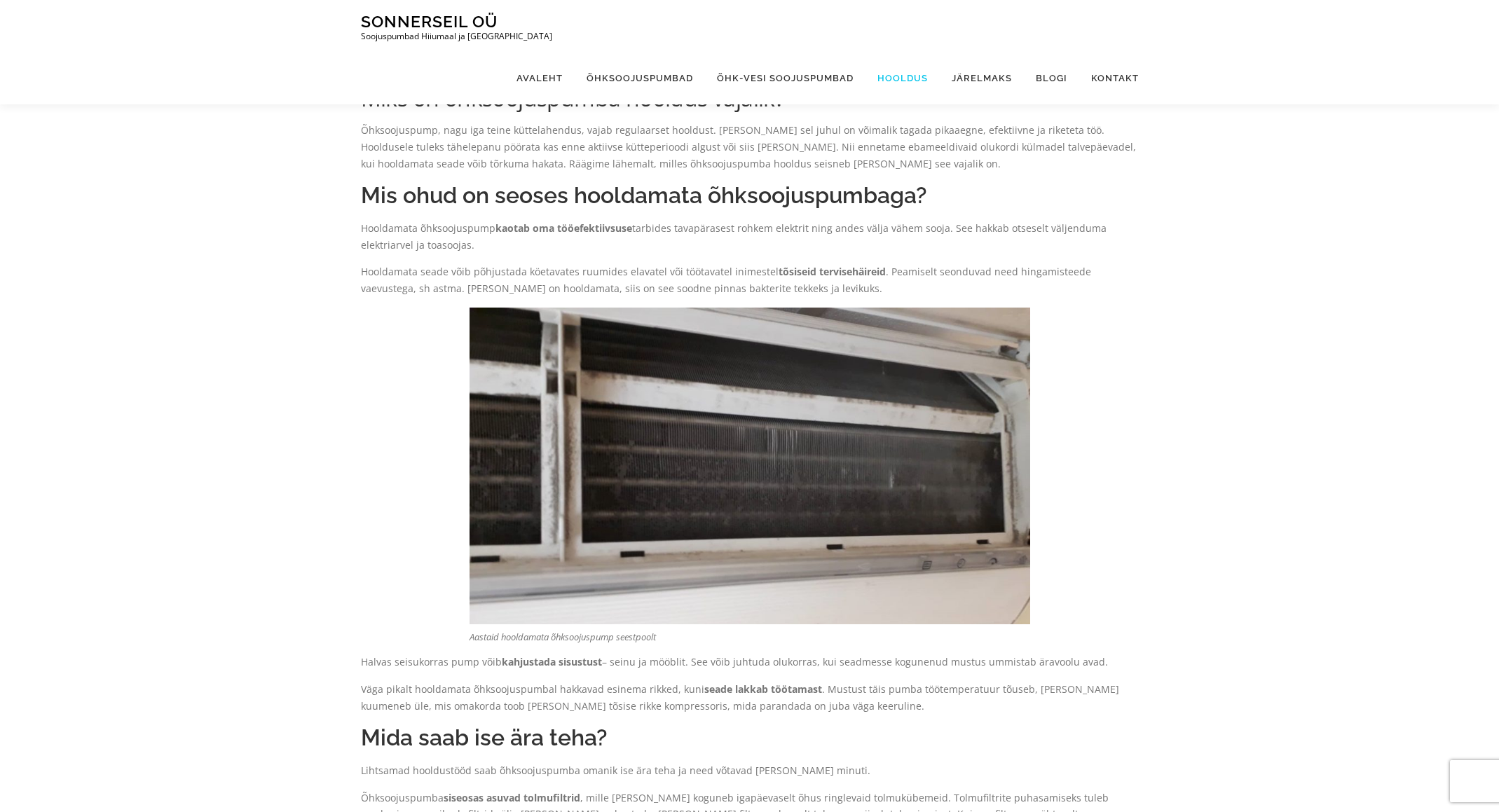
click at [907, 52] on link "Hooldus" at bounding box center [902, 77] width 74 height 52
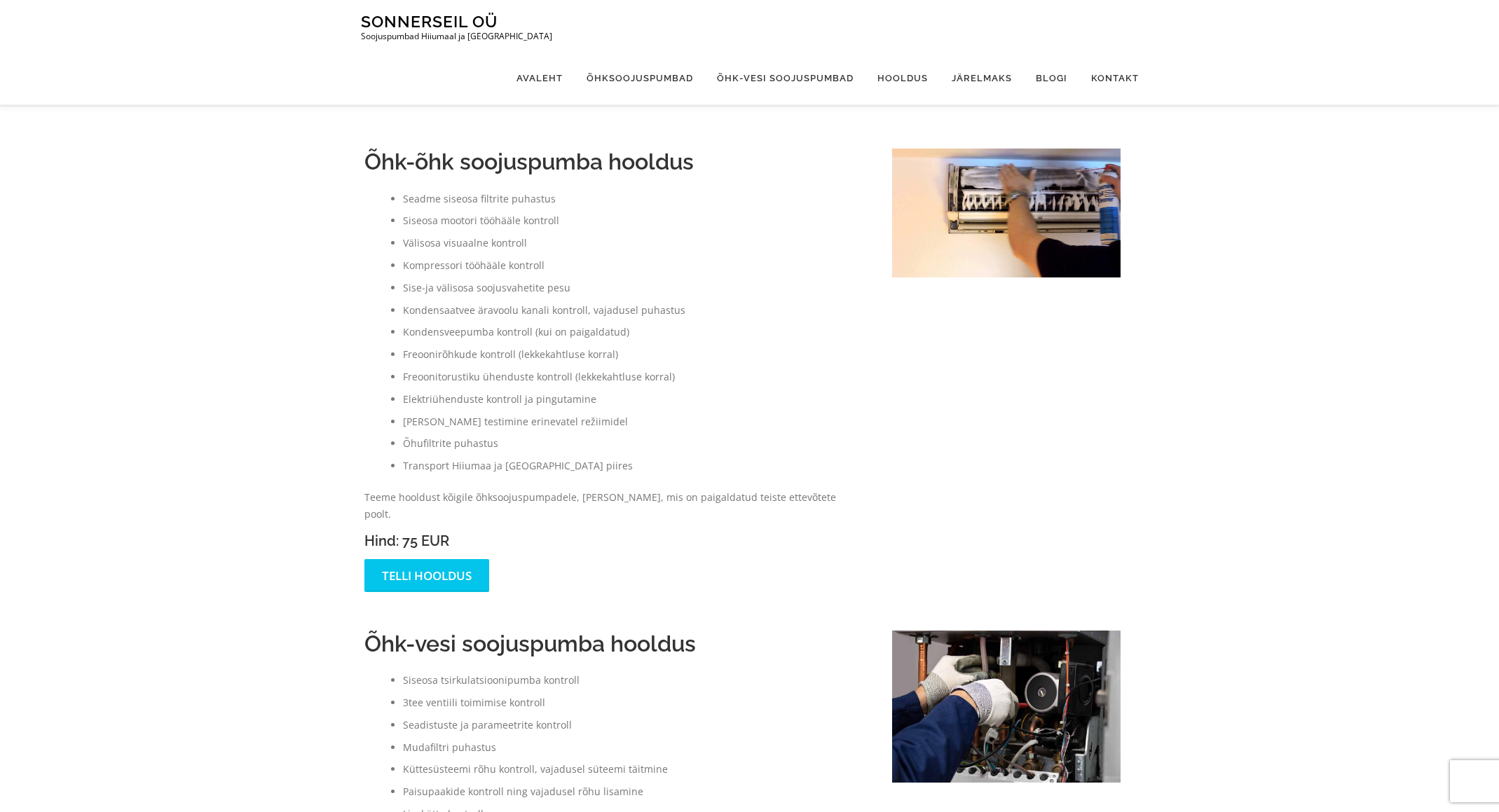
scroll to position [639, 0]
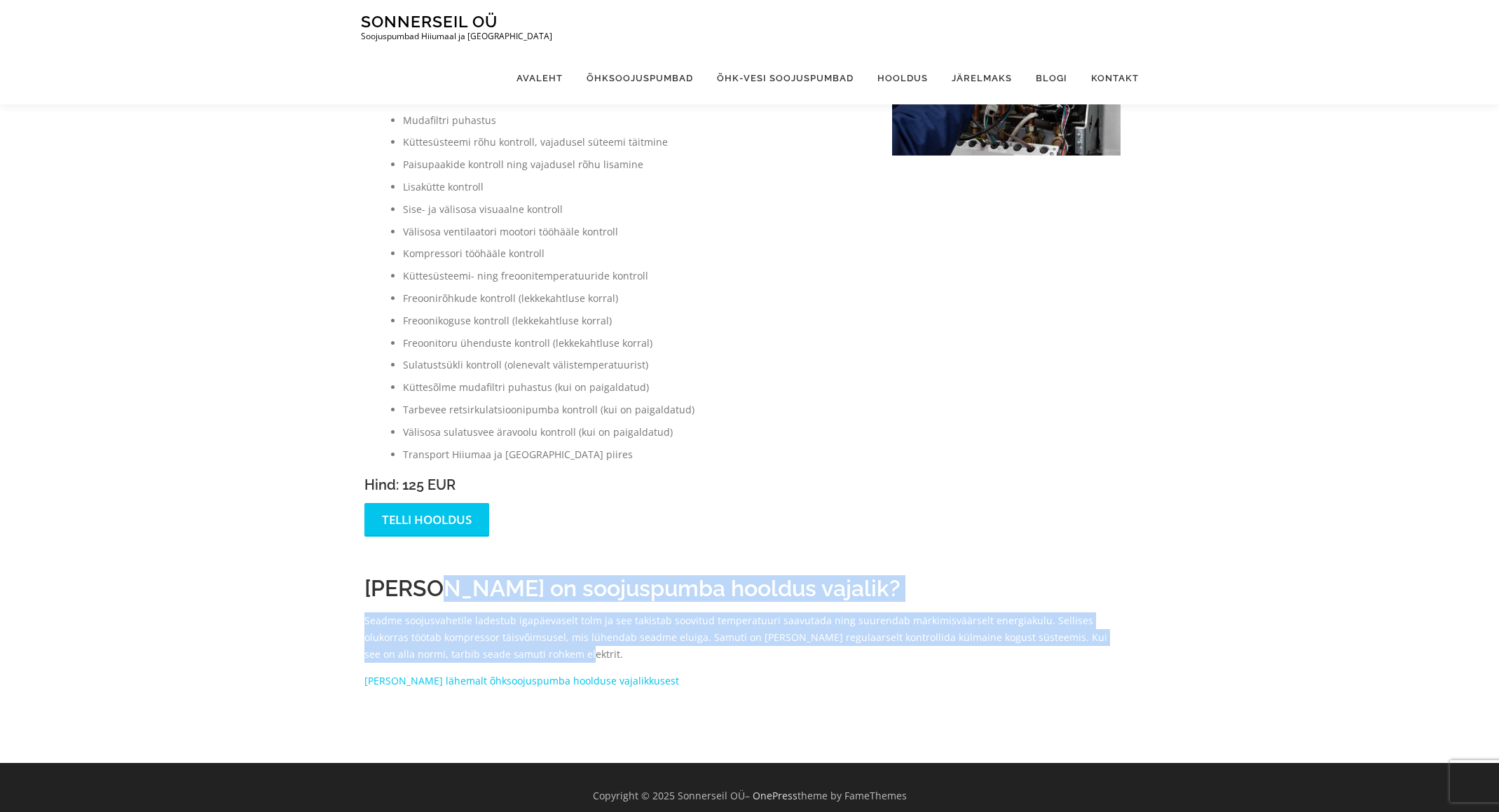
drag, startPoint x: 435, startPoint y: 580, endPoint x: 631, endPoint y: 639, distance: 204.7
click at [625, 639] on div "Milleks on soojuspumba hooldus vajalik? Seadme soojusvahetile ladestub igapäeva…" at bounding box center [743, 632] width 757 height 115
click at [637, 639] on p "Seadme soojusvahetile ladestub igapäevaselt tolm ja see takistab soovitud tempe…" at bounding box center [743, 637] width 757 height 50
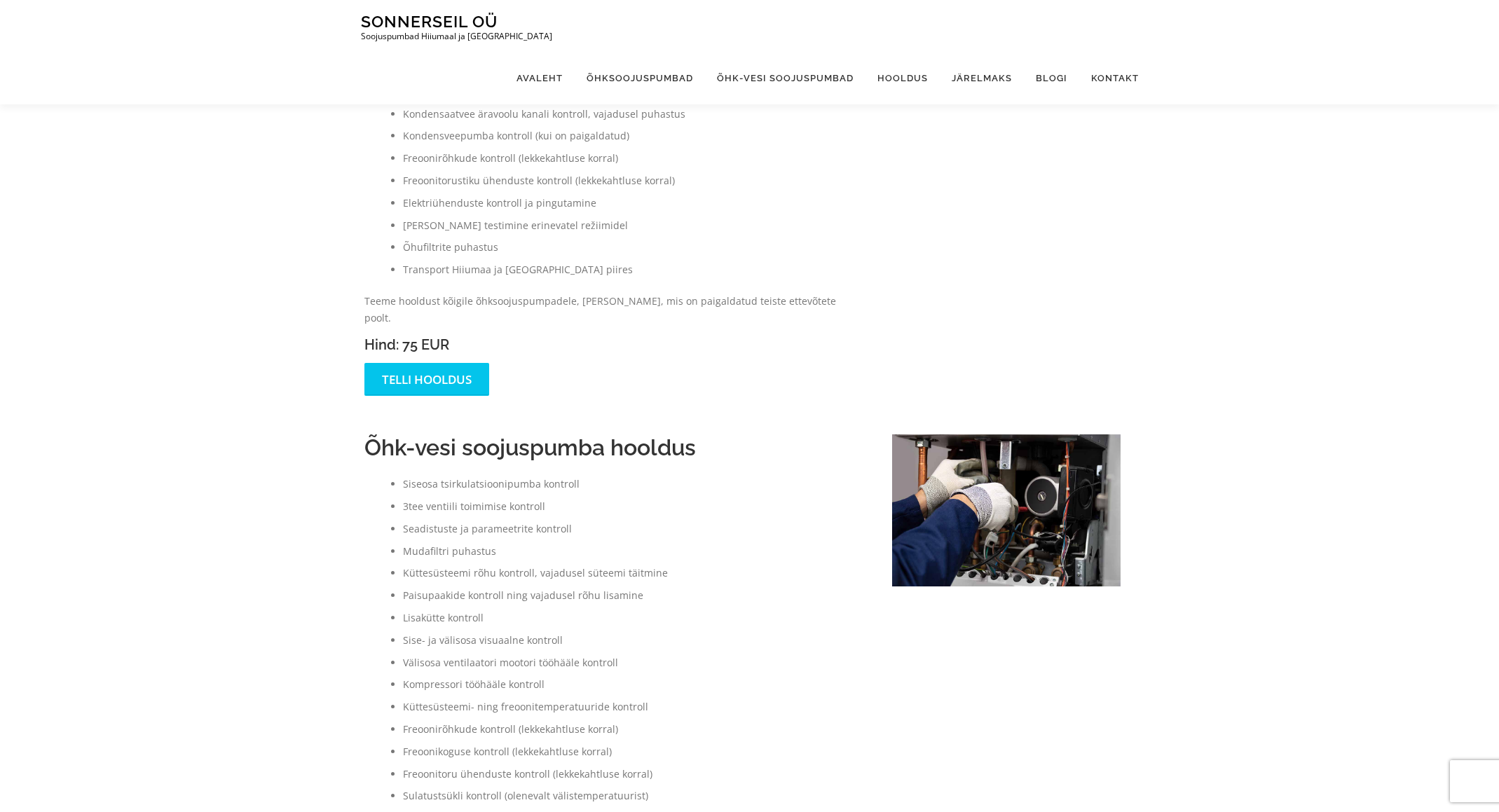
scroll to position [0, 0]
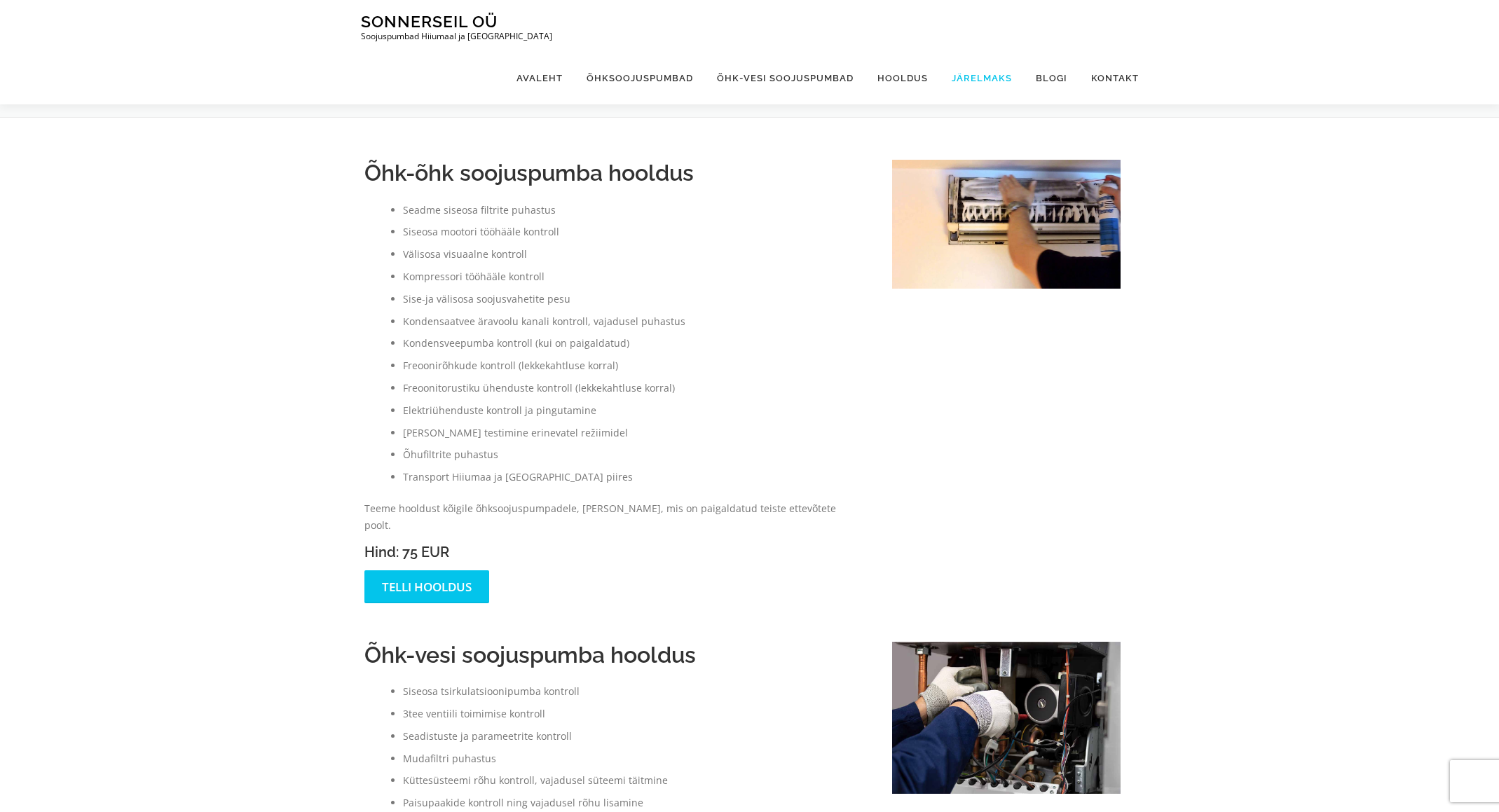
click at [979, 52] on link "Järelmaks" at bounding box center [981, 77] width 85 height 52
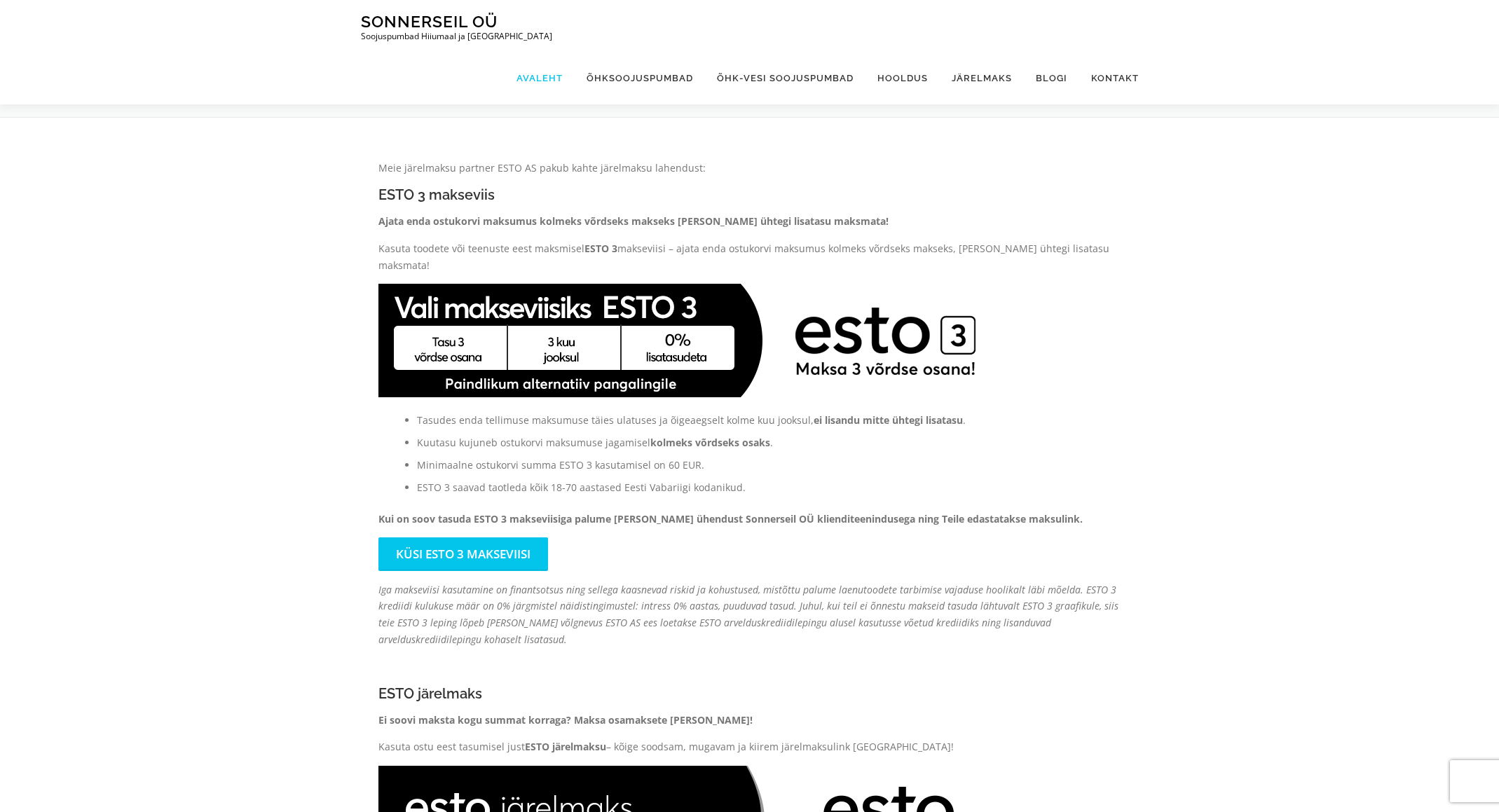
click at [537, 52] on link "Avaleht" at bounding box center [539, 77] width 70 height 52
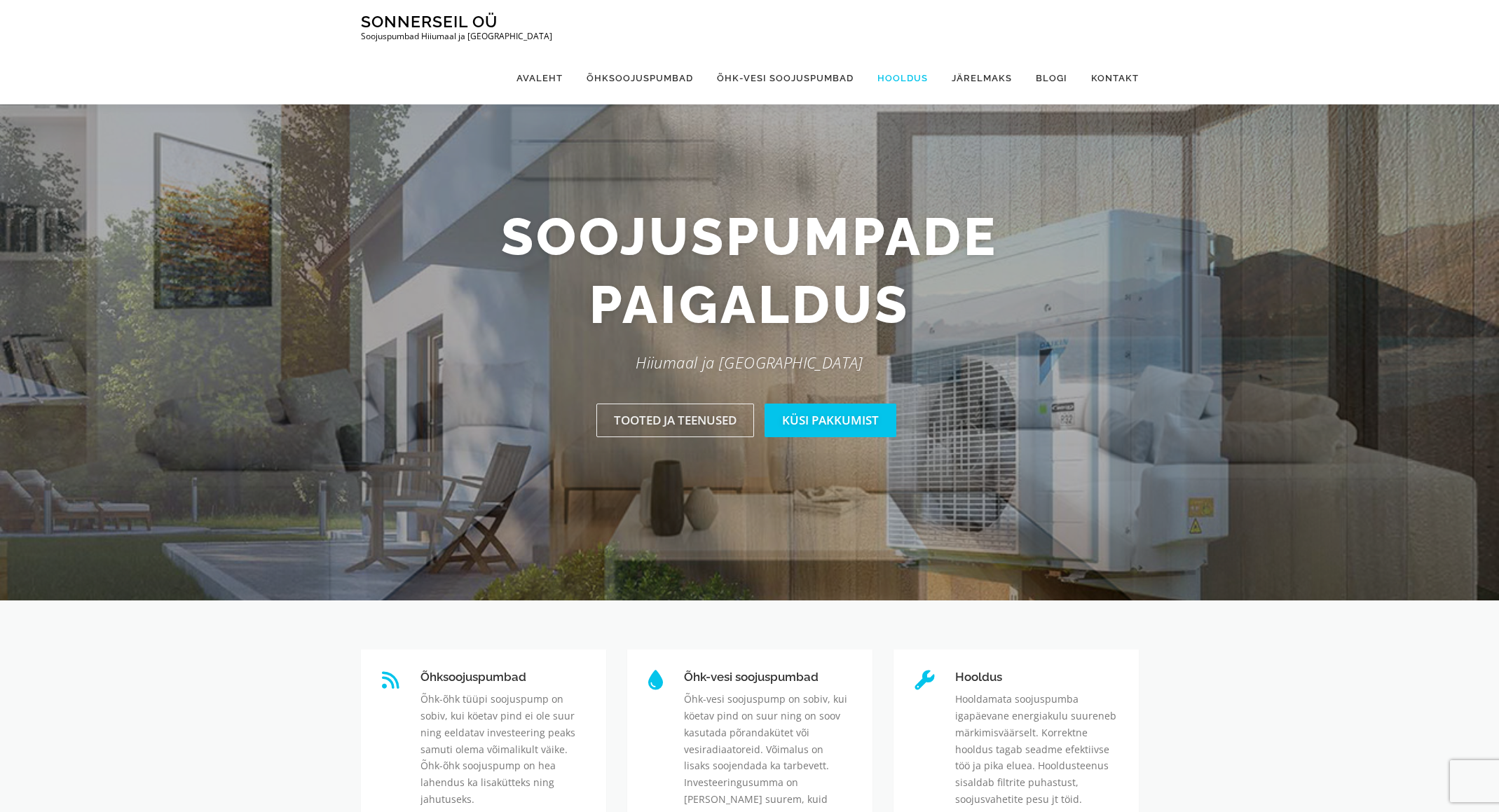
click at [912, 52] on link "Hooldus" at bounding box center [902, 77] width 74 height 52
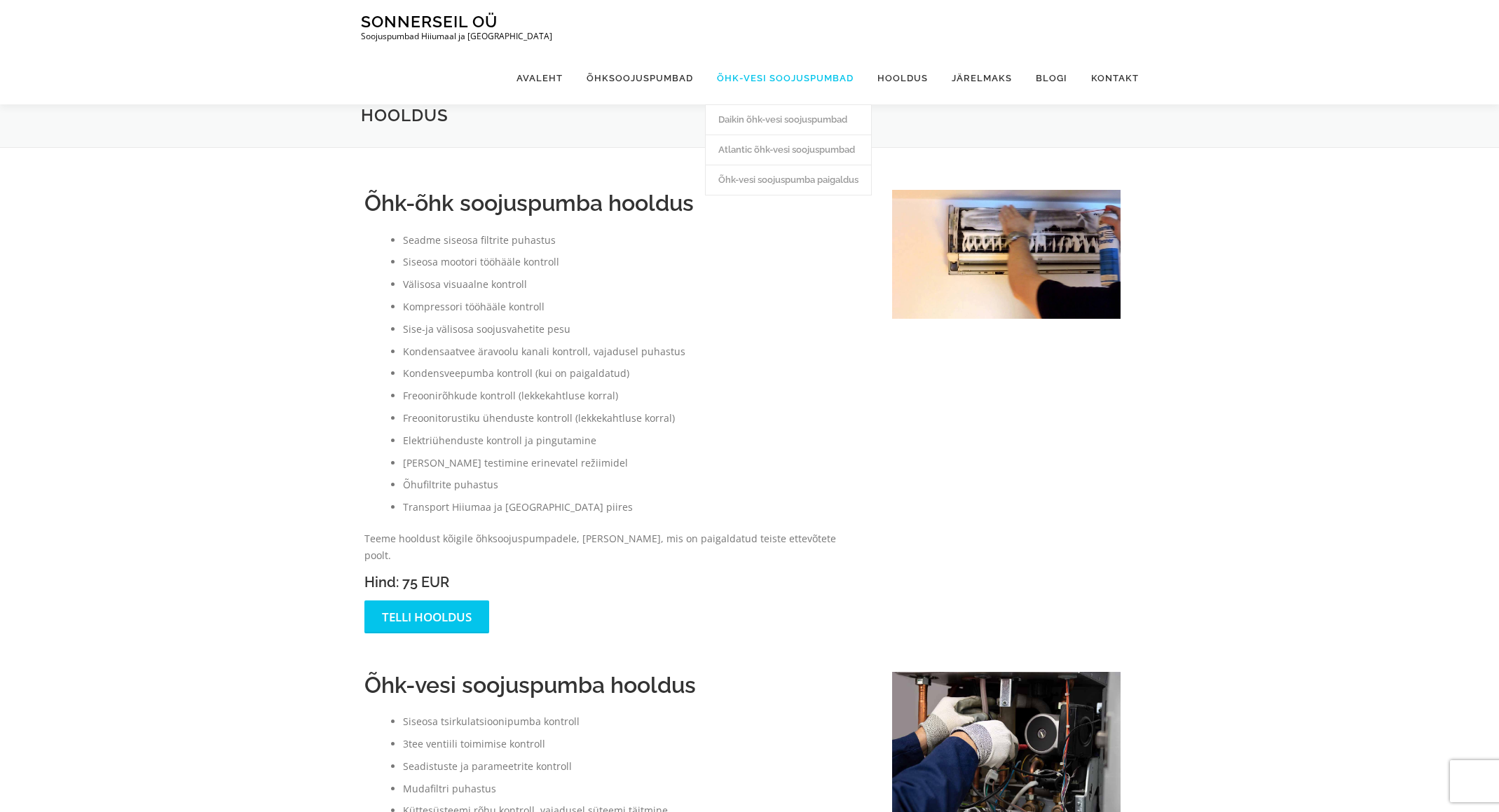
click at [813, 52] on link "Õhk-vesi soojuspumbad" at bounding box center [785, 77] width 160 height 52
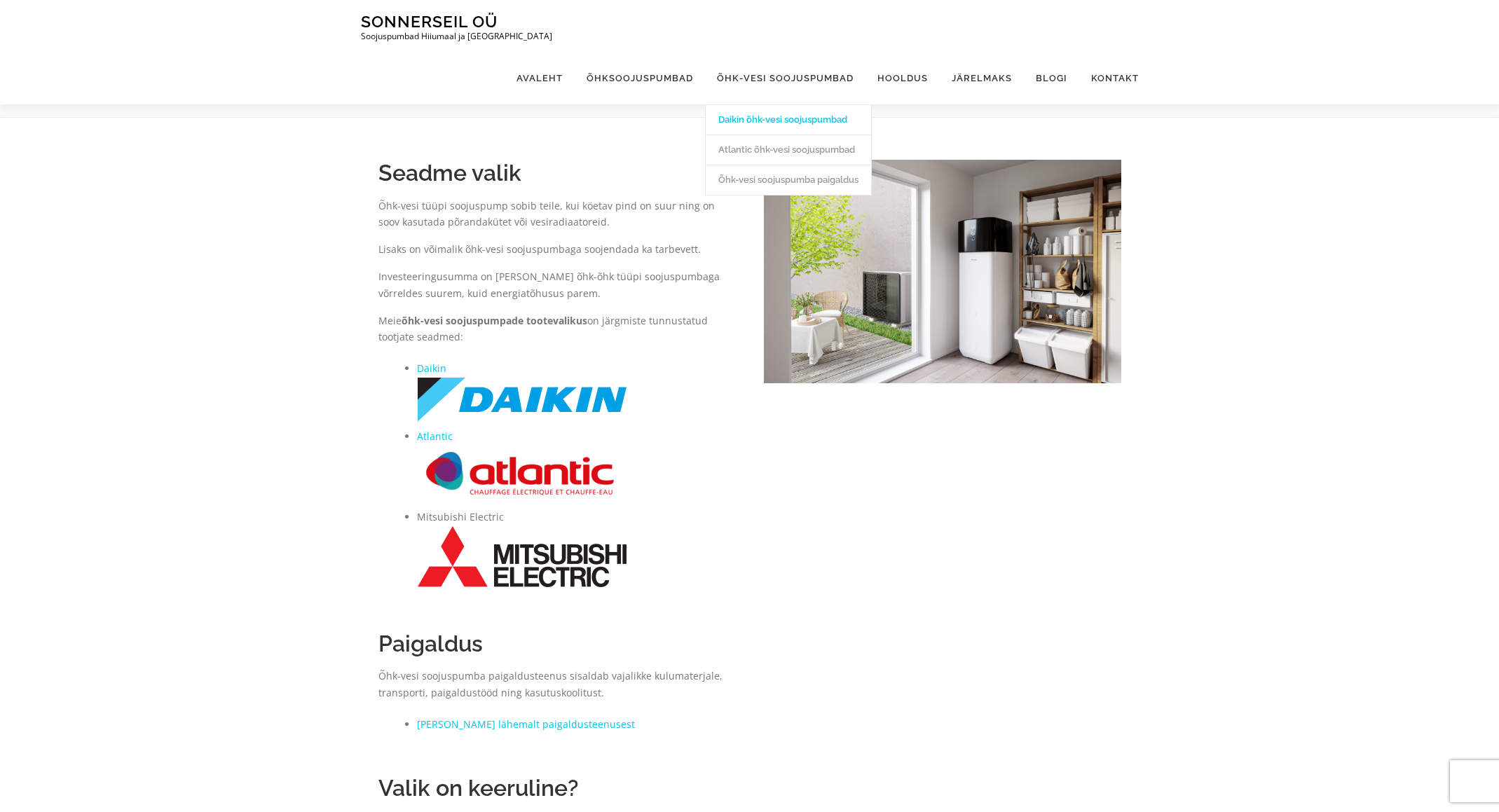
click at [797, 104] on link "Daikin õhk-vesi soojuspumbad" at bounding box center [788, 119] width 165 height 30
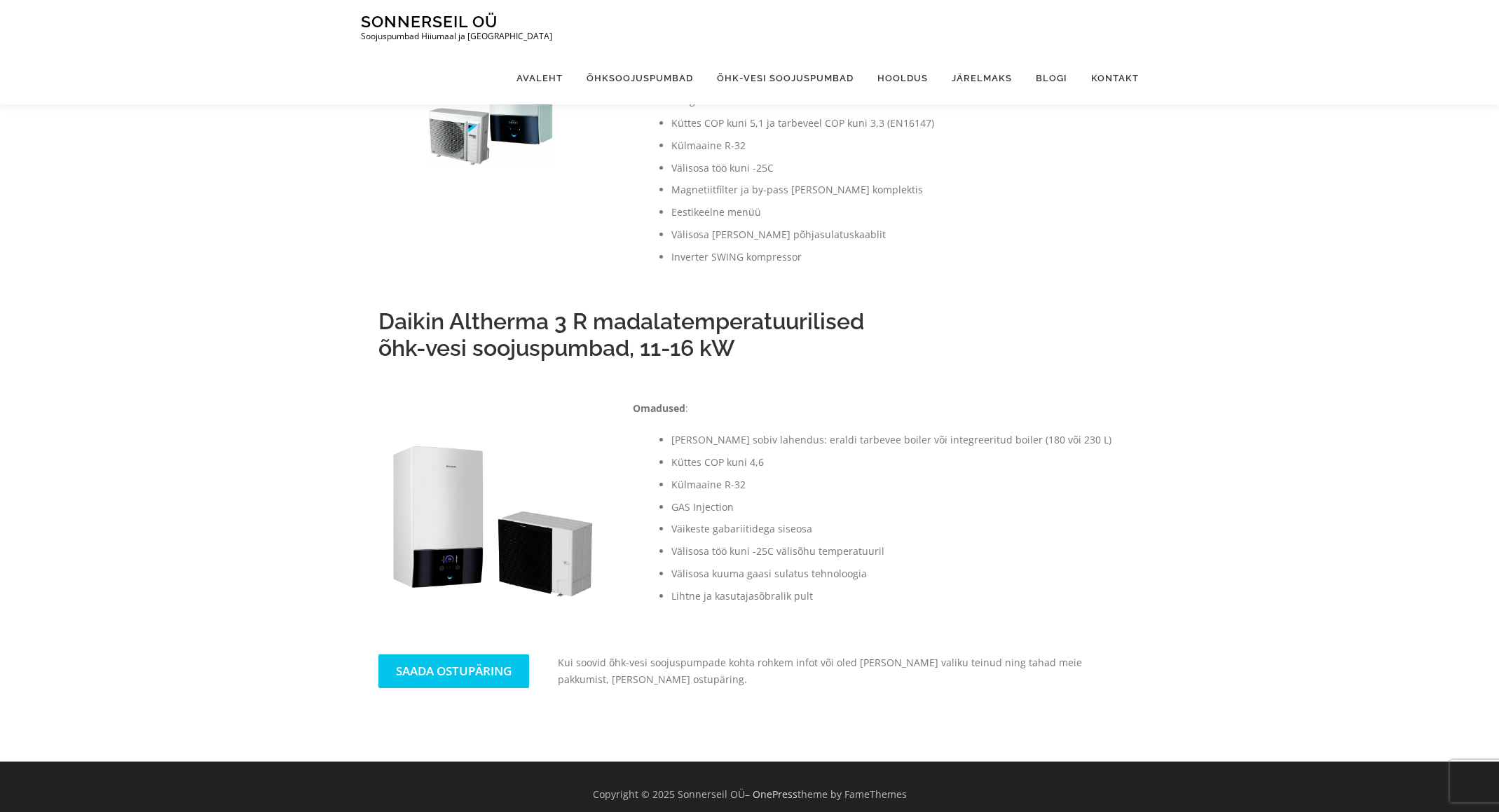
scroll to position [188, 0]
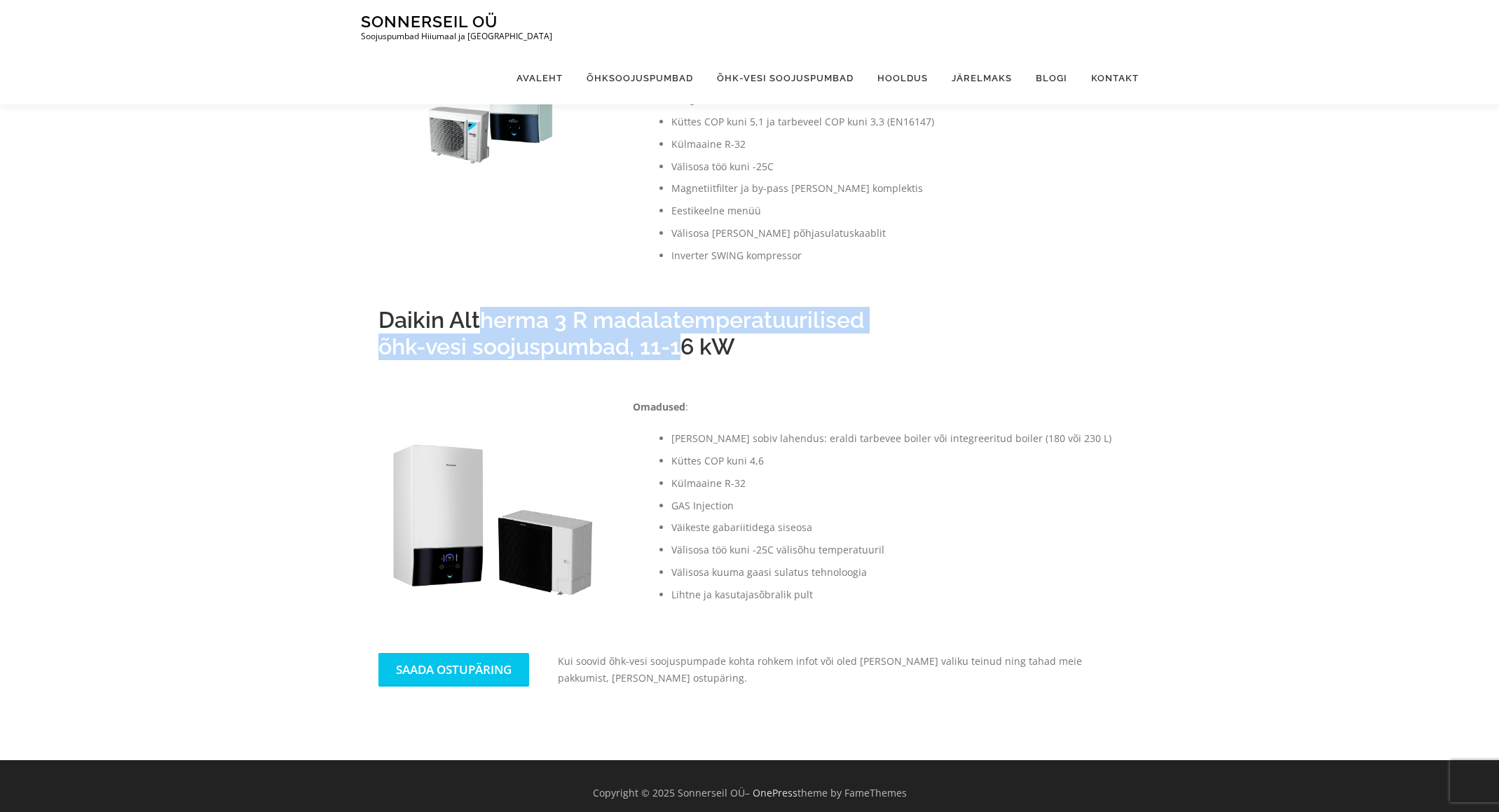
drag, startPoint x: 476, startPoint y: 324, endPoint x: 681, endPoint y: 358, distance: 207.8
click at [678, 358] on h2 "Daikin Altherma 3 R madalatemperatuurilised õhk-vesi soojuspumbad, 11-16 kW" at bounding box center [749, 334] width 743 height 54
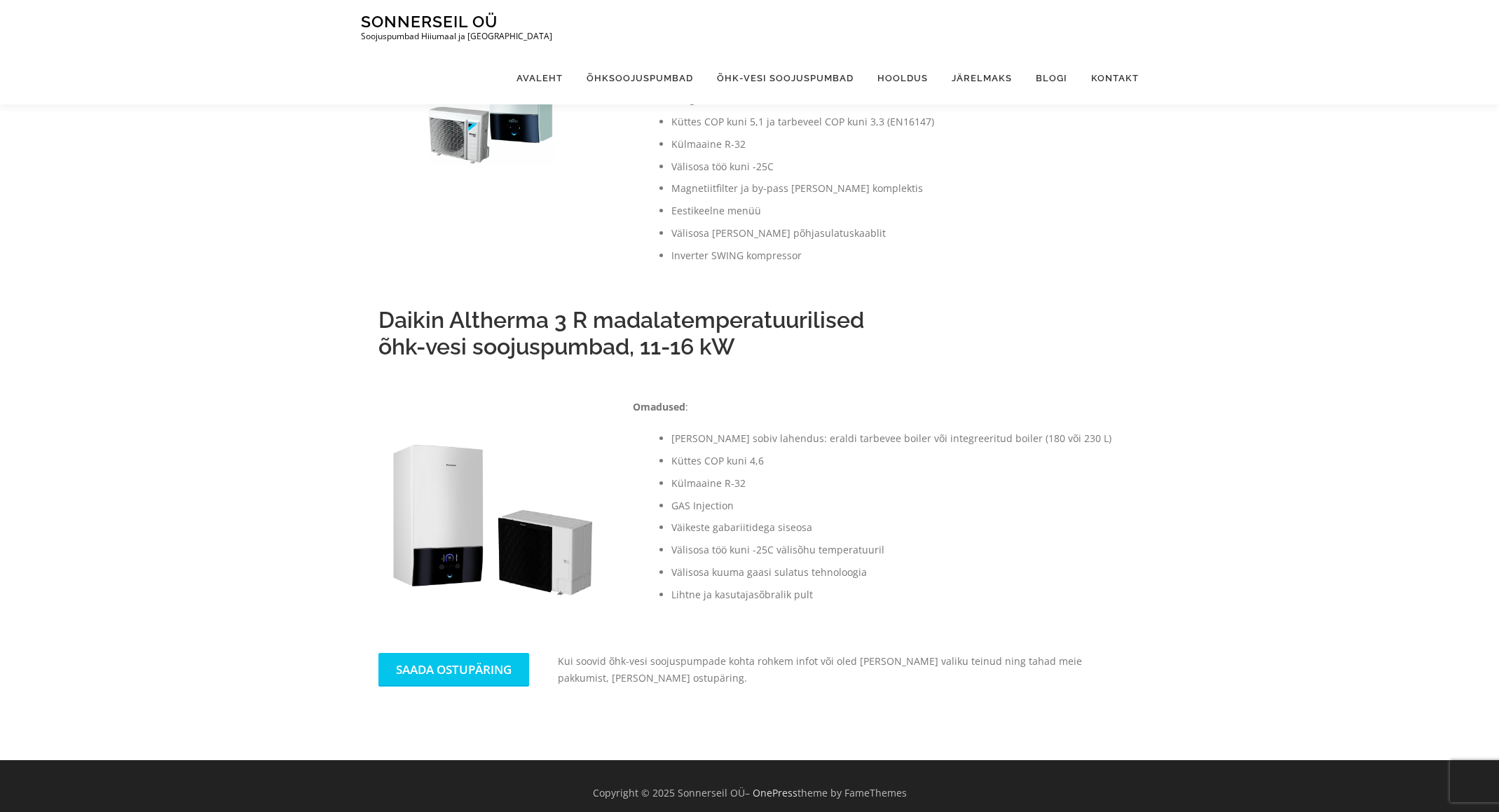
click at [708, 364] on div "Daikin Altherma 3 R madalatemperatuurilised õhk-vesi soojuspumbad, 11-16 kW" at bounding box center [749, 339] width 743 height 64
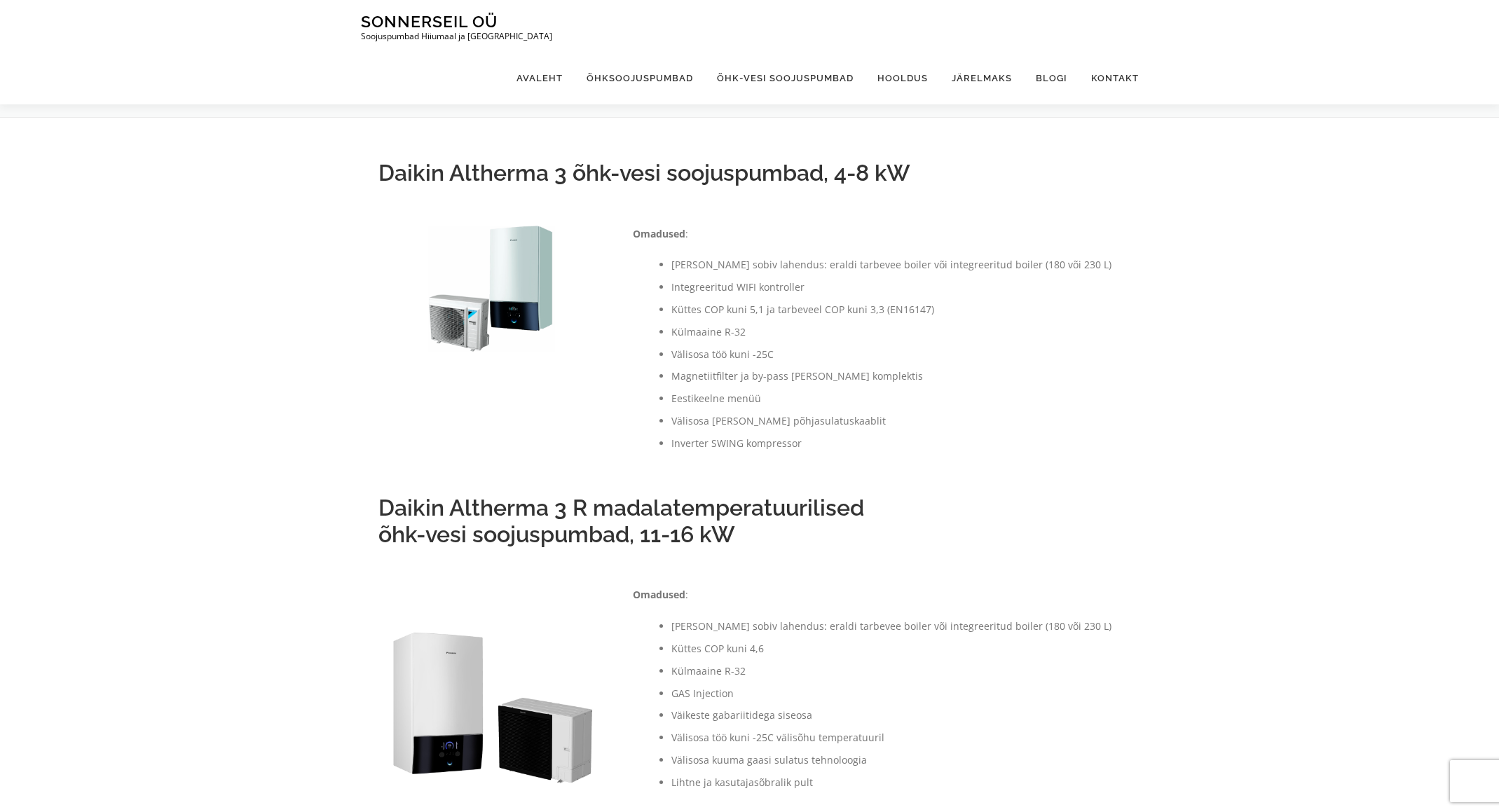
scroll to position [202, 0]
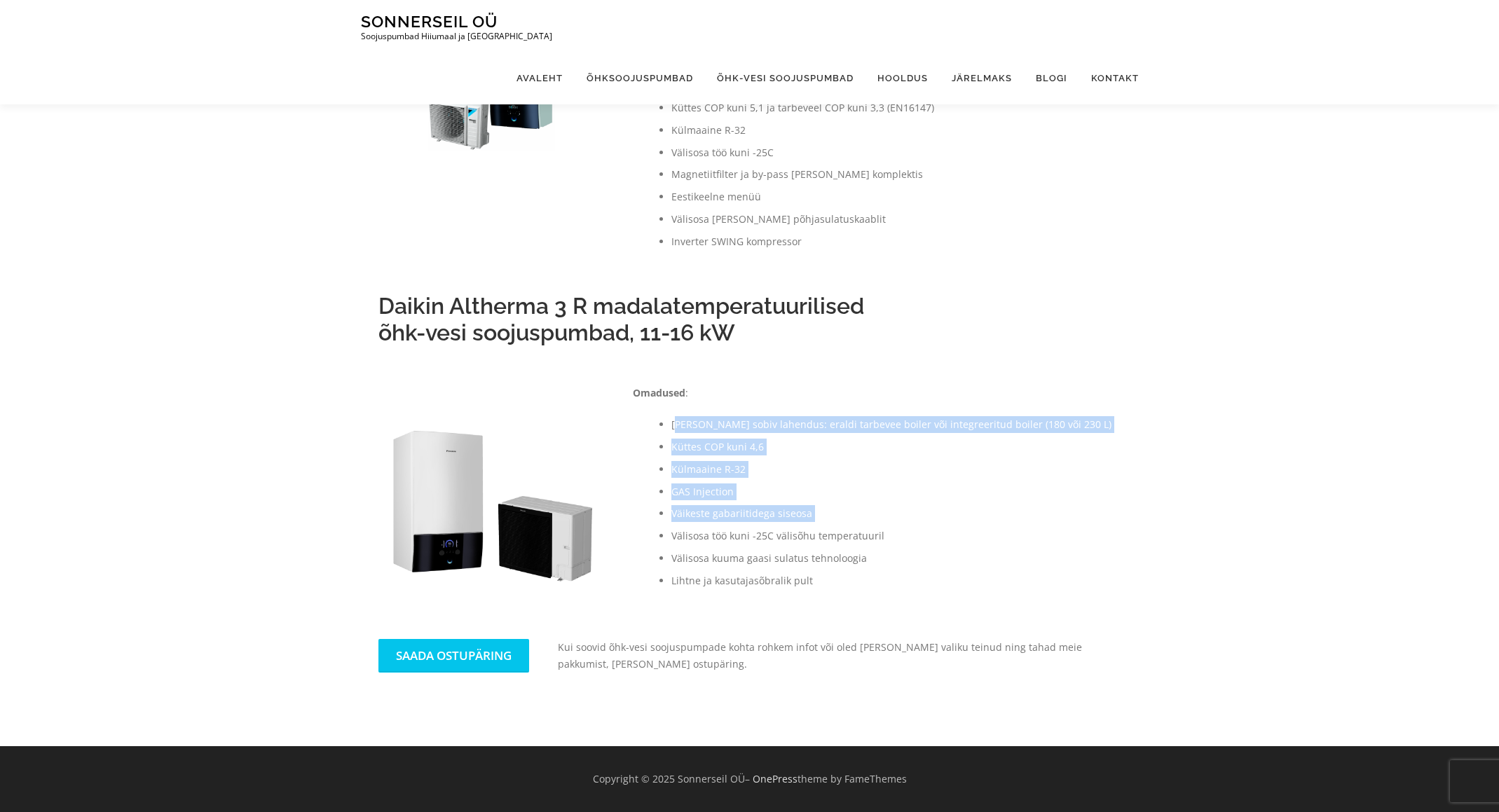
drag, startPoint x: 703, startPoint y: 445, endPoint x: 768, endPoint y: 526, distance: 103.9
click at [766, 523] on ul "[PERSON_NAME] sobiv lahendus: eraldi tarbevee boiler või integreeritud boiler (…" at bounding box center [873, 502] width 480 height 173
click at [769, 526] on ul "[PERSON_NAME] sobiv lahendus: eraldi tarbevee boiler või integreeritud boiler (…" at bounding box center [873, 502] width 480 height 173
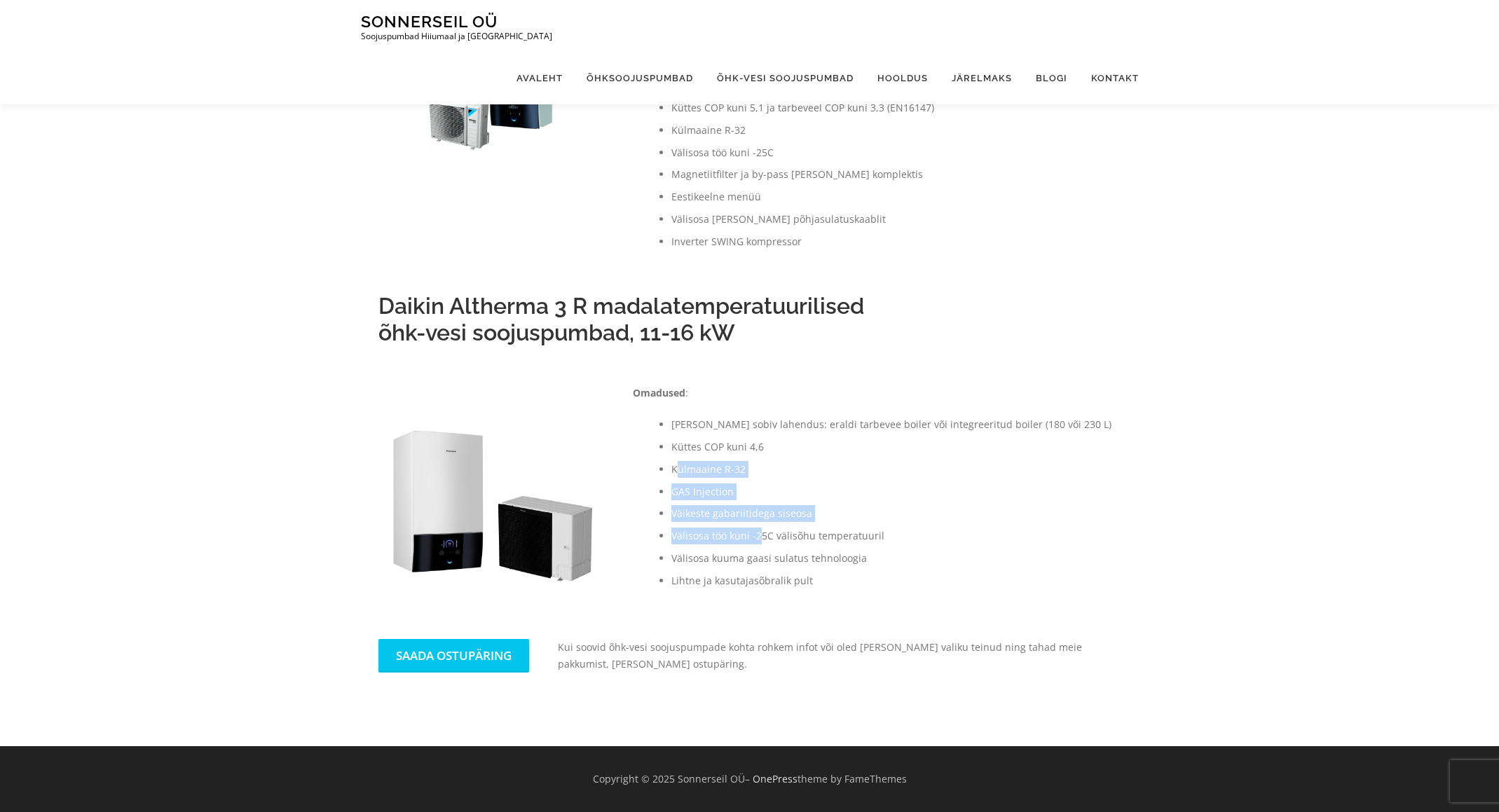
drag, startPoint x: 691, startPoint y: 491, endPoint x: 764, endPoint y: 543, distance: 89.6
click at [762, 542] on ul "[PERSON_NAME] sobiv lahendus: eraldi tarbevee boiler või integreeritud boiler (…" at bounding box center [873, 502] width 480 height 173
click at [708, 523] on ul "[PERSON_NAME] sobiv lahendus: eraldi tarbevee boiler või integreeritud boiler (…" at bounding box center [873, 502] width 480 height 173
drag, startPoint x: 672, startPoint y: 490, endPoint x: 772, endPoint y: 542, distance: 112.7
click at [770, 542] on ul "[PERSON_NAME] sobiv lahendus: eraldi tarbevee boiler või integreeritud boiler (…" at bounding box center [873, 502] width 480 height 173
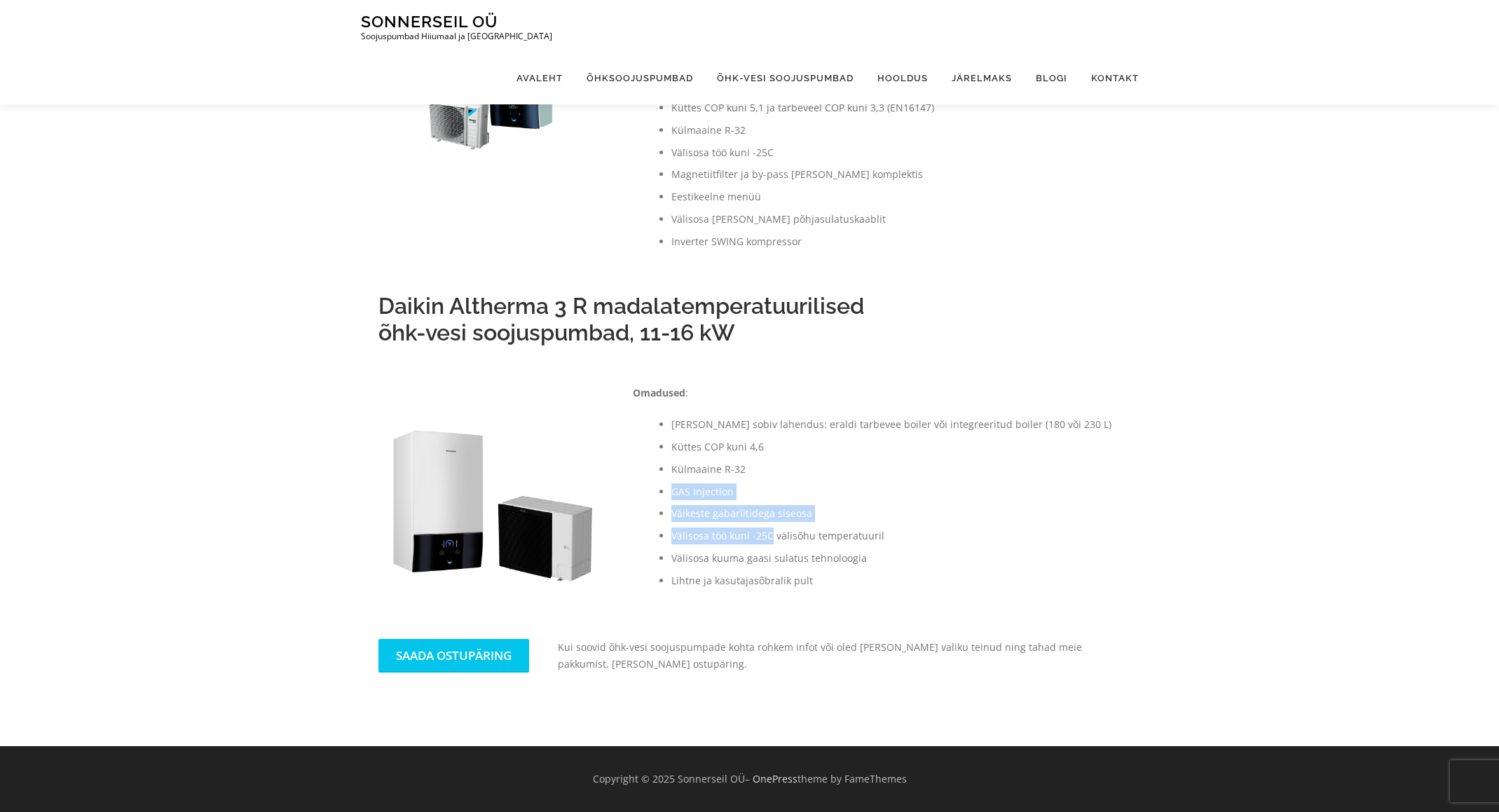
click at [772, 542] on li "Välisosa töö kuni -25C välisõhu temperatuuril" at bounding box center [892, 535] width 442 height 17
drag, startPoint x: 697, startPoint y: 516, endPoint x: 846, endPoint y: 593, distance: 167.7
click at [845, 593] on div "Omadused : [PERSON_NAME] sobiv lahendus: eraldi tarbevee boiler või integreerit…" at bounding box center [873, 494] width 480 height 219
click at [819, 585] on li "Lihtne ja kasutajasõbralik pult" at bounding box center [892, 580] width 442 height 17
drag, startPoint x: 807, startPoint y: 583, endPoint x: 703, endPoint y: 495, distance: 136.2
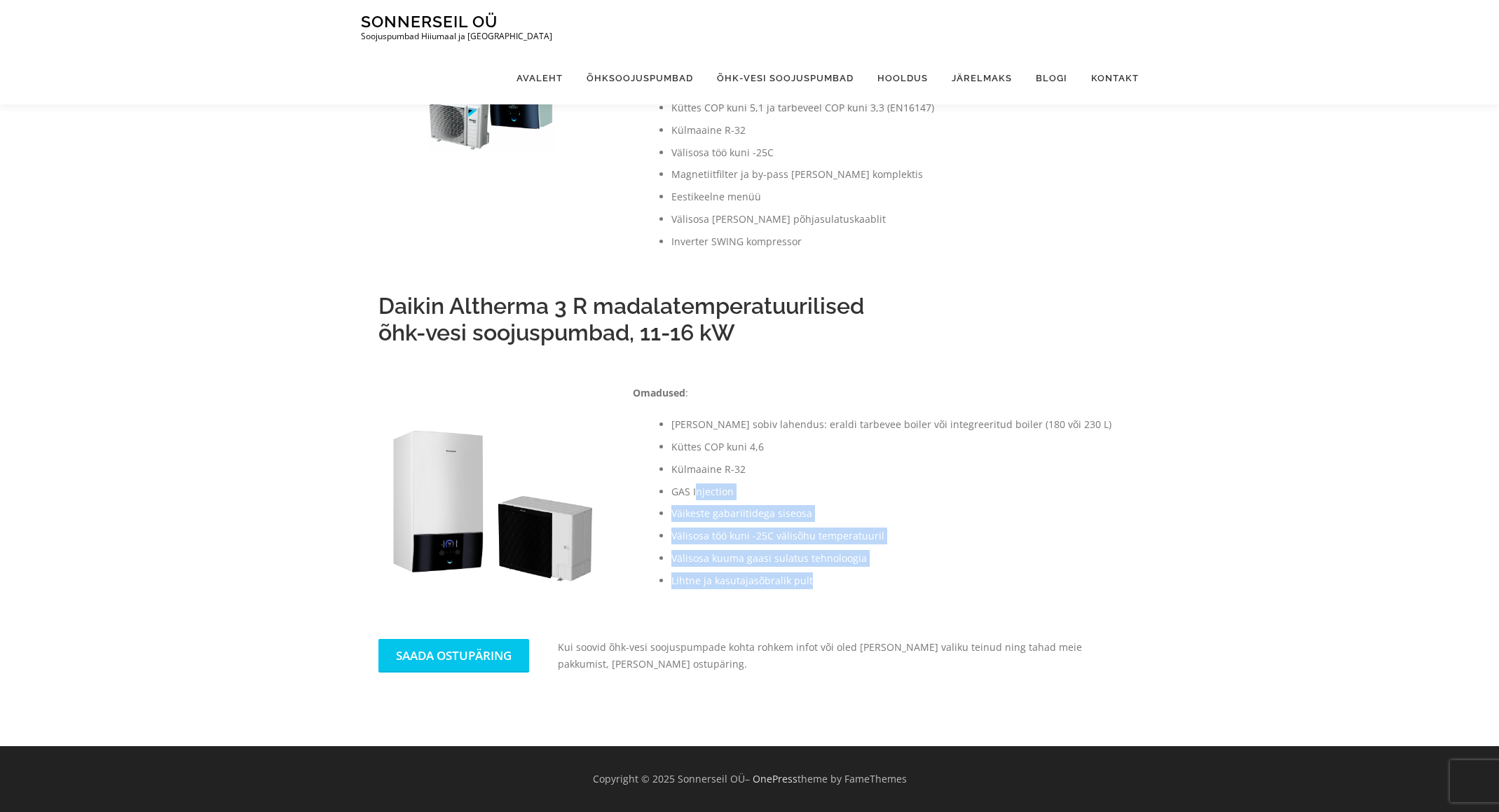
click at [697, 492] on ul "[PERSON_NAME] sobiv lahendus: eraldi tarbevee boiler või integreeritud boiler (…" at bounding box center [873, 502] width 480 height 173
click at [694, 517] on li "Väikeste gabariitidega siseosa" at bounding box center [892, 513] width 442 height 17
drag, startPoint x: 688, startPoint y: 503, endPoint x: 833, endPoint y: 580, distance: 164.2
click at [829, 580] on ul "[PERSON_NAME] sobiv lahendus: eraldi tarbevee boiler või integreeritud boiler (…" at bounding box center [873, 502] width 480 height 173
click at [836, 579] on li "Lihtne ja kasutajasõbralik pult" at bounding box center [892, 580] width 442 height 17
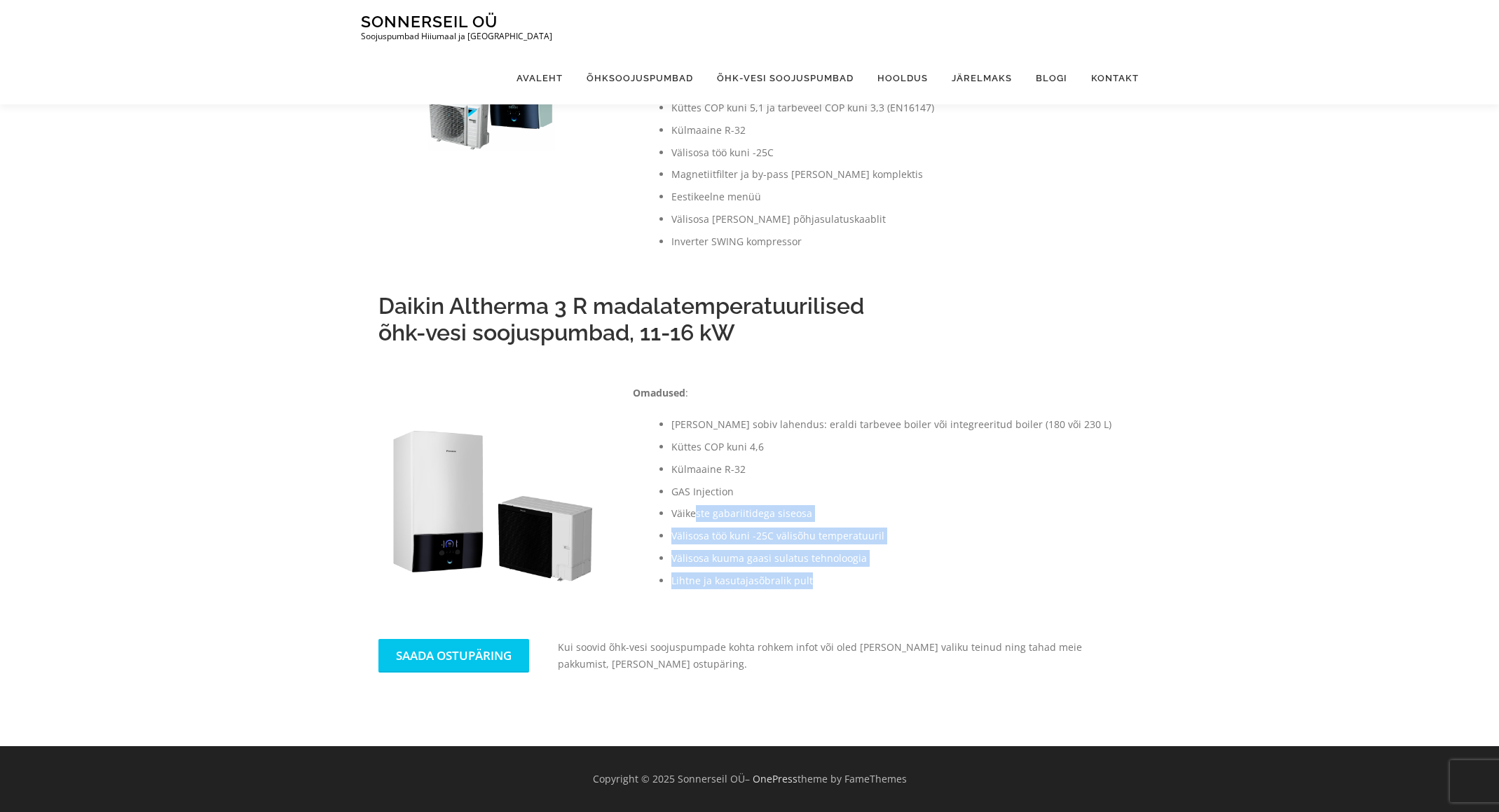
drag, startPoint x: 806, startPoint y: 579, endPoint x: 697, endPoint y: 513, distance: 127.4
click at [697, 513] on ul "[PERSON_NAME] sobiv lahendus: eraldi tarbevee boiler või integreeritud boiler (…" at bounding box center [873, 502] width 480 height 173
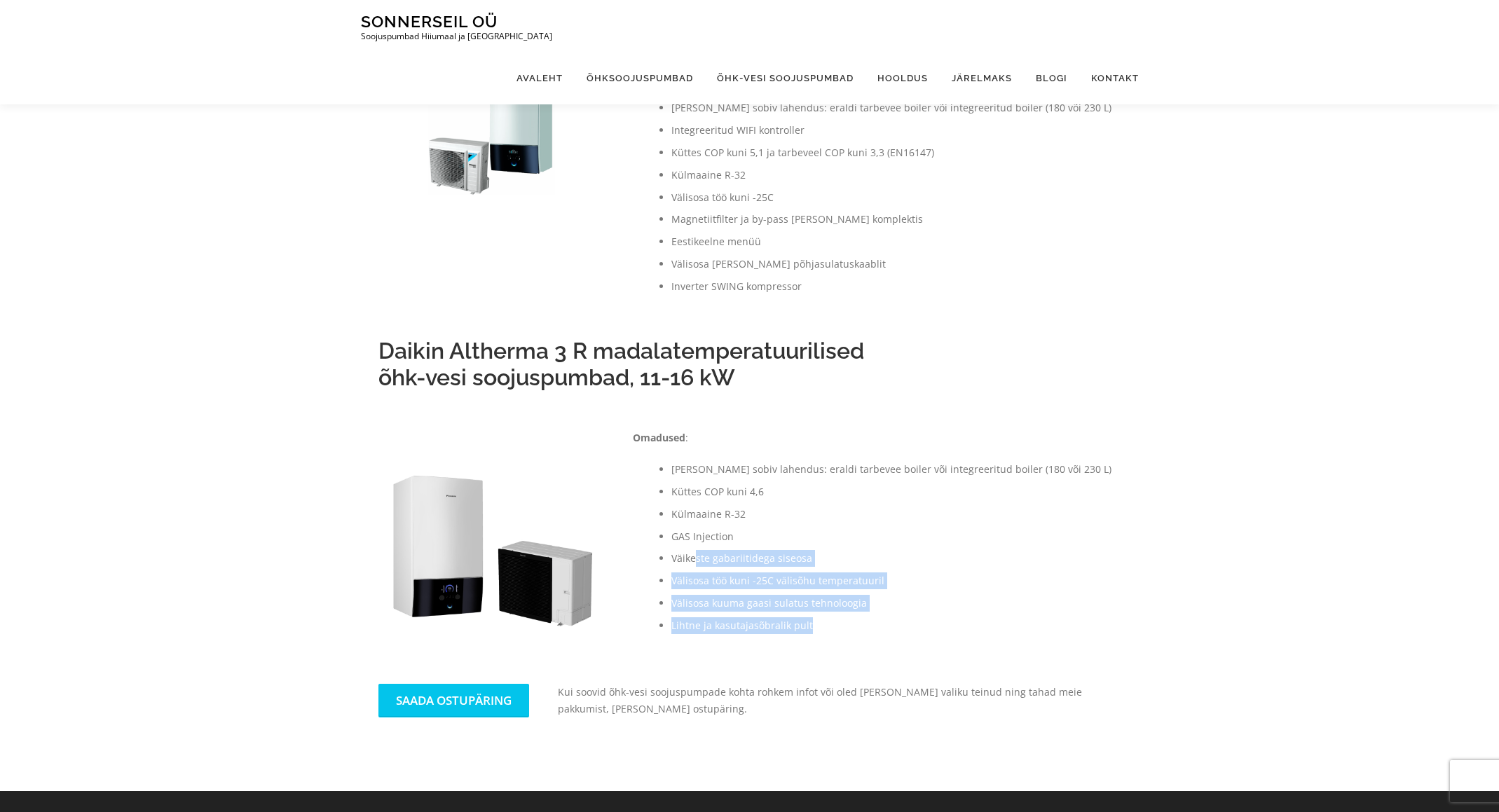
scroll to position [109, 0]
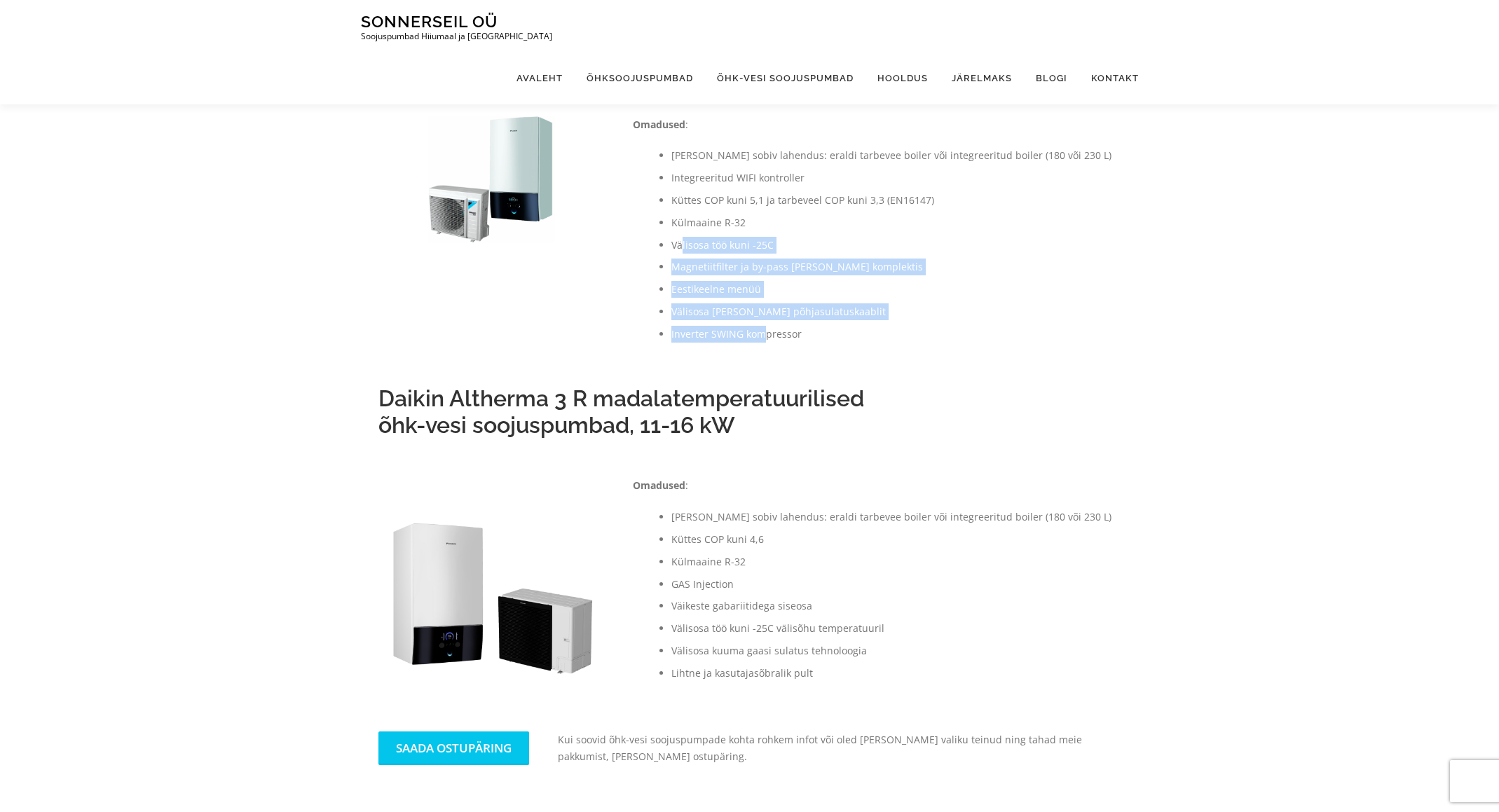
drag, startPoint x: 682, startPoint y: 244, endPoint x: 794, endPoint y: 331, distance: 141.8
click at [763, 334] on ul "[PERSON_NAME] sobiv lahendus: eraldi tarbevee boiler või integreeritud boiler (…" at bounding box center [873, 244] width 480 height 195
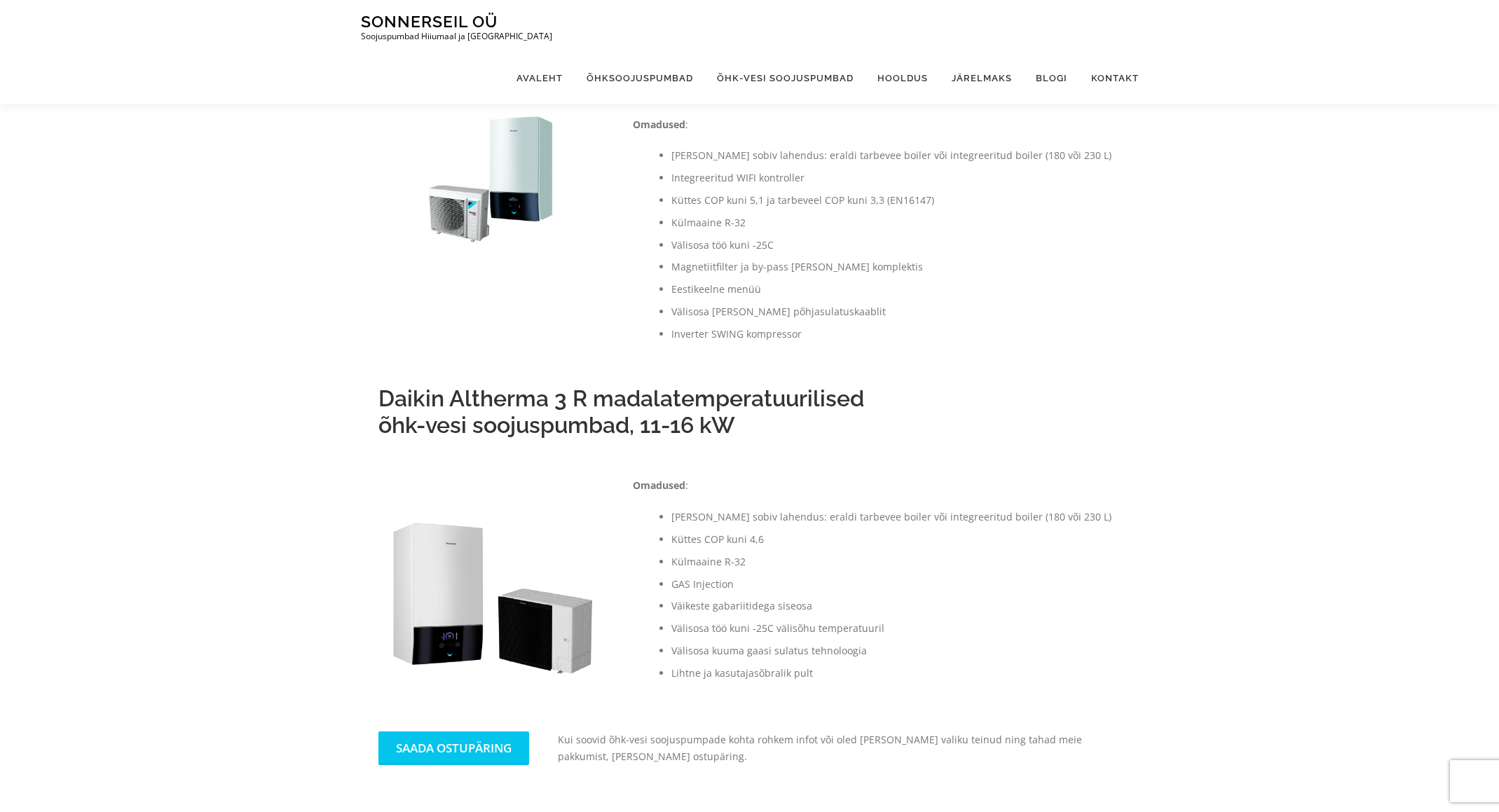
click at [794, 331] on li "Inverter SWING kompressor" at bounding box center [892, 334] width 442 height 17
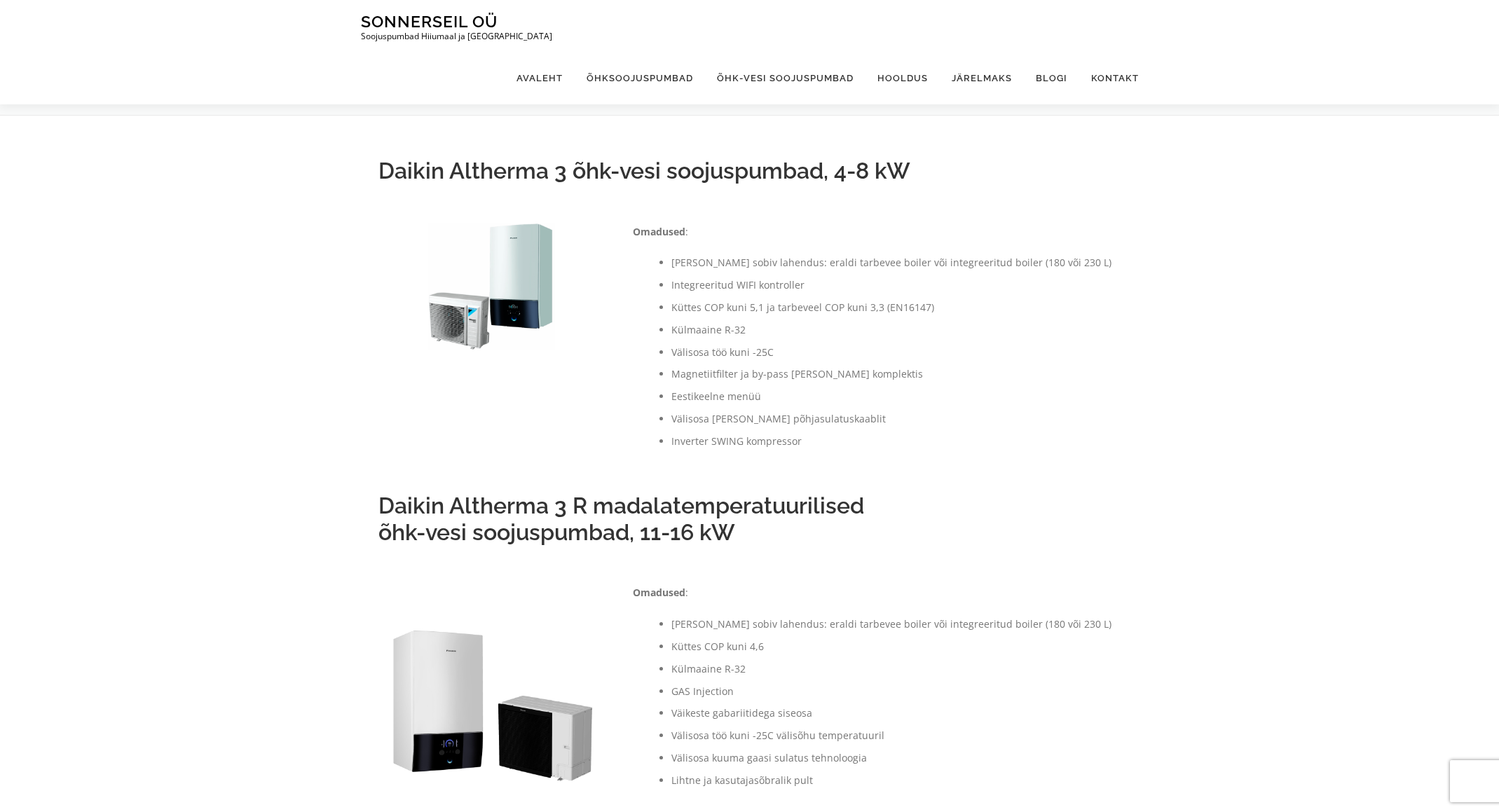
scroll to position [0, 0]
